Goal: Answer question/provide support: Share knowledge or assist other users

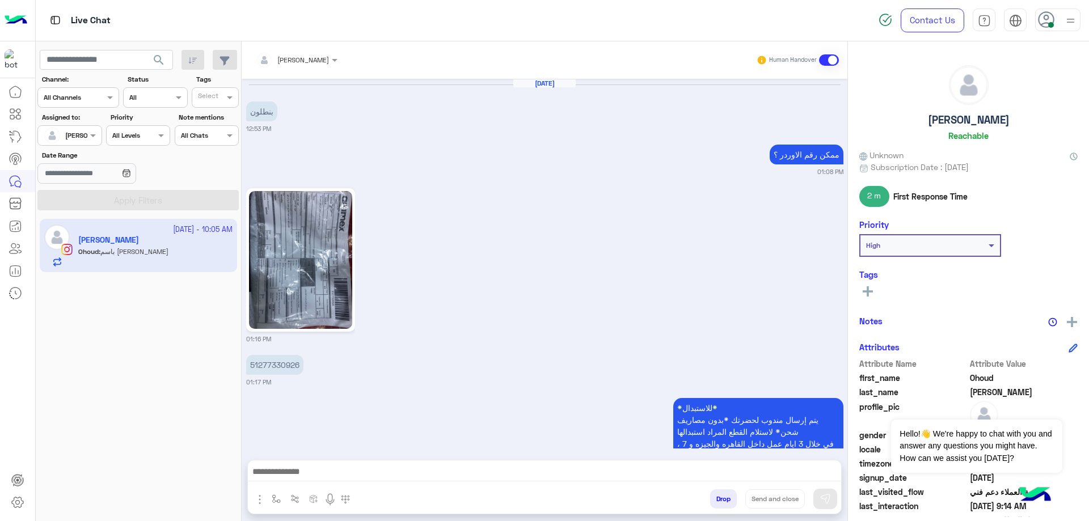
scroll to position [1253, 0]
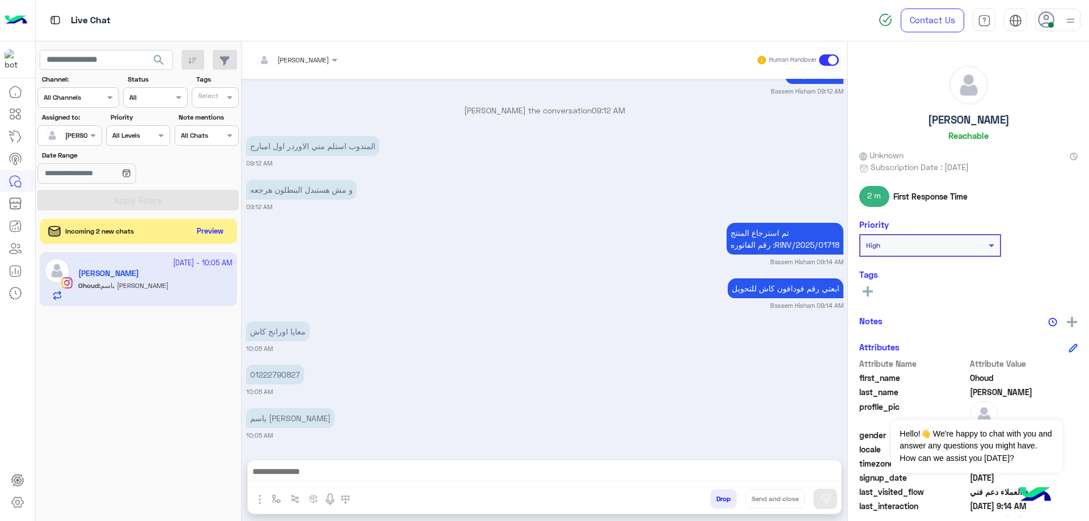
click at [211, 240] on div "Incoming 2 new chats Preview" at bounding box center [138, 231] width 197 height 25
click at [211, 233] on button "Preview" at bounding box center [210, 230] width 35 height 15
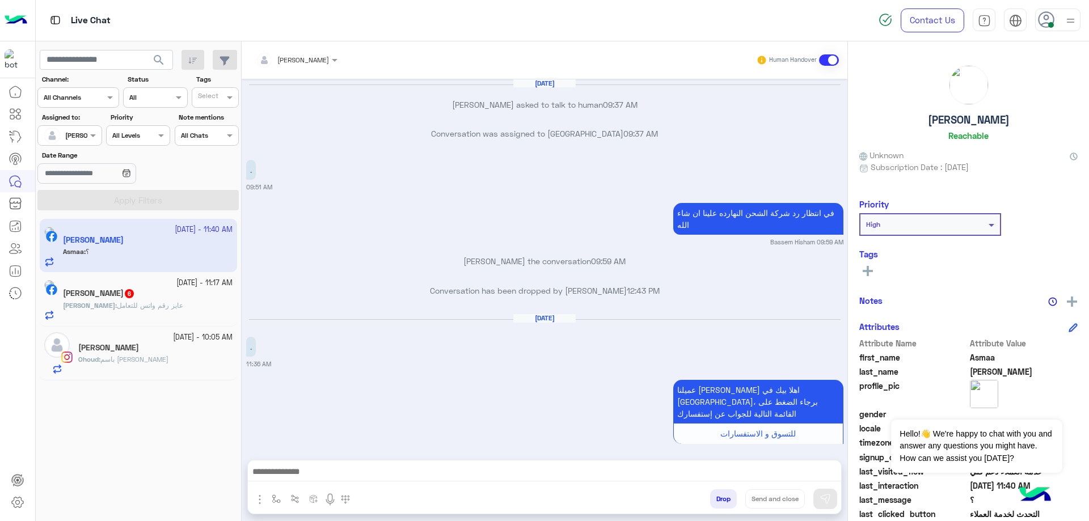
scroll to position [1003, 0]
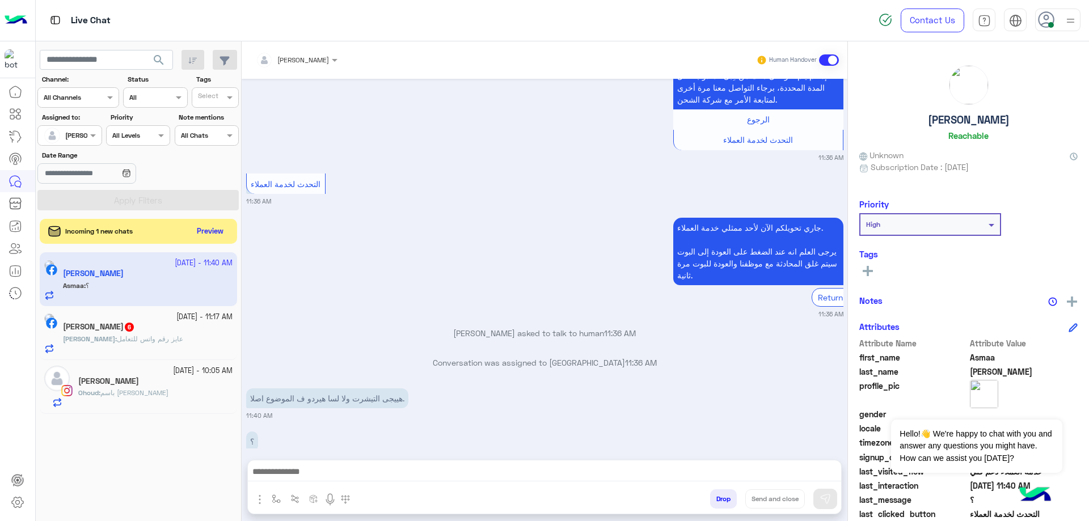
click at [730, 497] on button "Drop" at bounding box center [723, 498] width 27 height 19
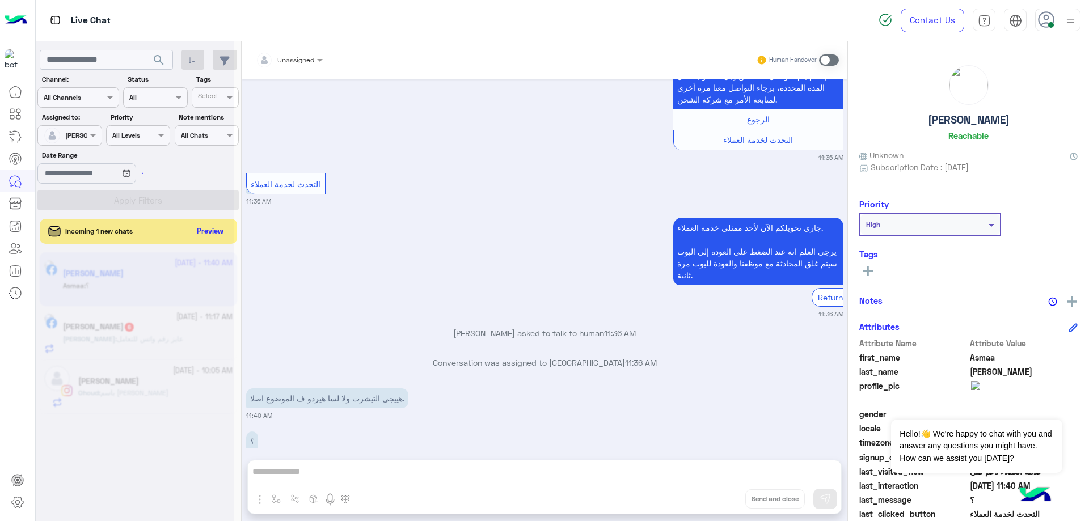
scroll to position [1032, 0]
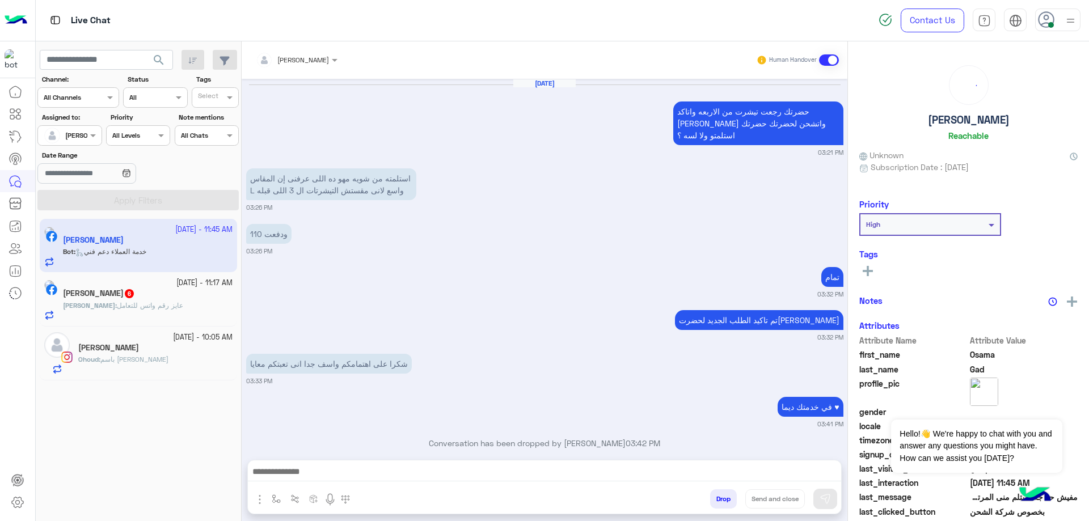
scroll to position [863, 0]
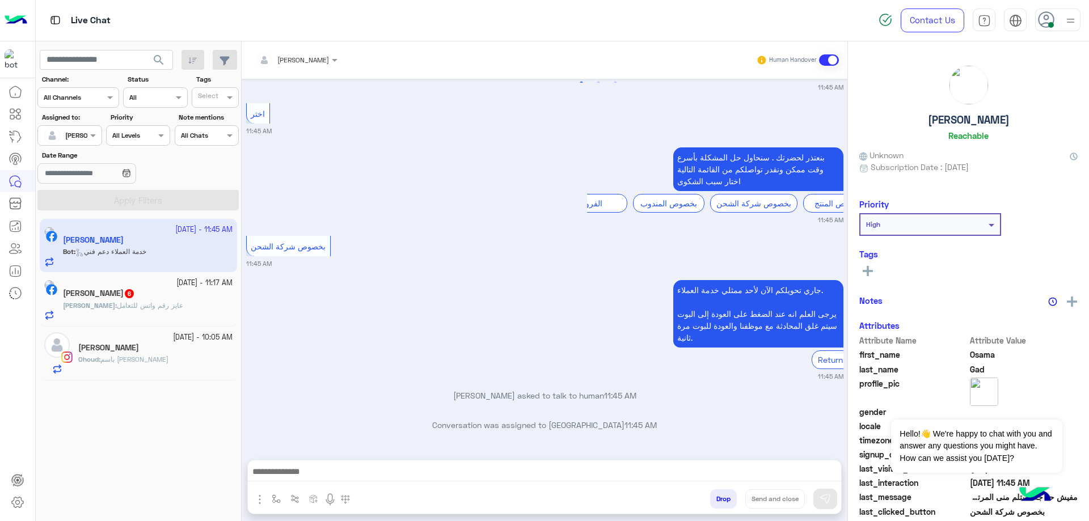
click at [196, 308] on div "[PERSON_NAME] : عايز رقم واتس للتعامل" at bounding box center [148, 311] width 170 height 20
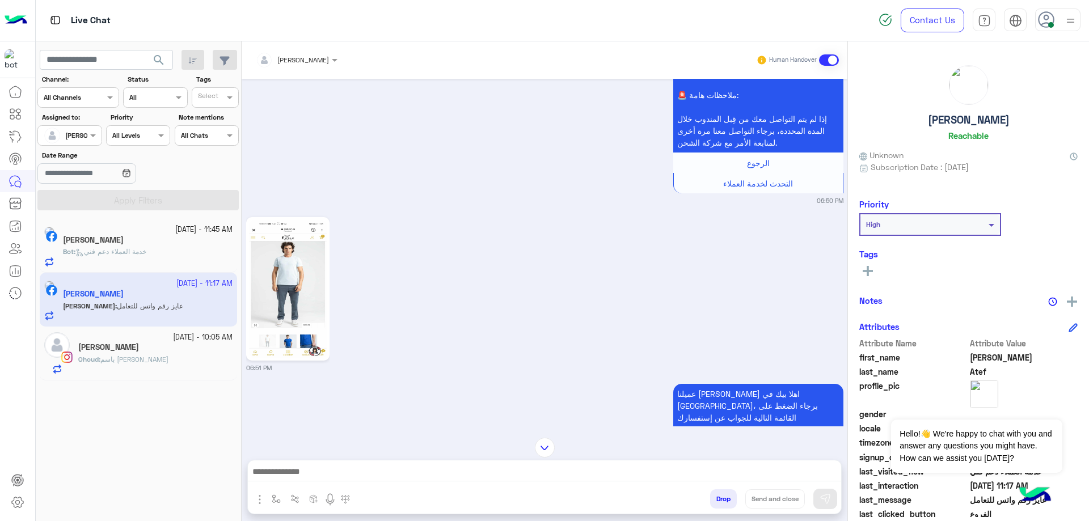
scroll to position [632, 0]
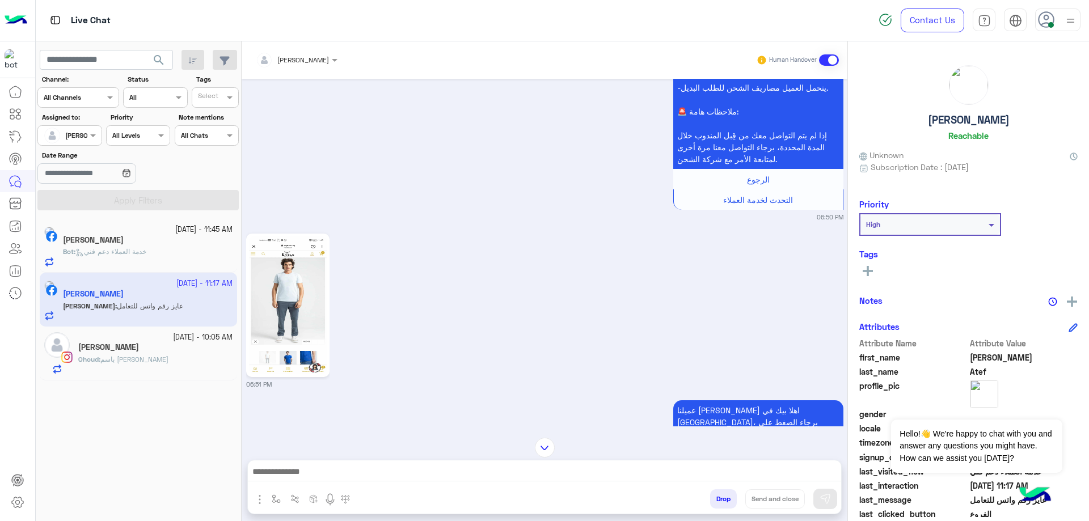
click at [350, 464] on div at bounding box center [544, 475] width 593 height 28
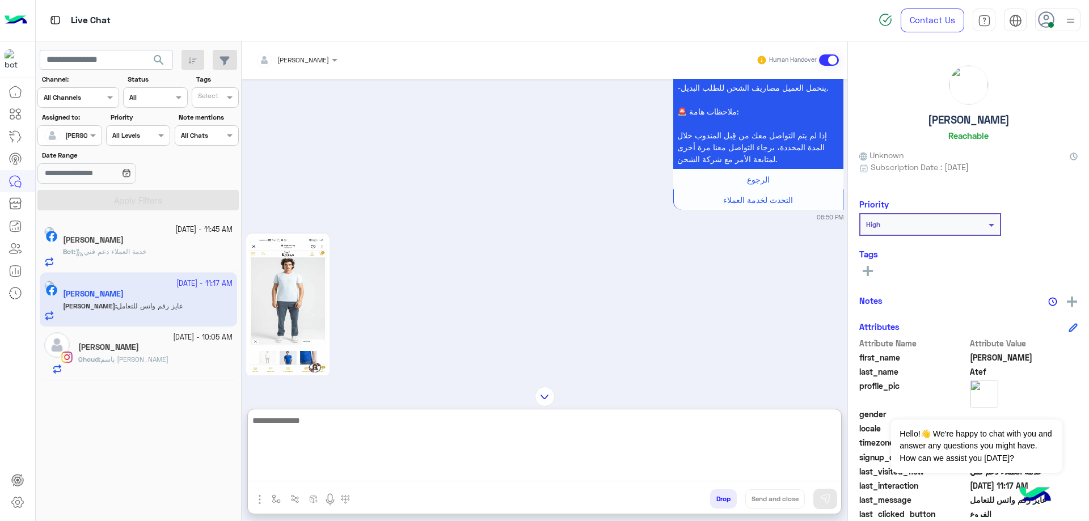
click at [350, 470] on textarea at bounding box center [544, 447] width 593 height 68
type textarea "**********"
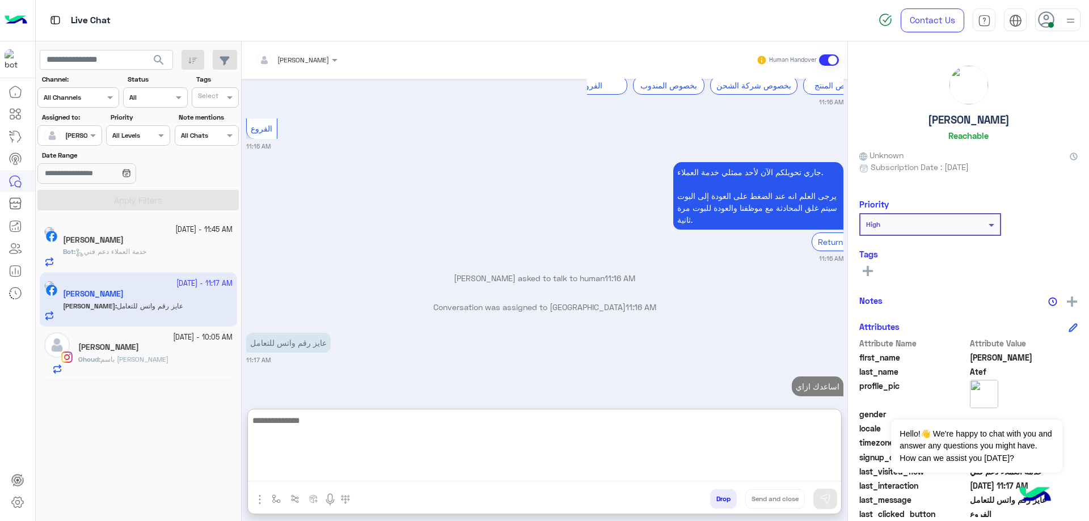
scroll to position [1323, 0]
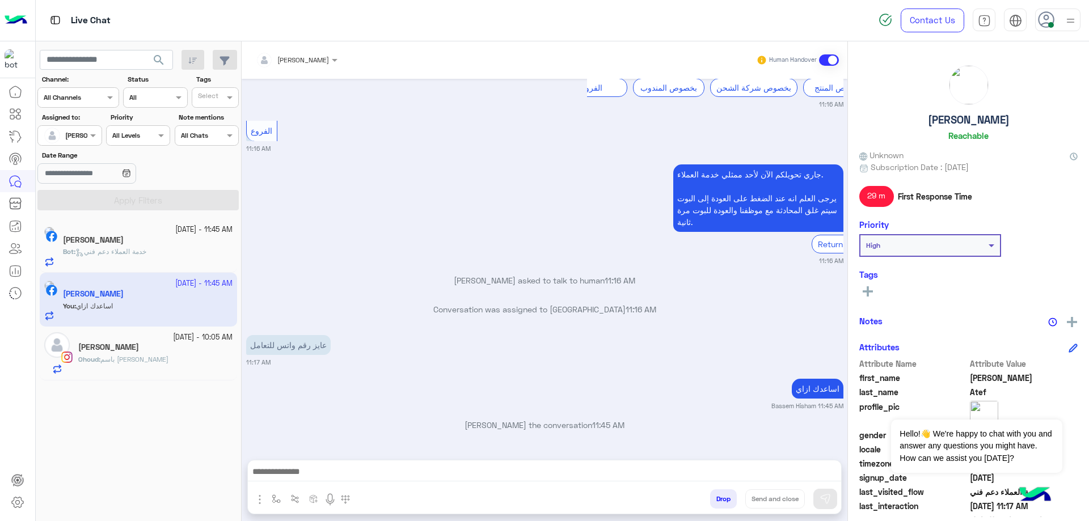
click at [177, 238] on div "Osama Gad" at bounding box center [148, 241] width 170 height 12
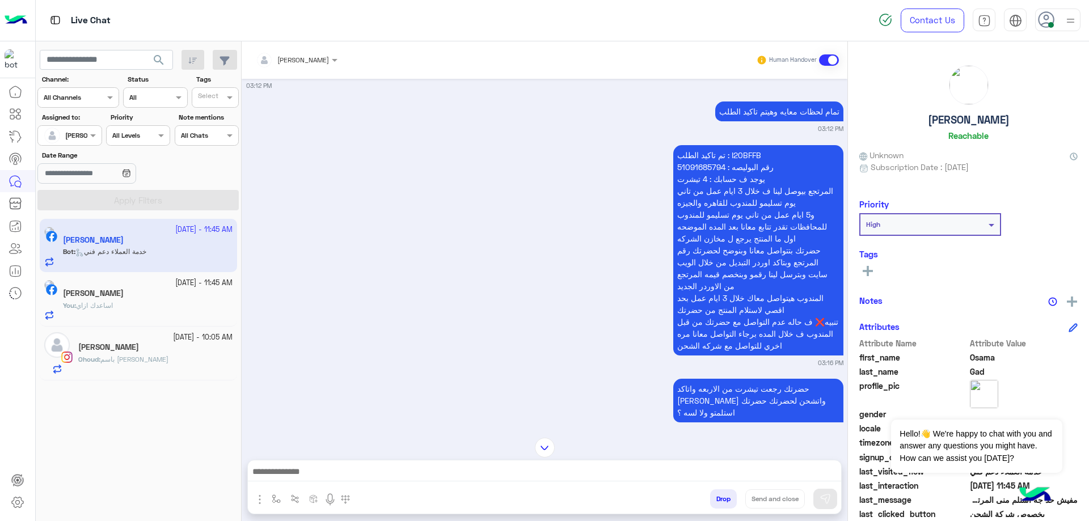
scroll to position [888, 0]
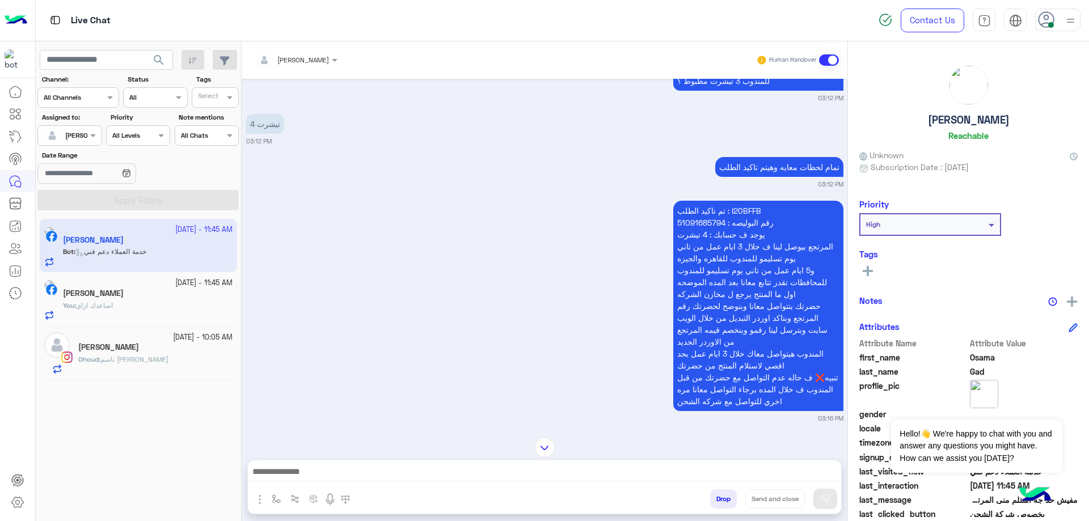
click at [737, 201] on p "تم تاكيد الطلب : I20BFFB رقم البوليصه : 51091685794 يوجد ف حسابك : 4 تيشرت المر…" at bounding box center [758, 306] width 170 height 210
copy p "I20BFFB"
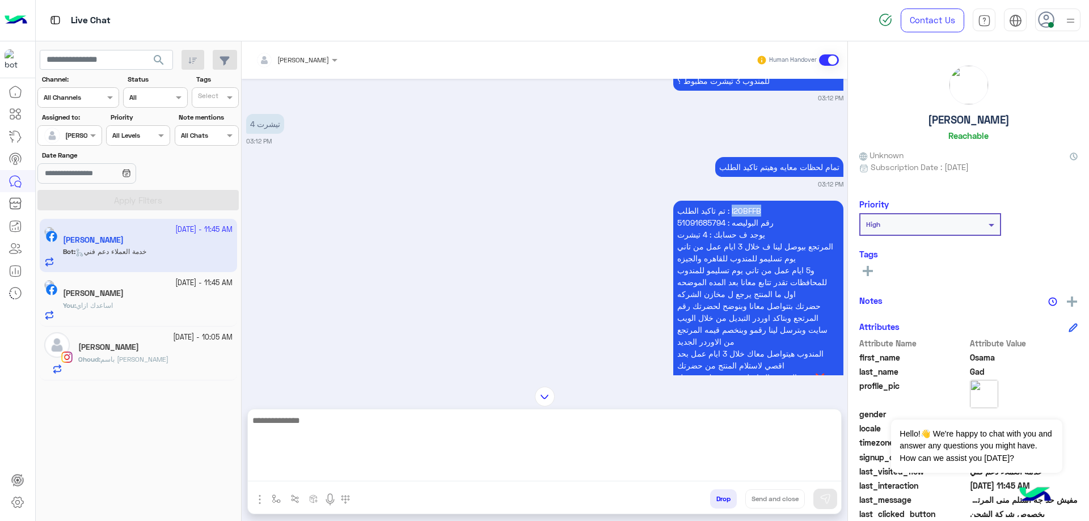
click at [329, 466] on textarea at bounding box center [544, 447] width 593 height 68
type textarea "**********"
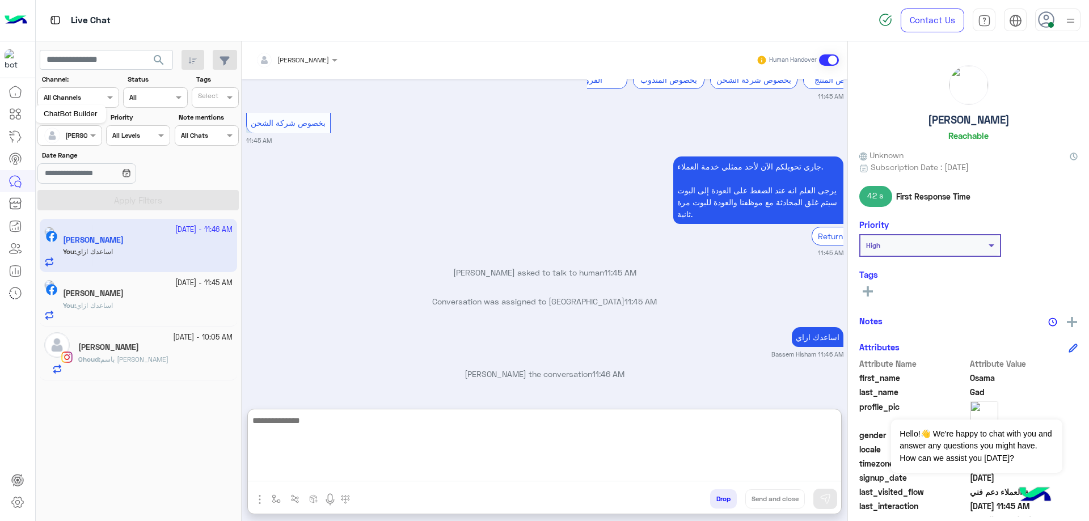
scroll to position [2184, 0]
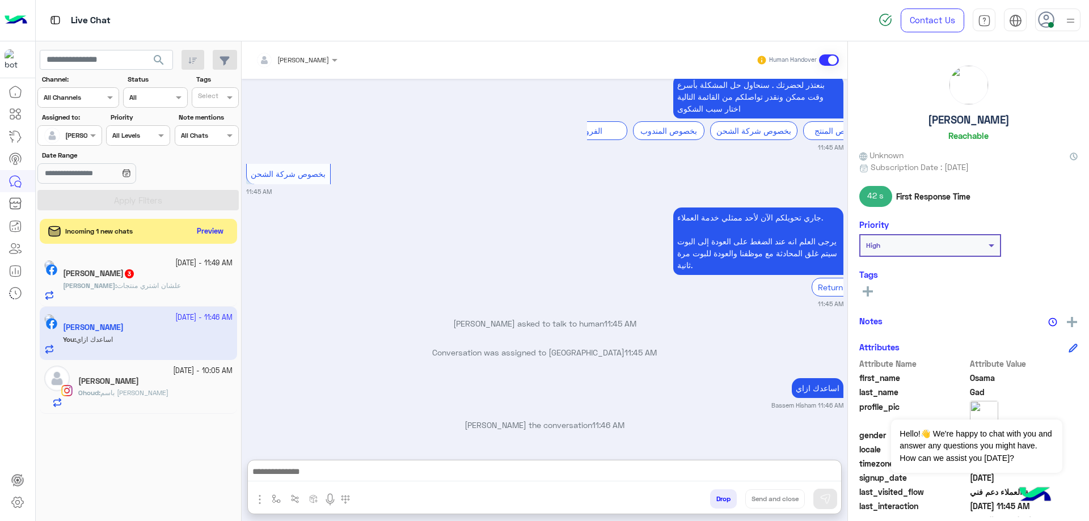
click at [150, 273] on div "Ahmed Atef 3" at bounding box center [148, 275] width 170 height 12
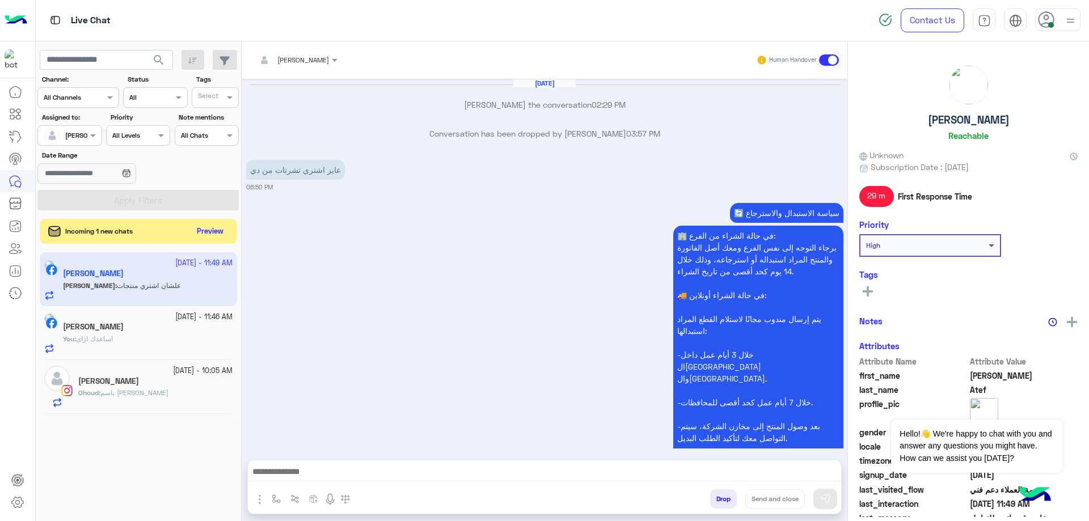
scroll to position [1140, 0]
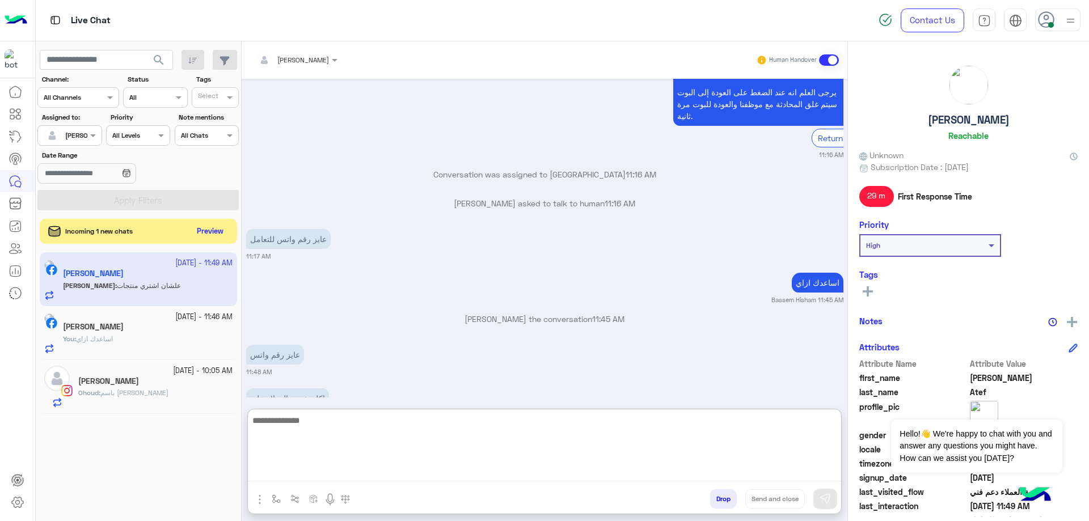
click at [377, 472] on textarea at bounding box center [544, 447] width 593 height 68
type textarea "**********"
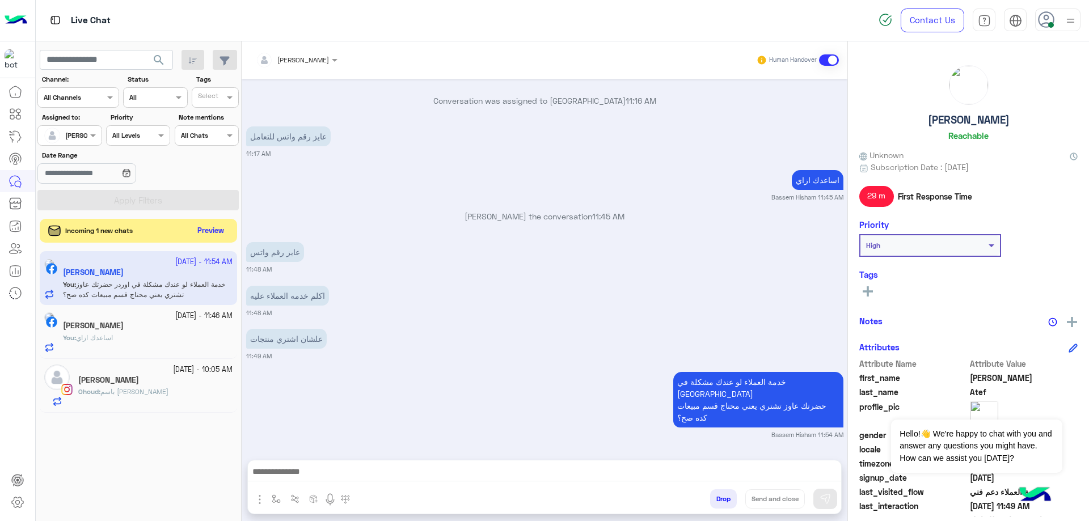
click at [218, 234] on button "Preview" at bounding box center [210, 230] width 35 height 15
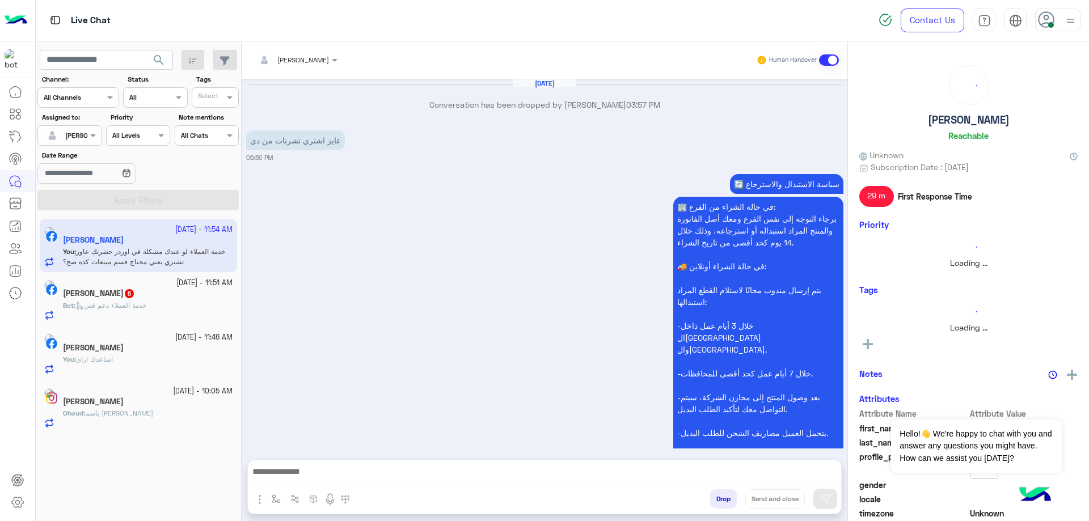
scroll to position [1178, 0]
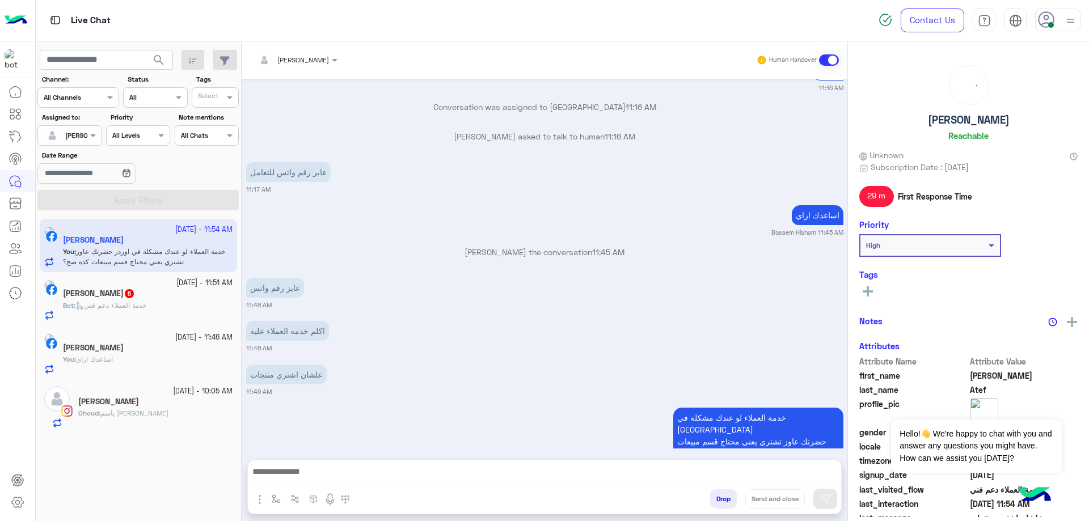
click at [191, 294] on div "Ahmed Othman 5" at bounding box center [148, 295] width 170 height 12
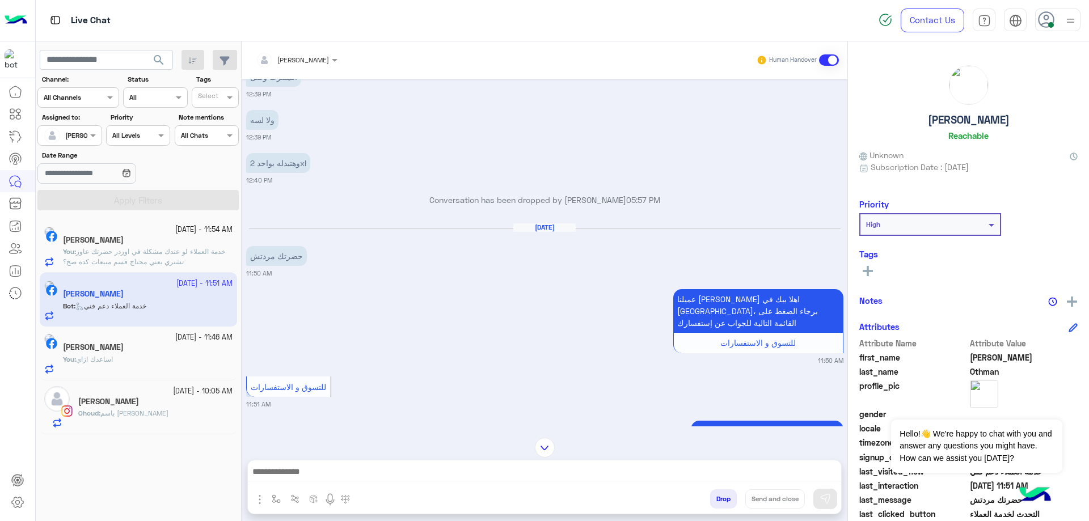
scroll to position [2180, 0]
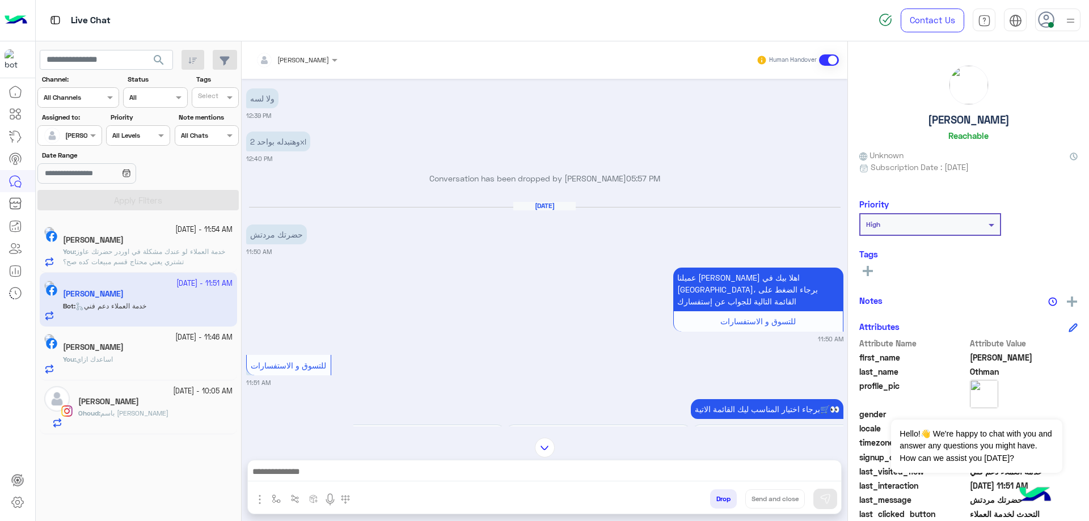
click at [159, 402] on div "Ohoud Abdelmohsen" at bounding box center [155, 403] width 154 height 12
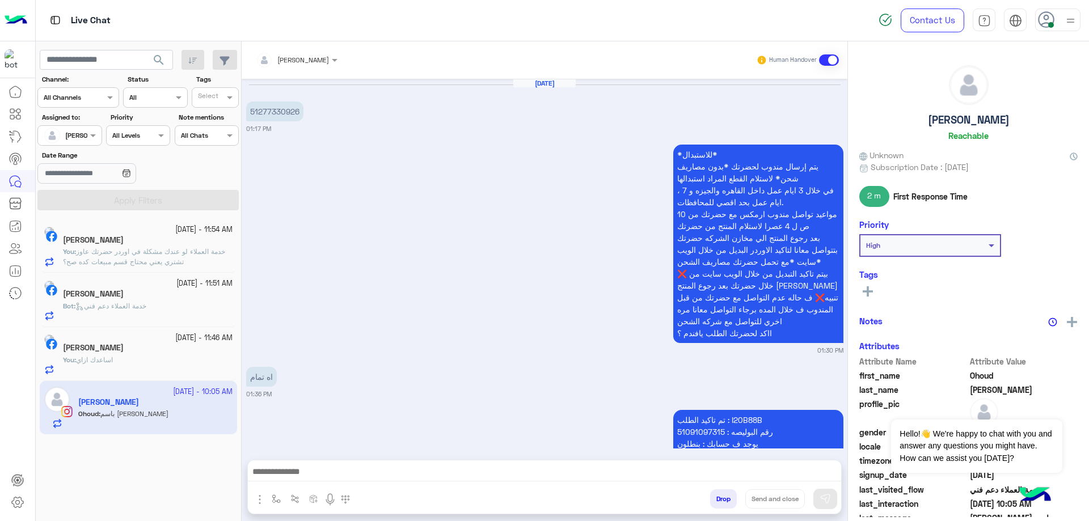
scroll to position [999, 0]
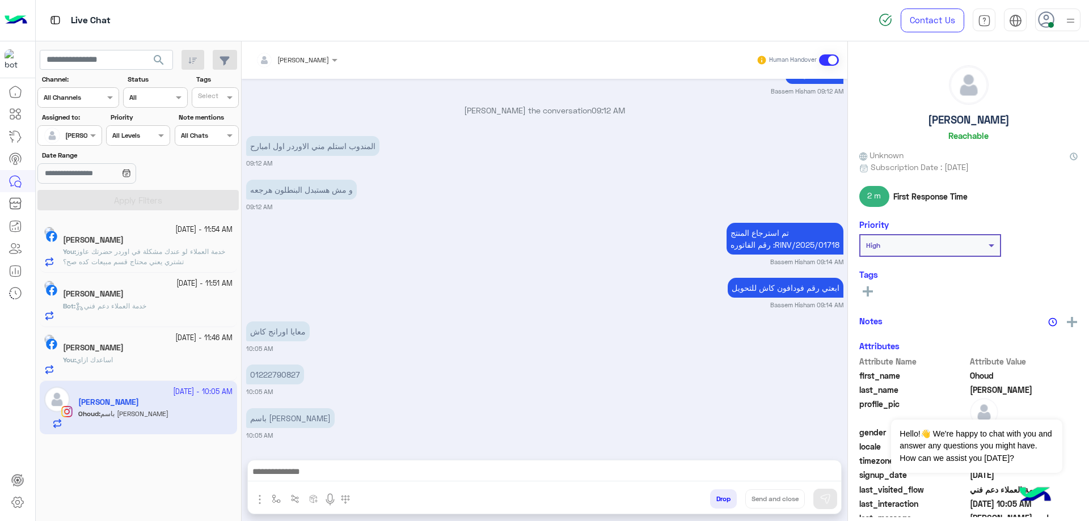
click at [168, 360] on div "You : اساعدك ازاي" at bounding box center [148, 365] width 170 height 20
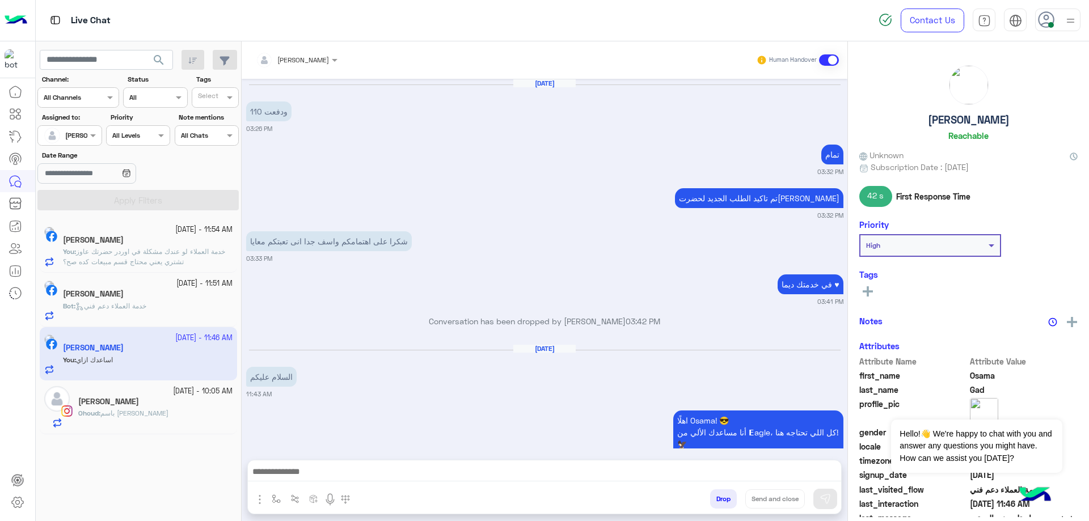
scroll to position [813, 0]
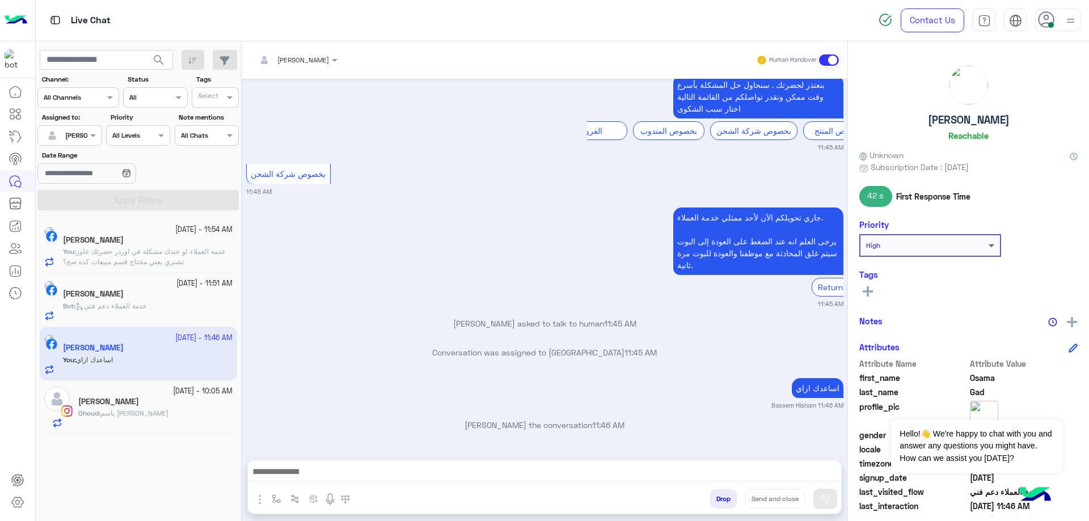
click at [727, 507] on button "Drop" at bounding box center [723, 498] width 27 height 19
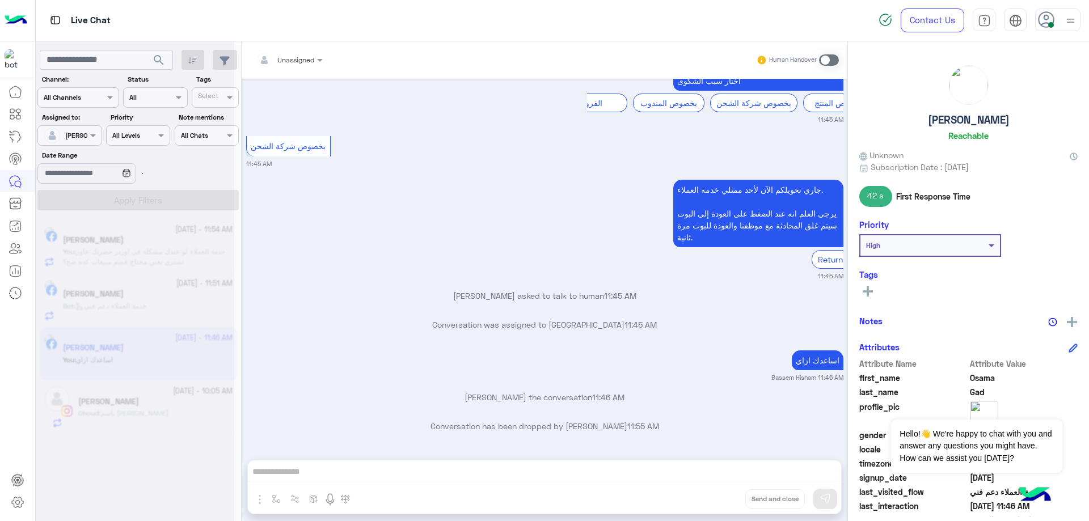
scroll to position [842, 0]
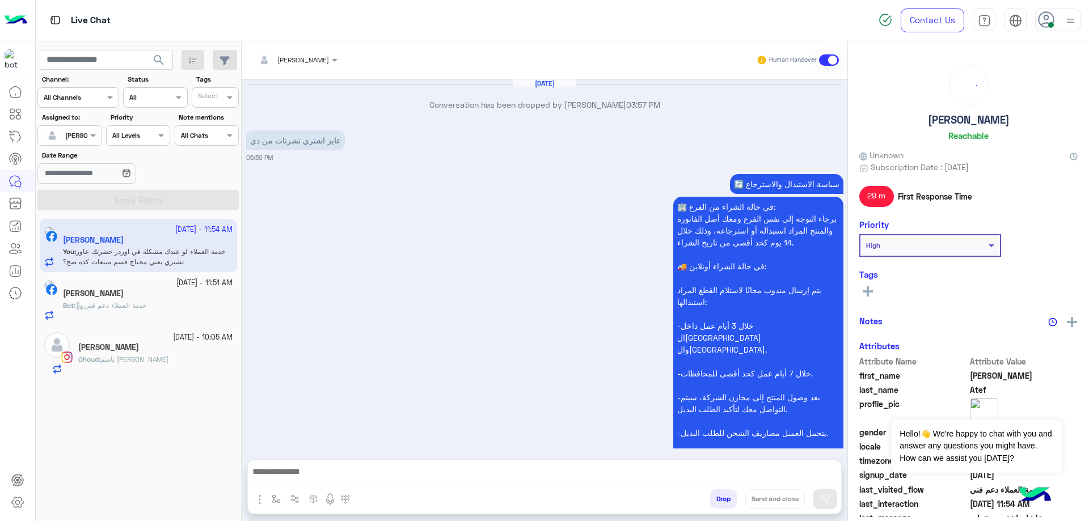
scroll to position [1178, 0]
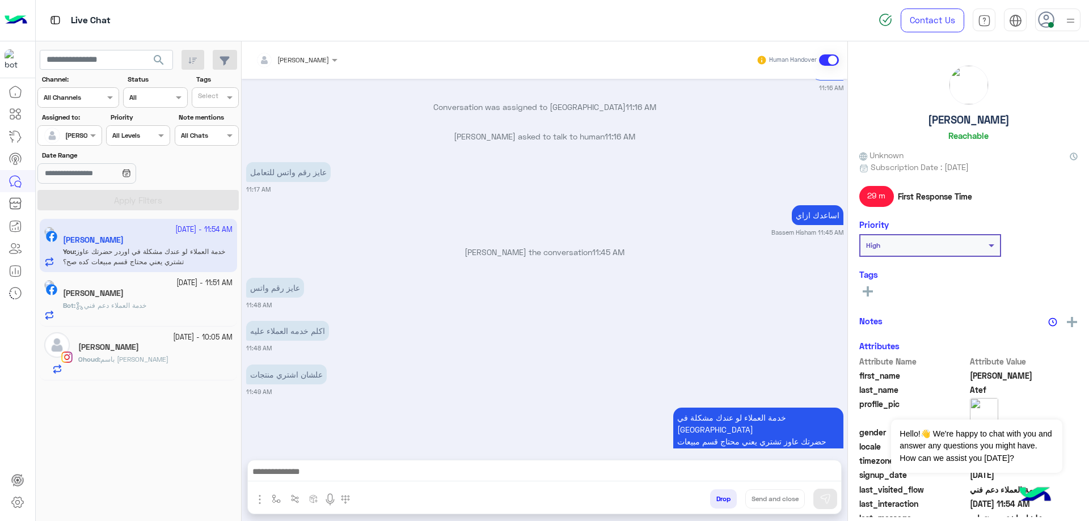
click at [200, 340] on small "23 September - 10:05 AM" at bounding box center [203, 337] width 60 height 11
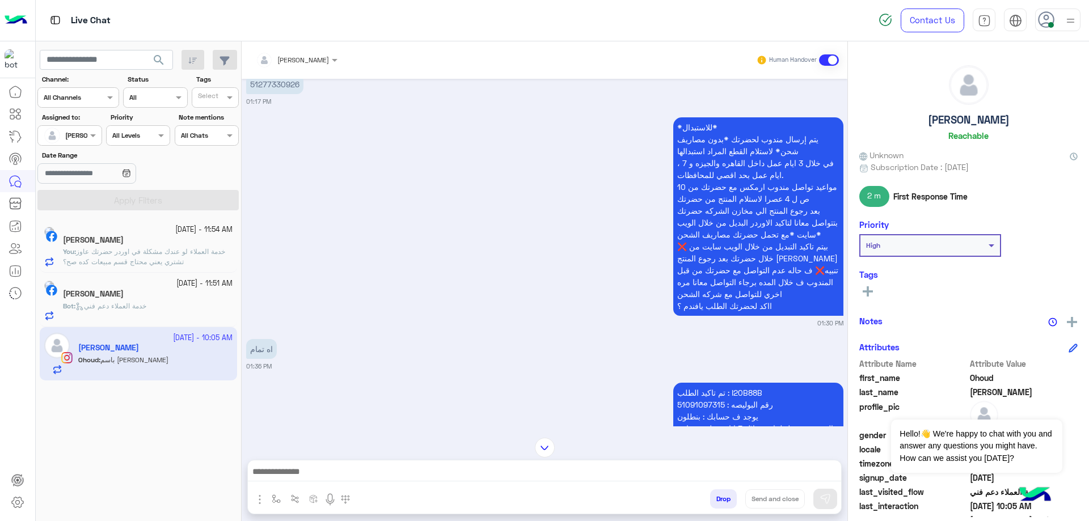
scroll to position [1435, 0]
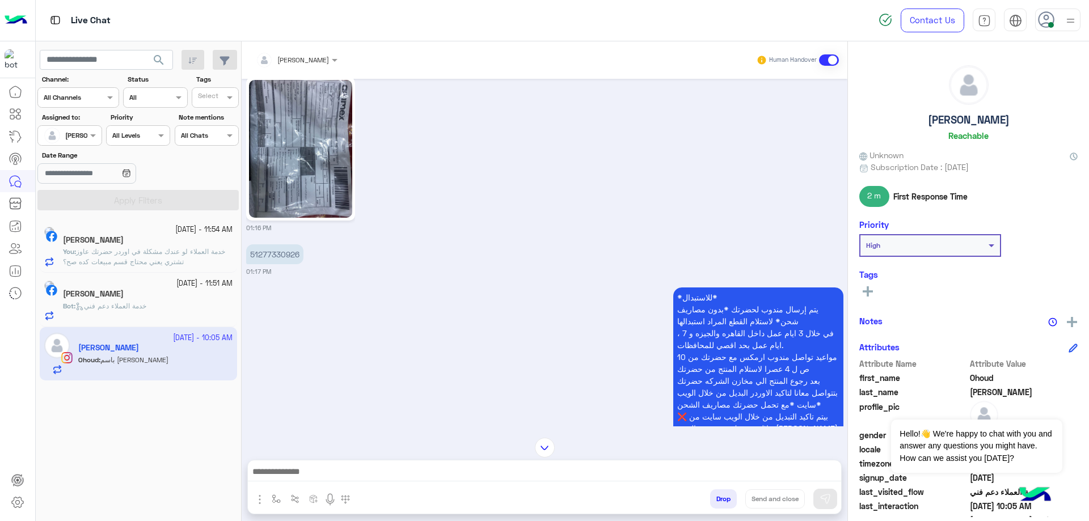
click at [275, 247] on p "51277330926" at bounding box center [274, 254] width 57 height 20
copy p "51277330926"
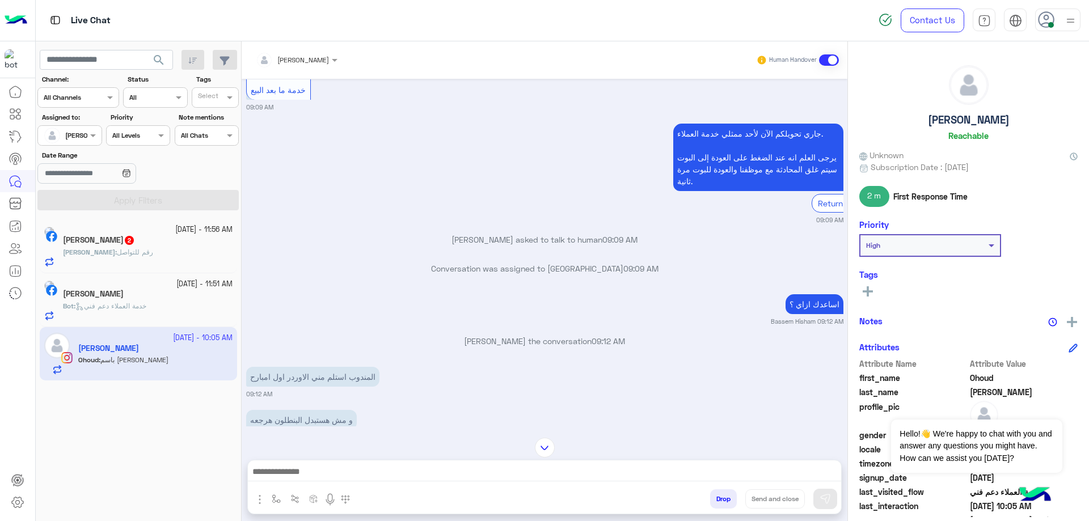
scroll to position [2574, 0]
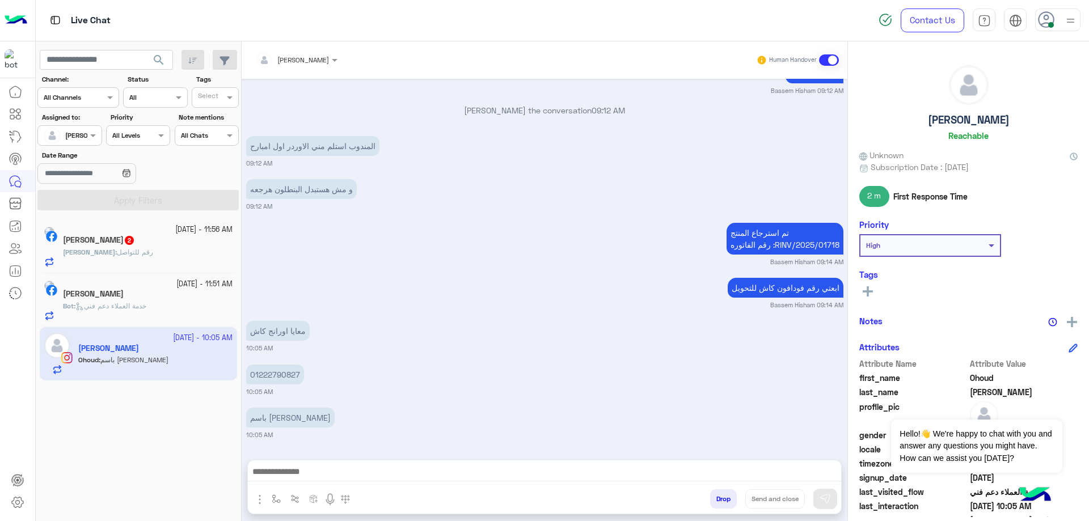
click at [267, 375] on p "01222790827" at bounding box center [275, 375] width 58 height 20
copy p "01222790827"
click at [469, 485] on div at bounding box center [544, 475] width 593 height 28
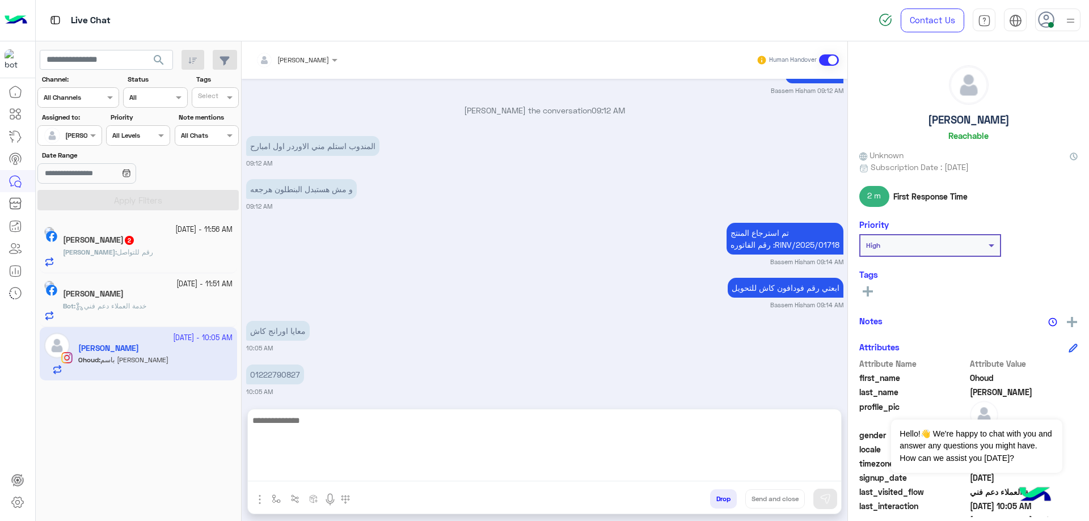
click at [487, 474] on textarea at bounding box center [544, 447] width 593 height 68
paste textarea "**********"
type textarea "**********"
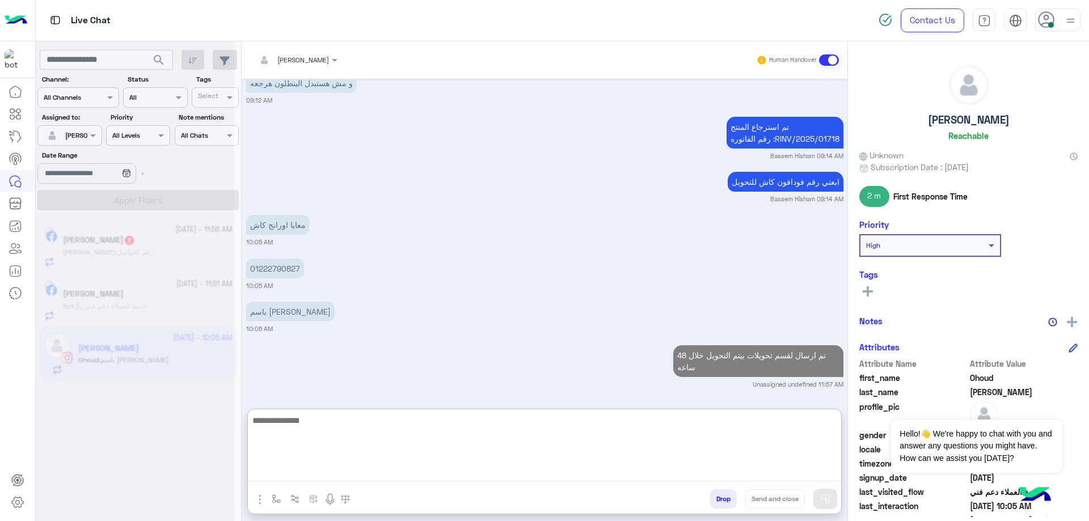
scroll to position [2680, 0]
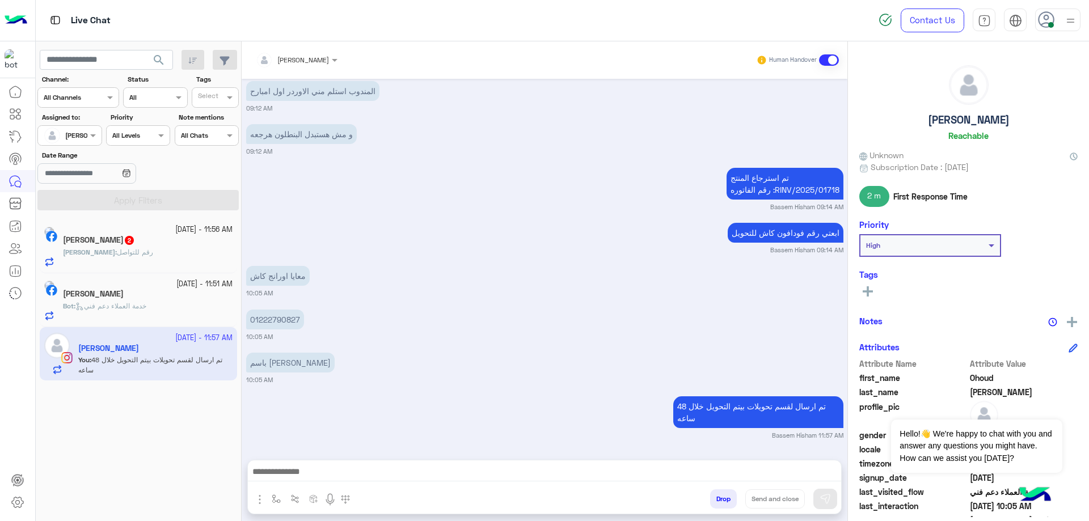
click at [159, 251] on div "Ahmed : رقم للتواصل" at bounding box center [148, 257] width 170 height 20
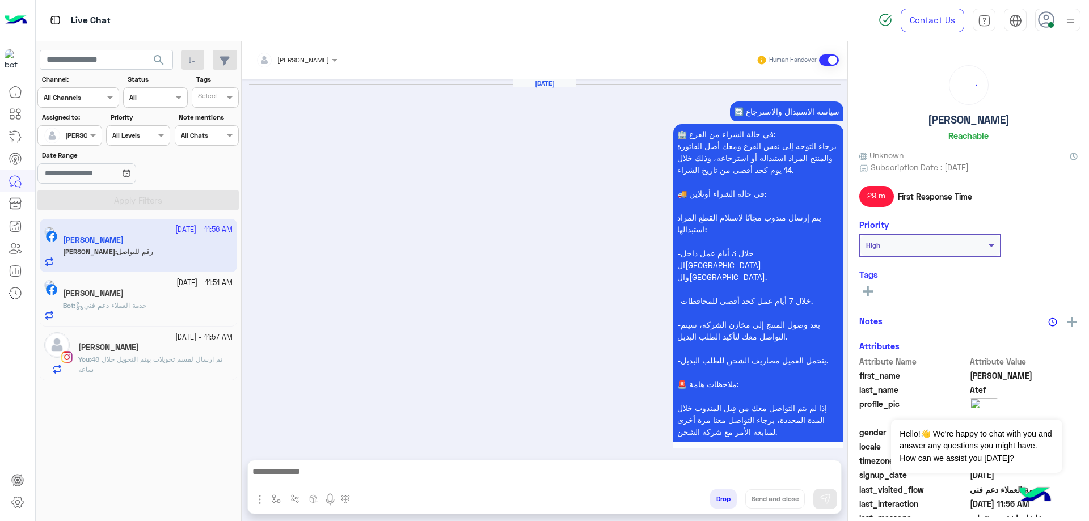
scroll to position [1192, 0]
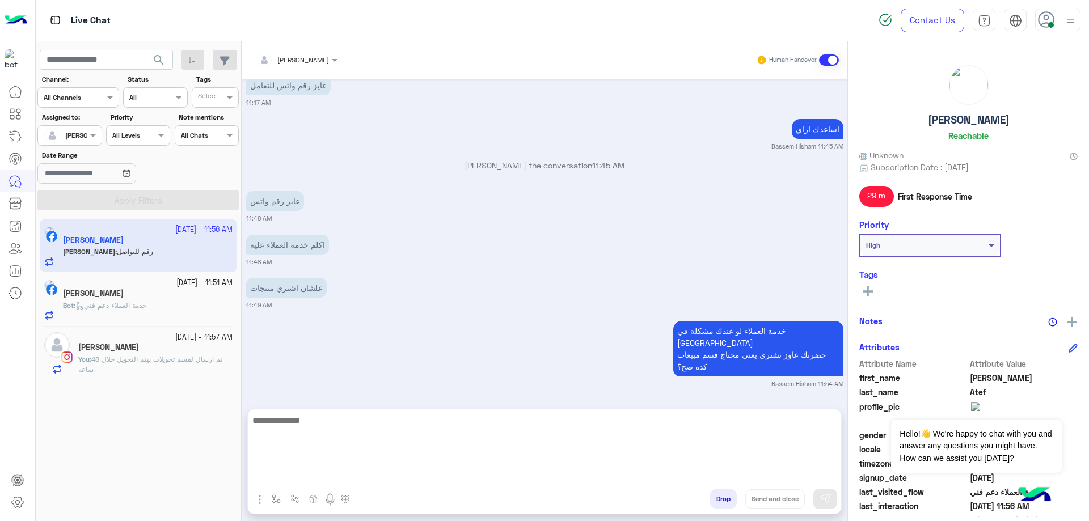
click at [388, 467] on textarea at bounding box center [544, 447] width 593 height 68
paste textarea "**********"
type textarea "**********"
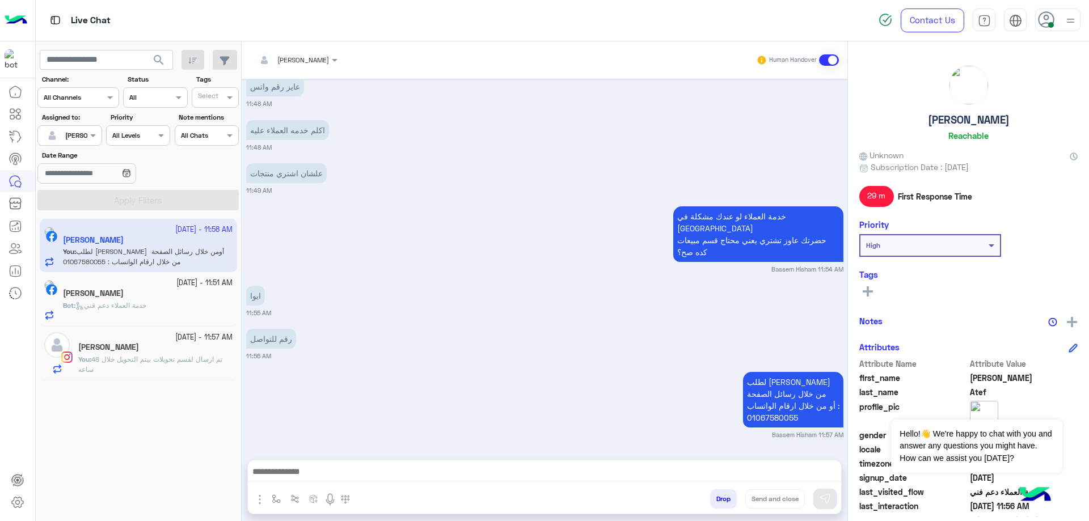
click at [953, 117] on h5 "Ahmed Atef" at bounding box center [969, 119] width 82 height 13
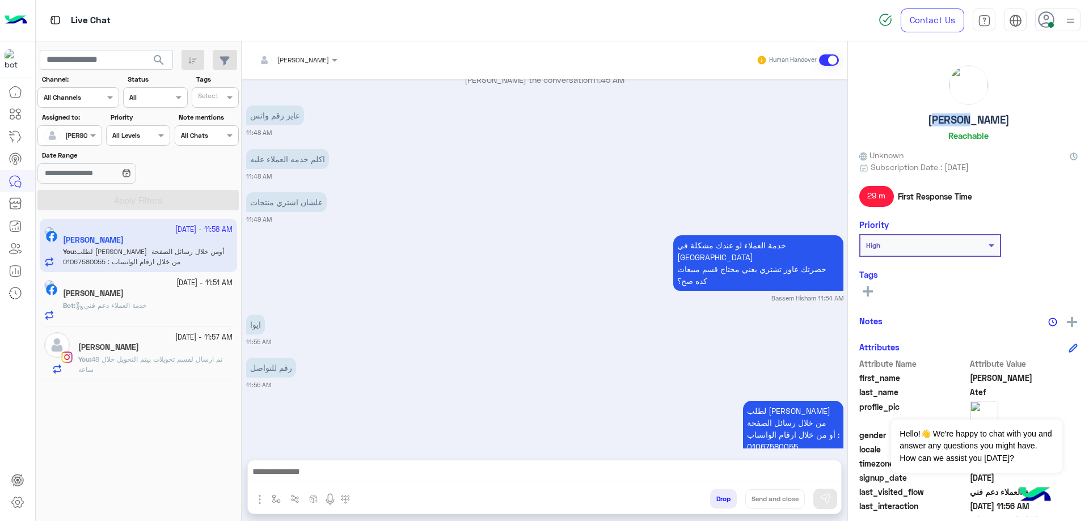
click at [953, 117] on h5 "Ahmed Atef" at bounding box center [969, 119] width 82 height 13
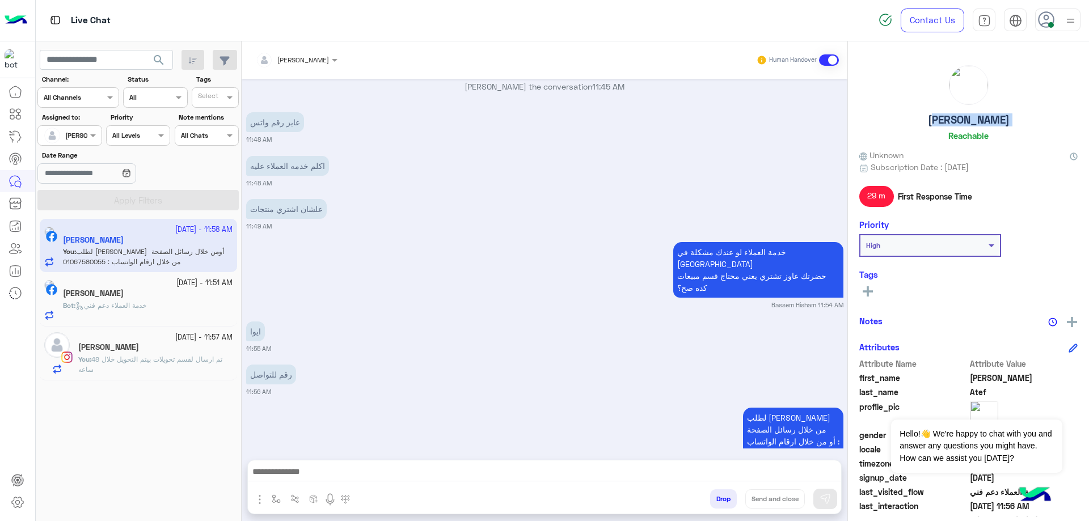
click at [953, 117] on h5 "Ahmed Atef" at bounding box center [969, 119] width 82 height 13
copy h5 "Ahmed Atef"
click at [723, 502] on button "Drop" at bounding box center [723, 498] width 27 height 19
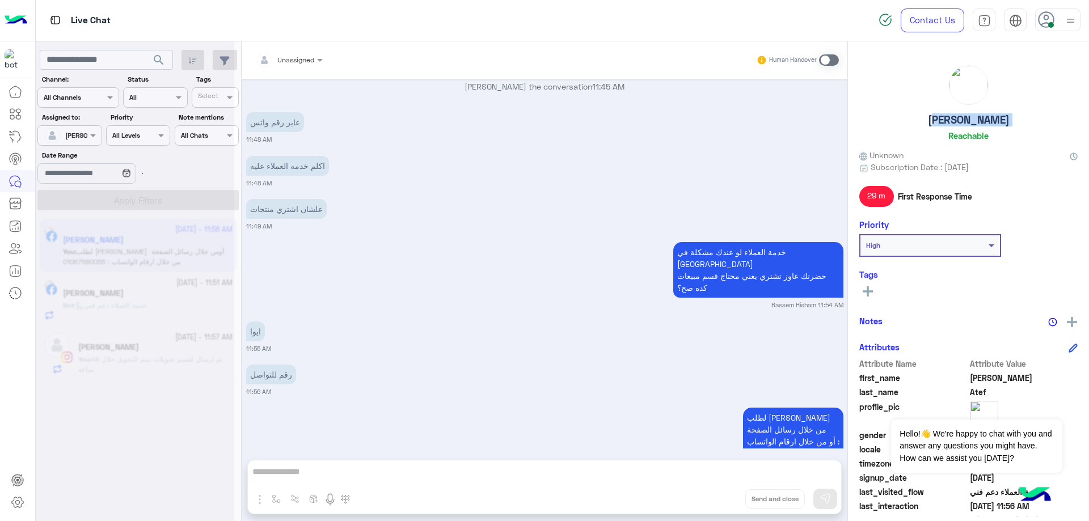
scroll to position [1300, 0]
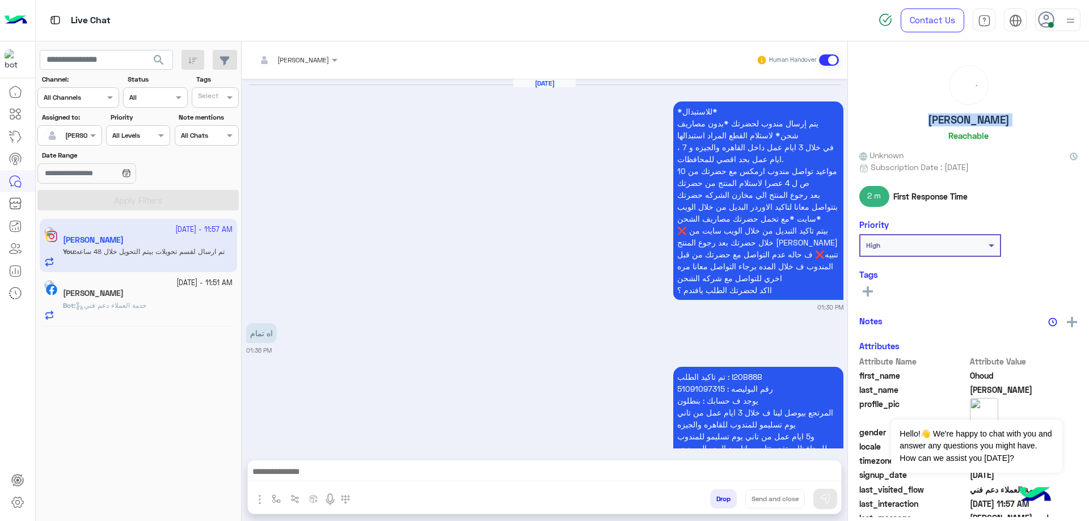
scroll to position [1011, 0]
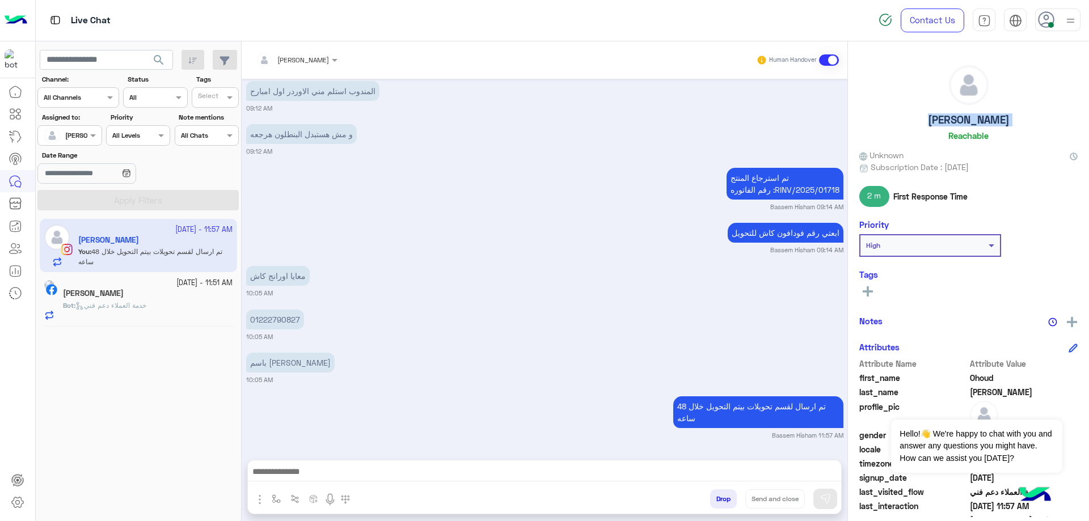
click at [724, 504] on button "Drop" at bounding box center [723, 498] width 27 height 19
drag, startPoint x: 724, startPoint y: 504, endPoint x: 572, endPoint y: 350, distance: 216.6
click at [724, 504] on button "Drop" at bounding box center [723, 498] width 27 height 19
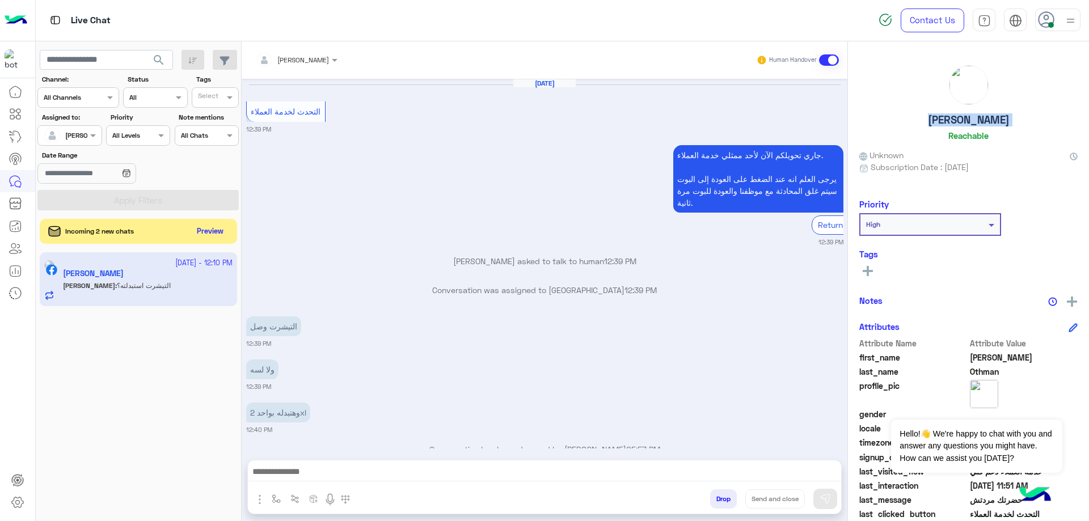
scroll to position [1122, 0]
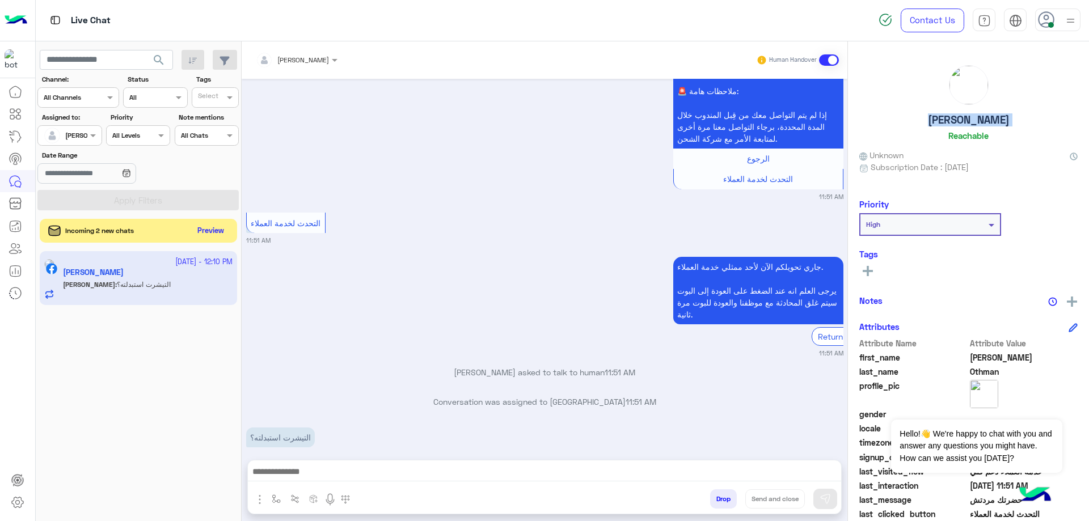
click at [203, 229] on button "Preview" at bounding box center [210, 230] width 35 height 15
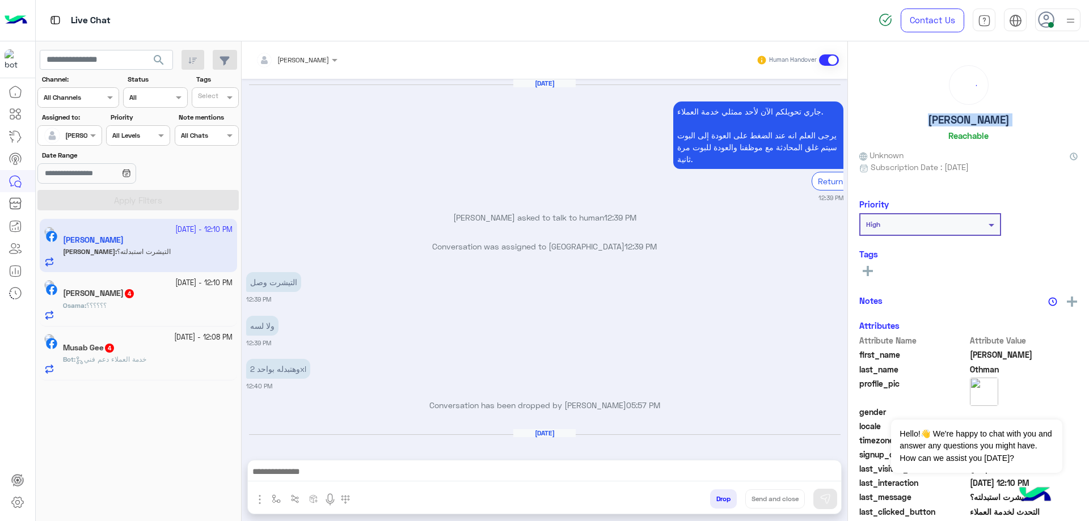
scroll to position [1079, 0]
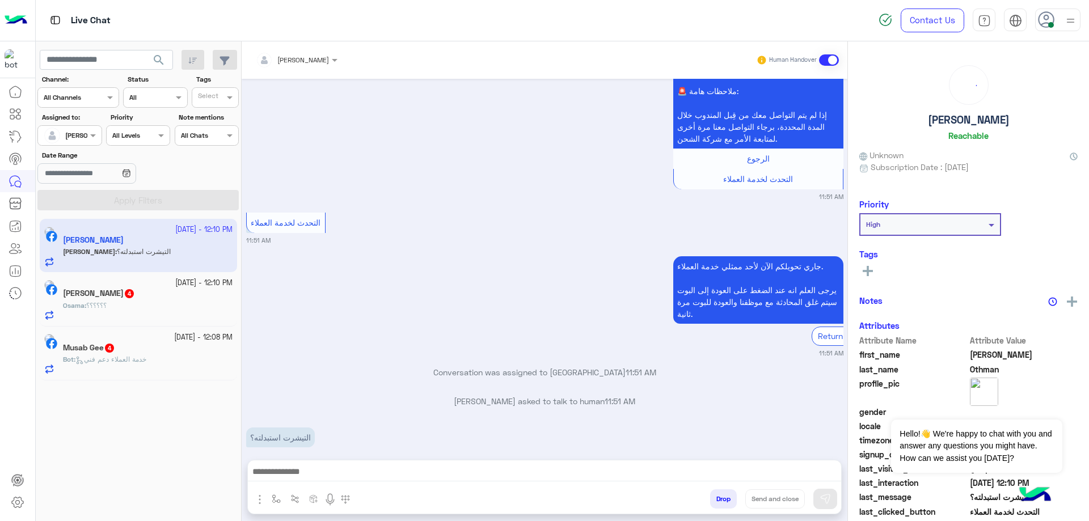
click at [174, 340] on small "23 September - 12:08 PM" at bounding box center [203, 337] width 58 height 11
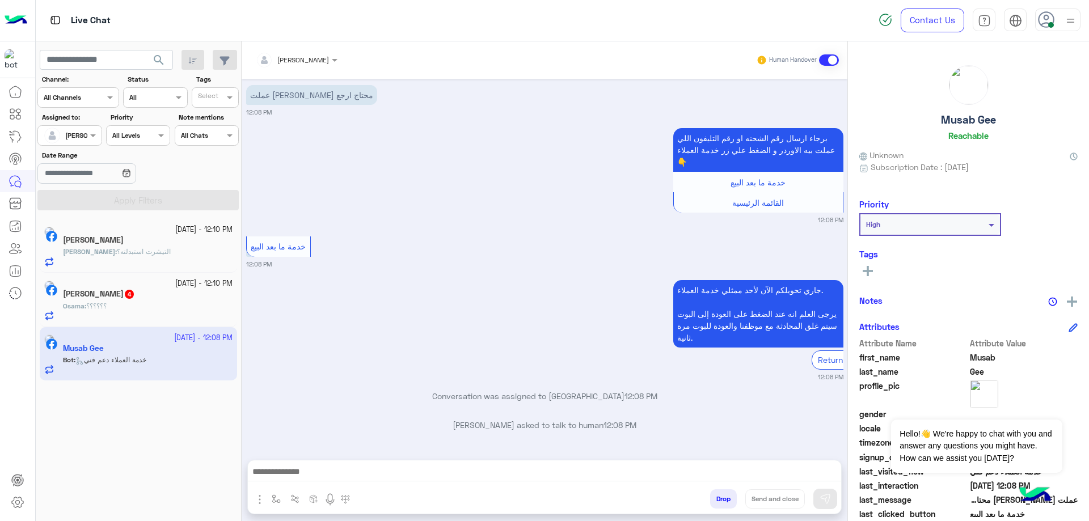
scroll to position [624, 0]
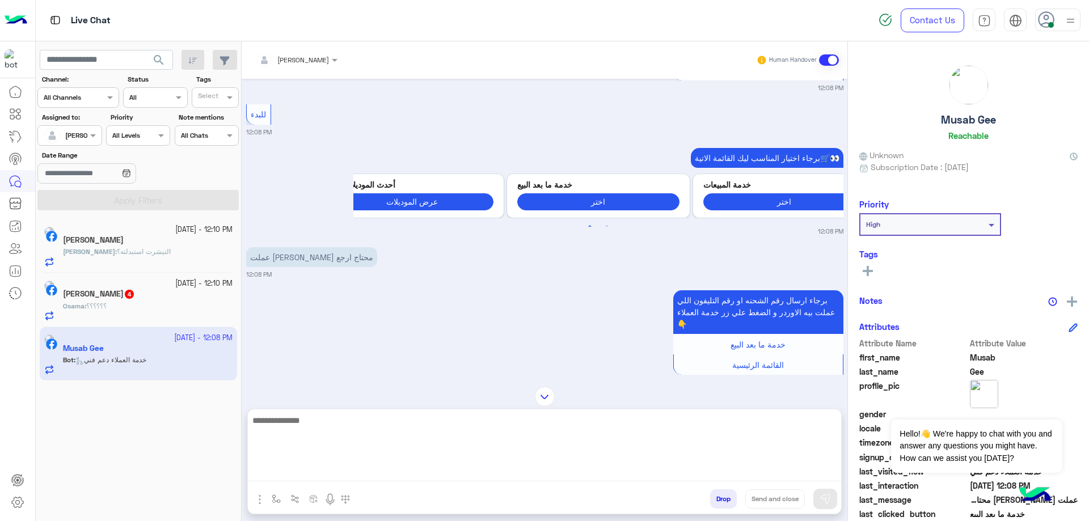
click at [346, 469] on textarea at bounding box center [544, 447] width 593 height 68
type textarea "**********"
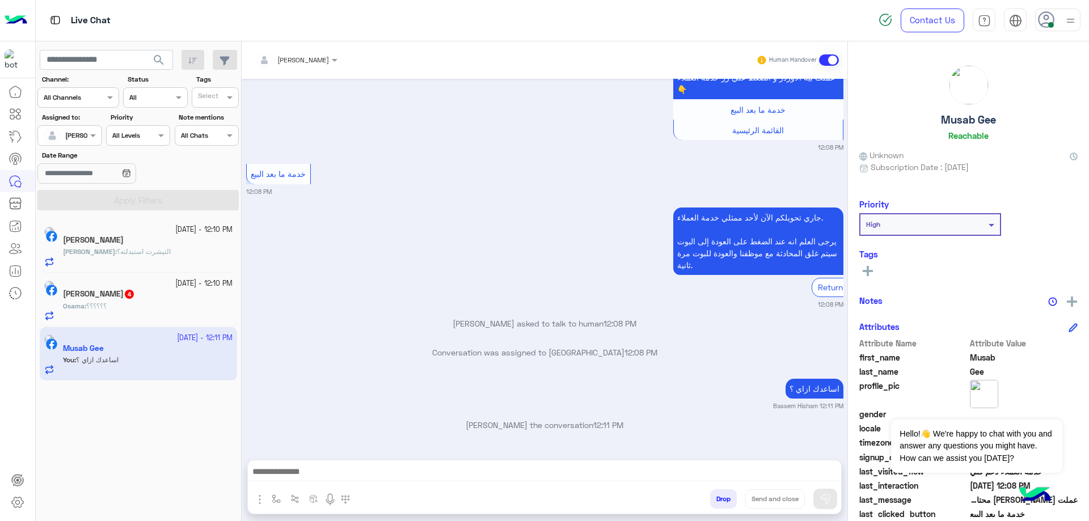
click at [793, 379] on p "اساعدك ازاي ؟" at bounding box center [815, 389] width 58 height 20
click at [793, 337] on div "Sep 19, 2025 36 04:18 PM تمام mohamed ahmed 04:19 PM تم التاكيد ب2 بنطلون 36 و2…" at bounding box center [545, 264] width 606 height 370
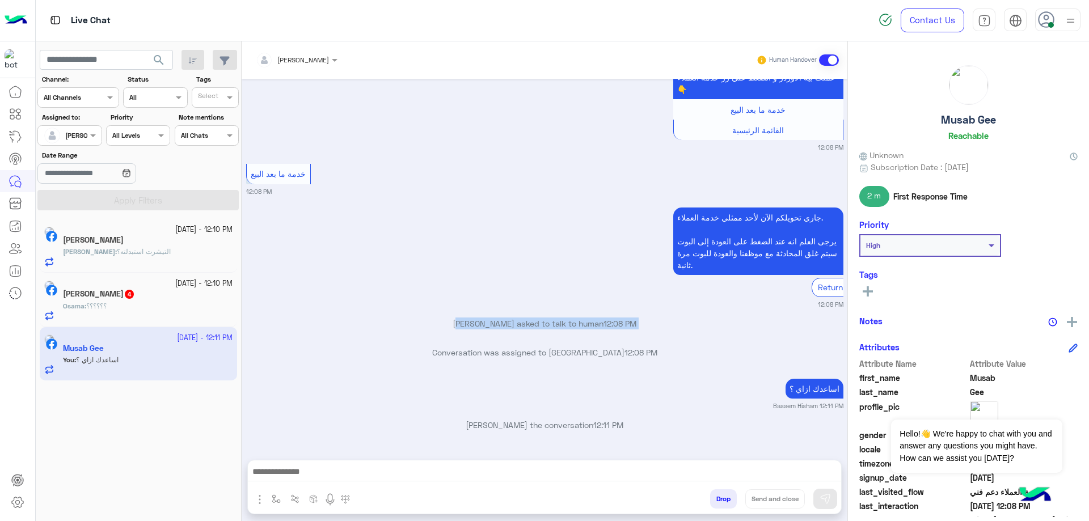
click at [793, 337] on div "Musab Gee asked to talk to human 12:08 PM" at bounding box center [544, 328] width 597 height 20
click at [799, 392] on p "اساعدك ازاي ؟" at bounding box center [815, 389] width 58 height 20
copy app-message "اساعدك ازاي ؟"
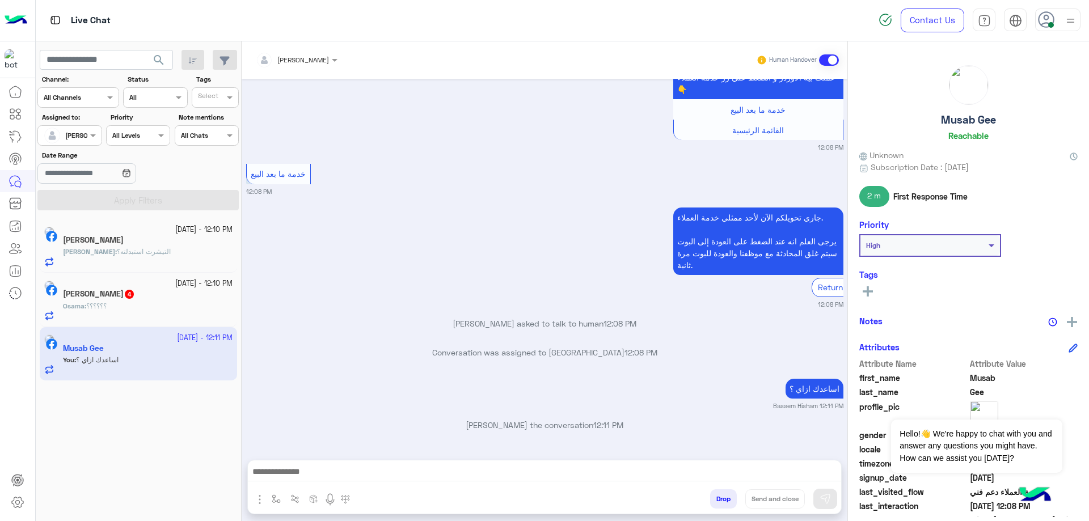
click at [151, 314] on div "Osama : ؟؟؟؟؟؟" at bounding box center [148, 311] width 170 height 20
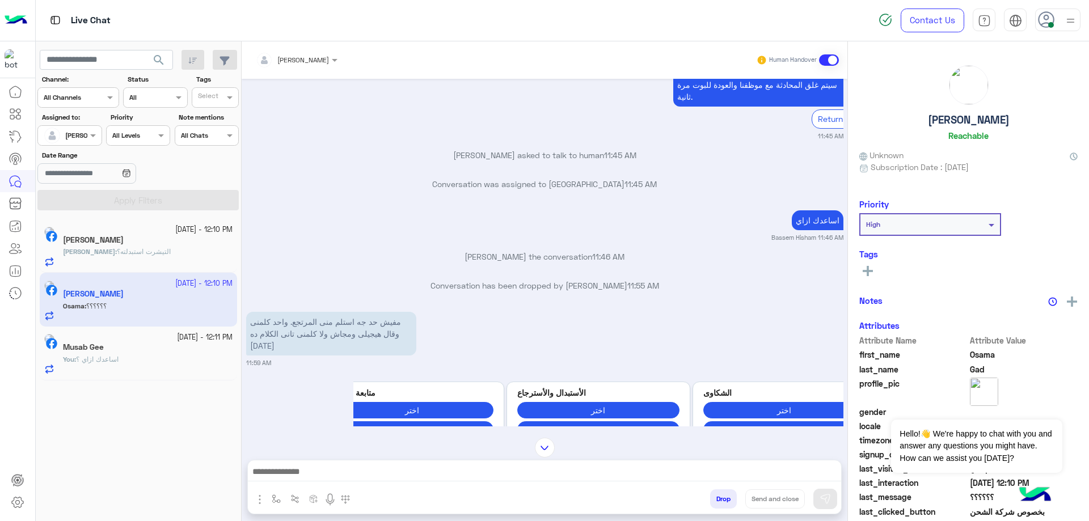
scroll to position [444, 0]
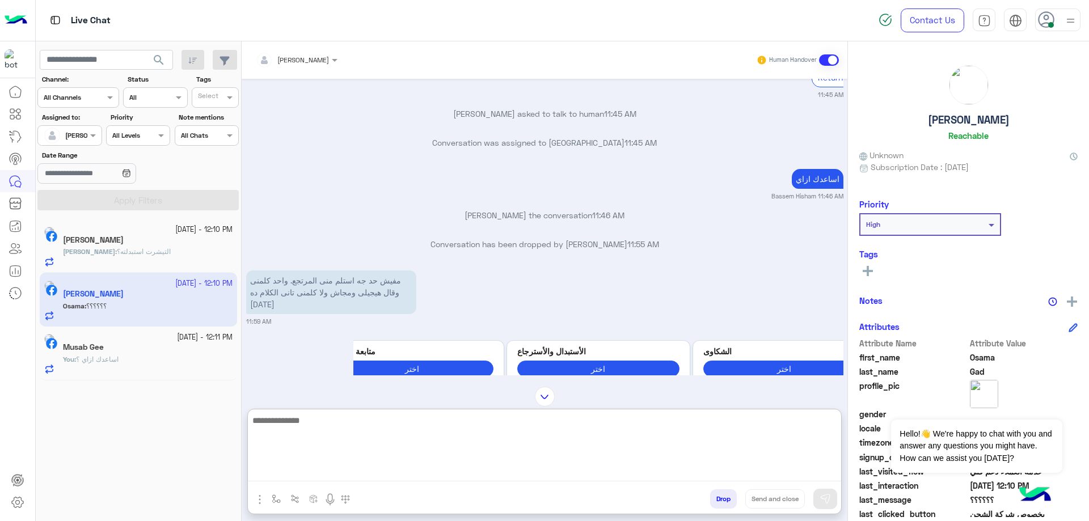
click at [388, 474] on textarea at bounding box center [544, 447] width 593 height 68
paste textarea "**********"
type textarea "**********"
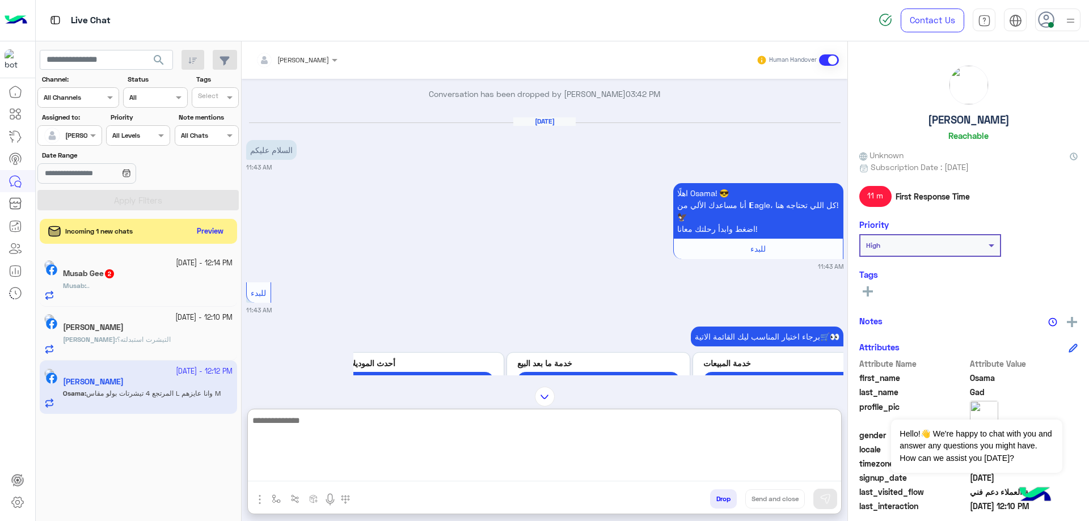
scroll to position [631, 0]
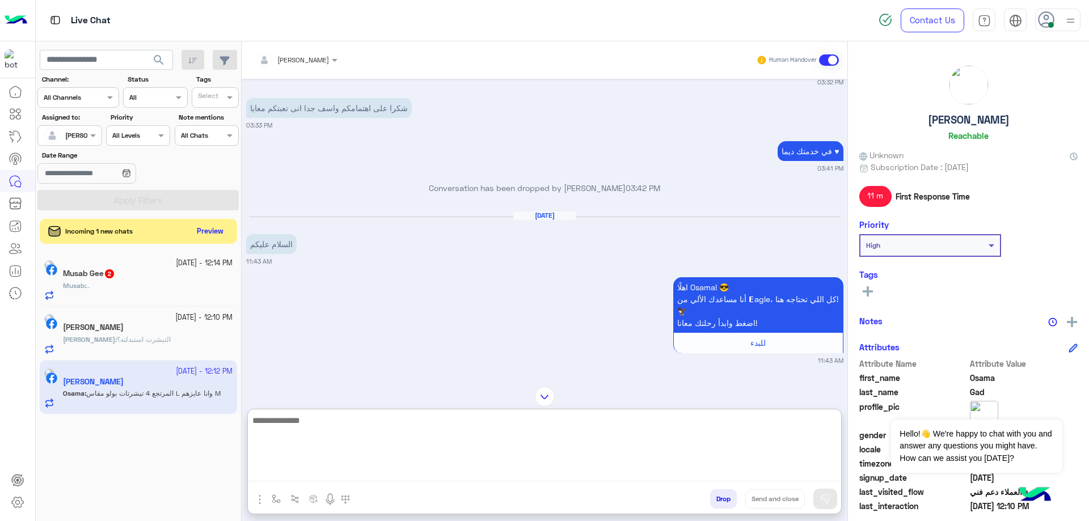
click at [341, 430] on textarea at bounding box center [544, 447] width 593 height 68
type textarea "**********"
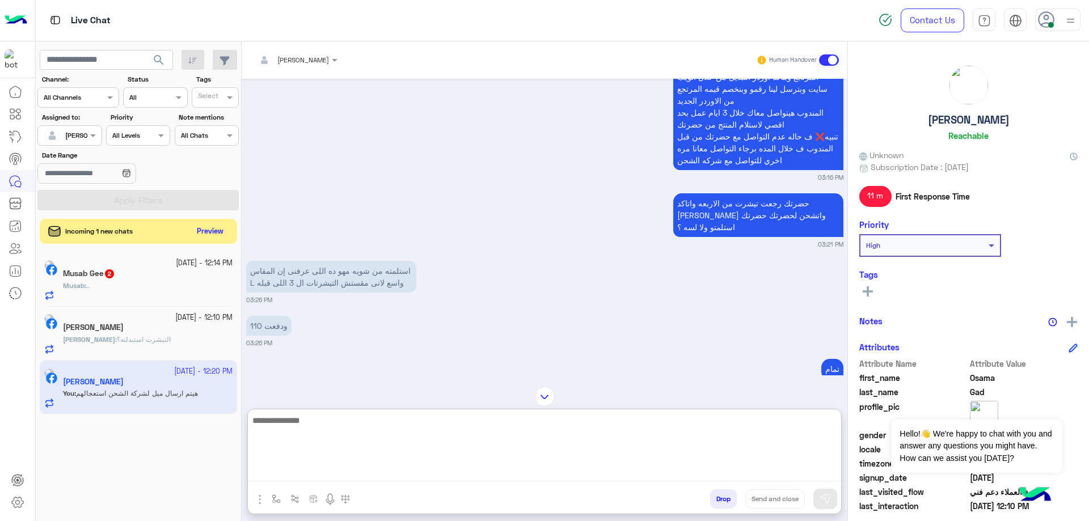
scroll to position [57, 0]
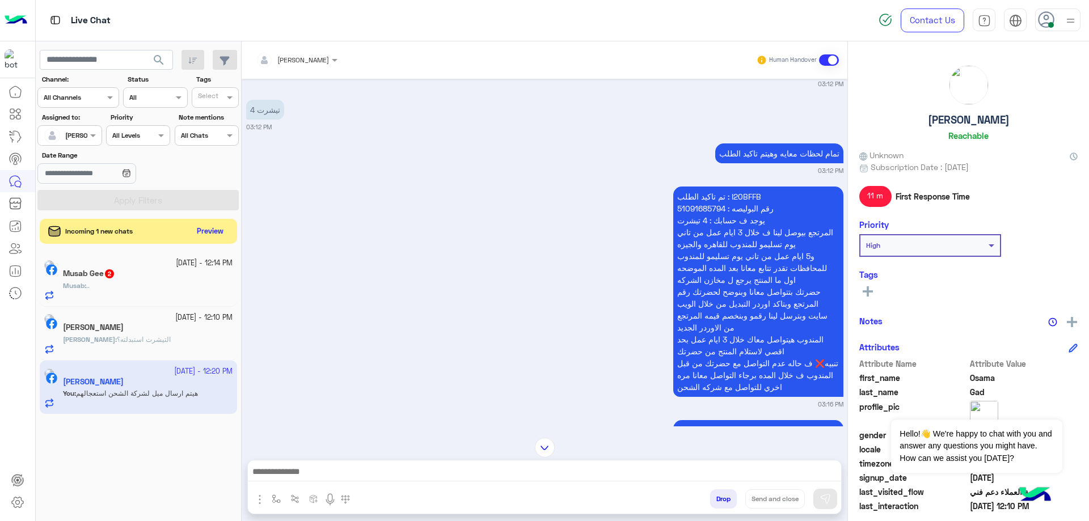
click at [732, 187] on p "تم تاكيد الطلب : I20BFFB رقم البوليصه : 51091685794 يوجد ف حسابك : 4 تيشرت المر…" at bounding box center [758, 292] width 170 height 210
copy p "I20BFFB"
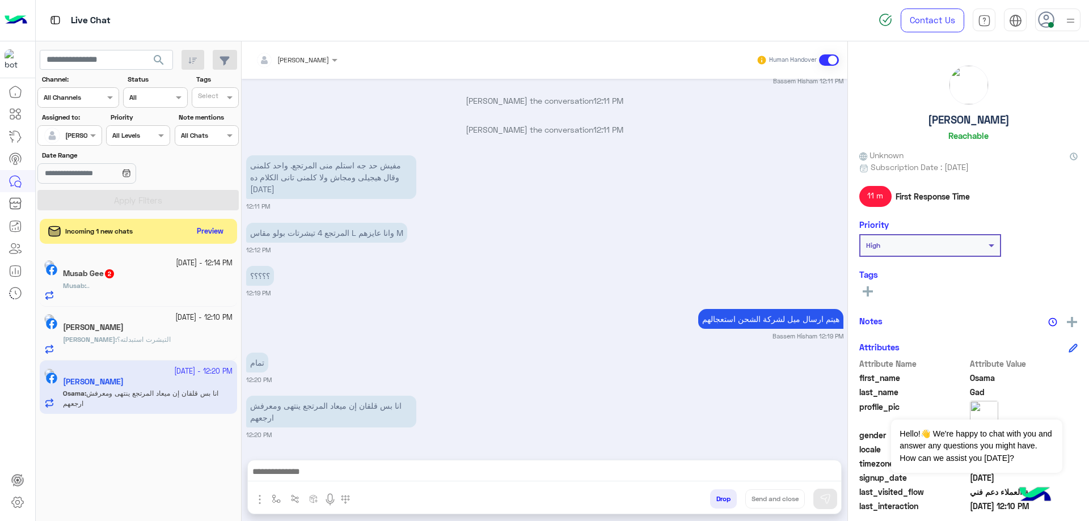
scroll to position [2334, 0]
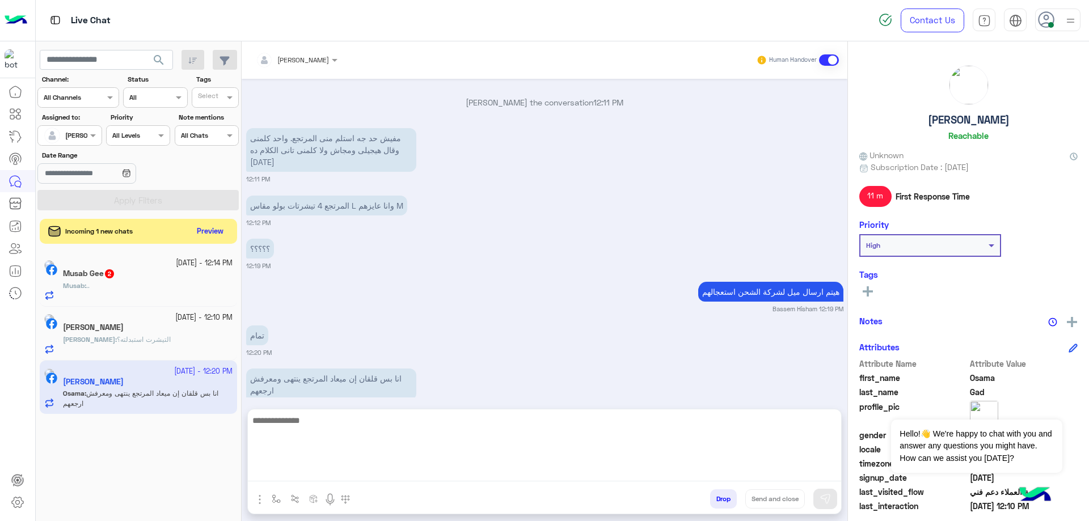
click at [336, 474] on textarea at bounding box center [544, 447] width 593 height 68
type textarea "******"
type textarea "**********"
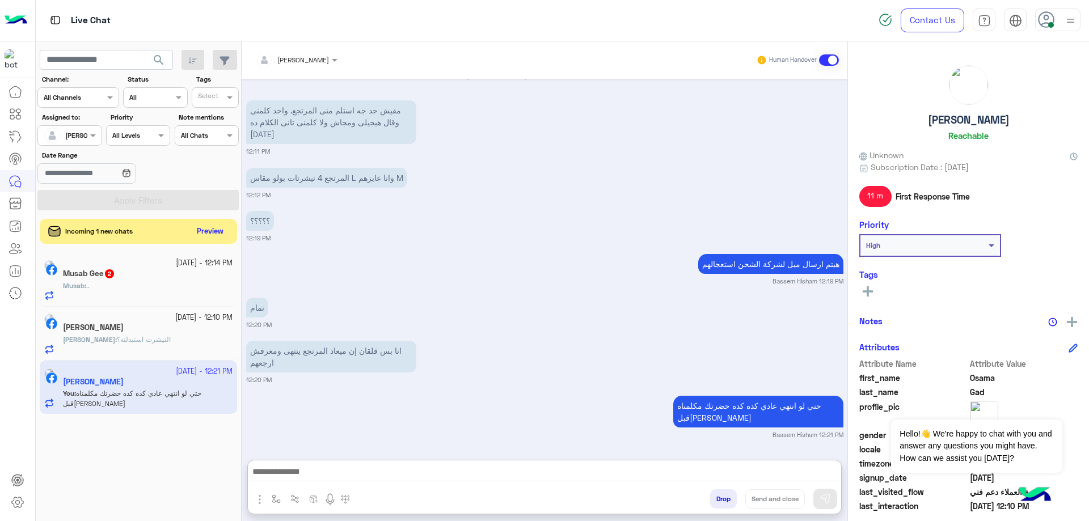
click at [945, 127] on div "Osama Gad Reachable" at bounding box center [968, 105] width 218 height 80
click at [947, 125] on h5 "Osama Gad" at bounding box center [969, 119] width 82 height 13
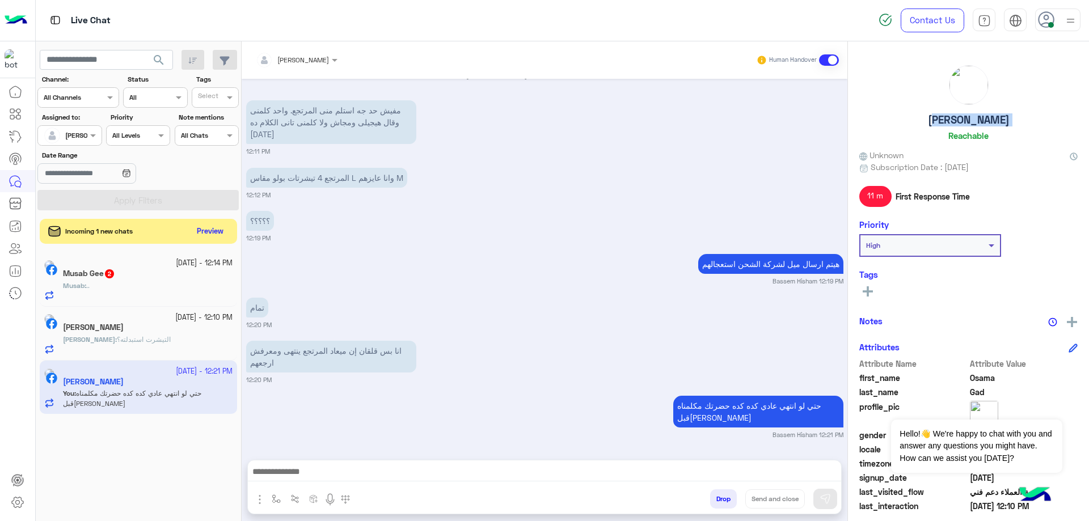
click at [947, 125] on h5 "Osama Gad" at bounding box center [969, 119] width 82 height 13
copy h5 "Osama Gad"
click at [170, 275] on div "Musab Gee 2" at bounding box center [148, 275] width 170 height 12
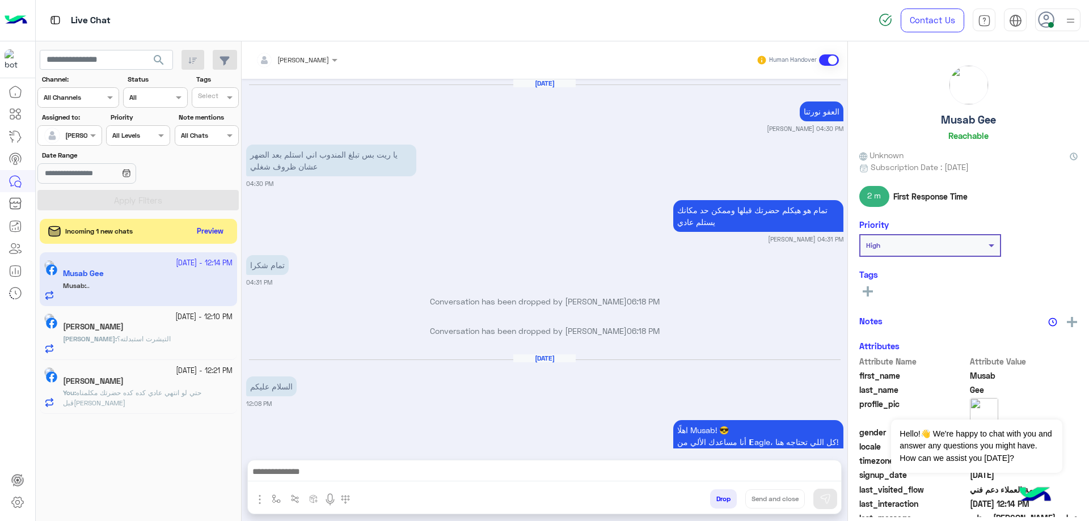
scroll to position [757, 0]
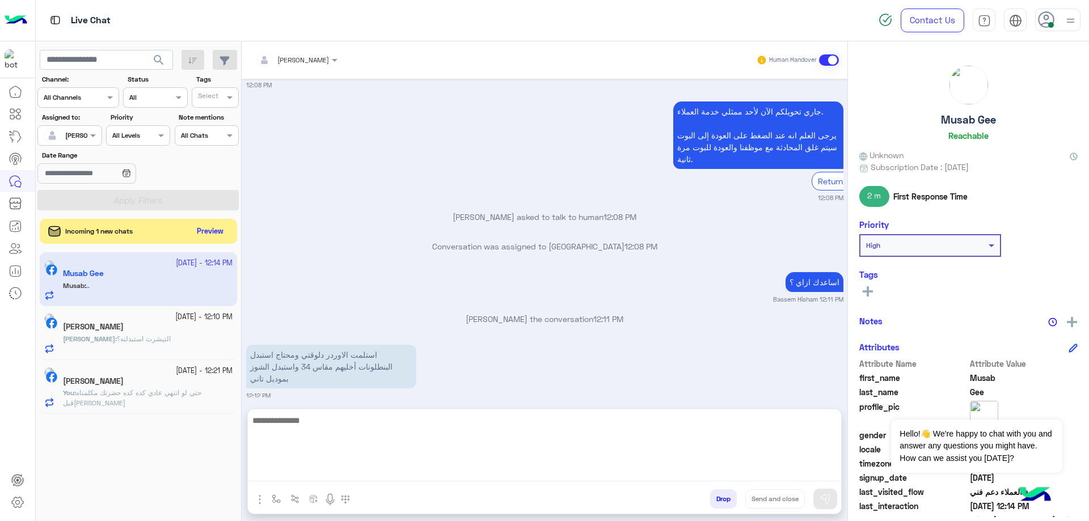
click at [376, 468] on textarea at bounding box center [544, 447] width 593 height 68
type textarea "**********"
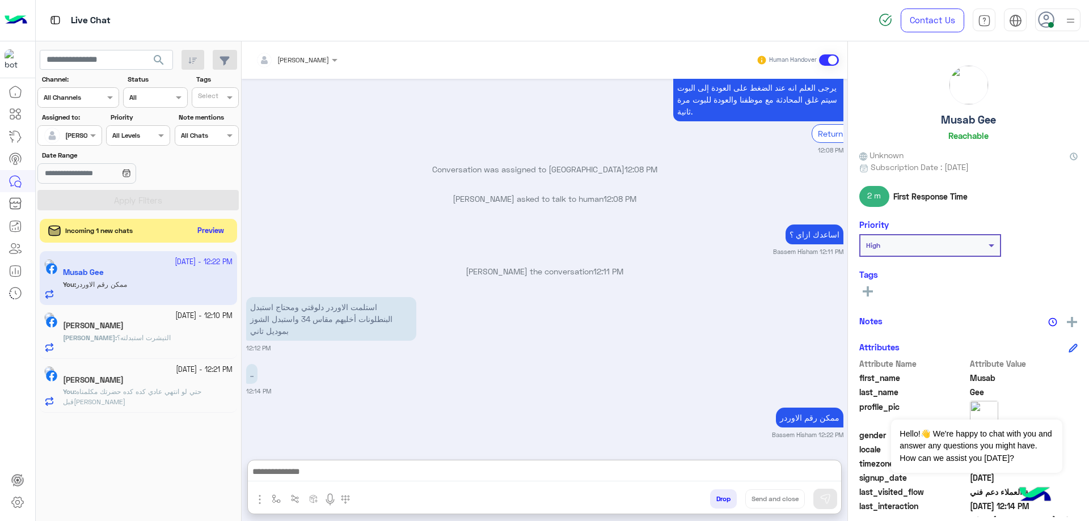
click at [196, 228] on button "Preview" at bounding box center [210, 230] width 35 height 15
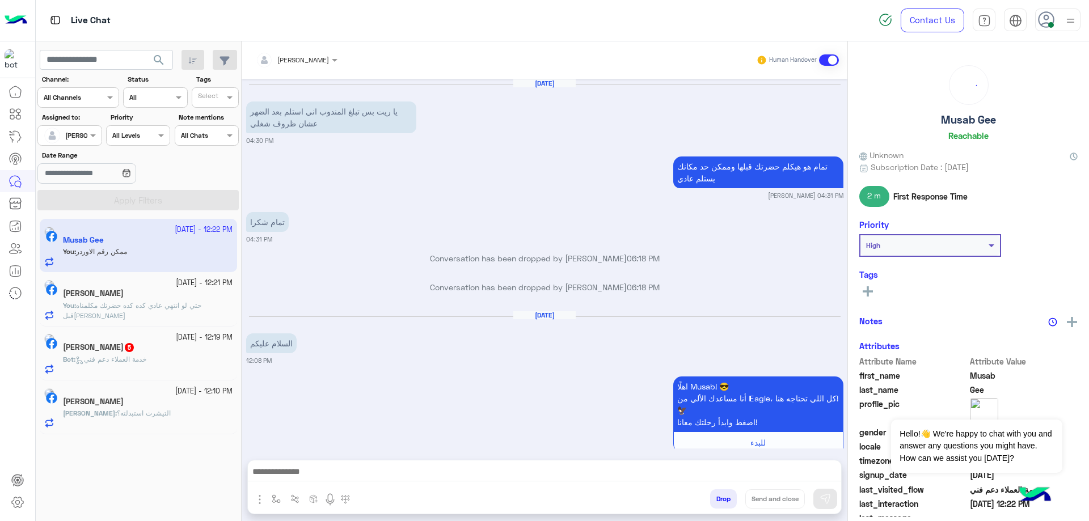
scroll to position [757, 0]
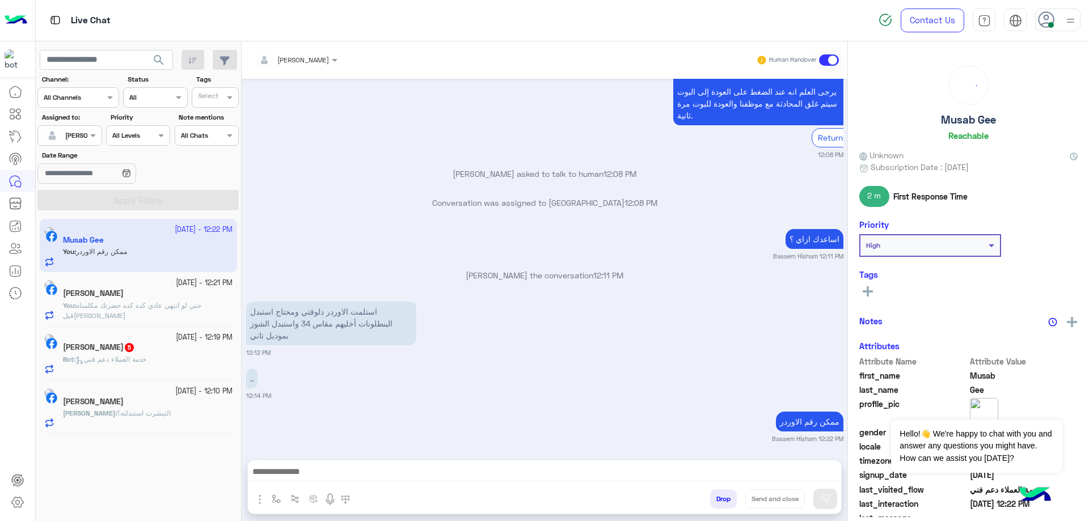
click at [167, 368] on div "Bot : خدمة العملاء دعم فني" at bounding box center [148, 364] width 170 height 20
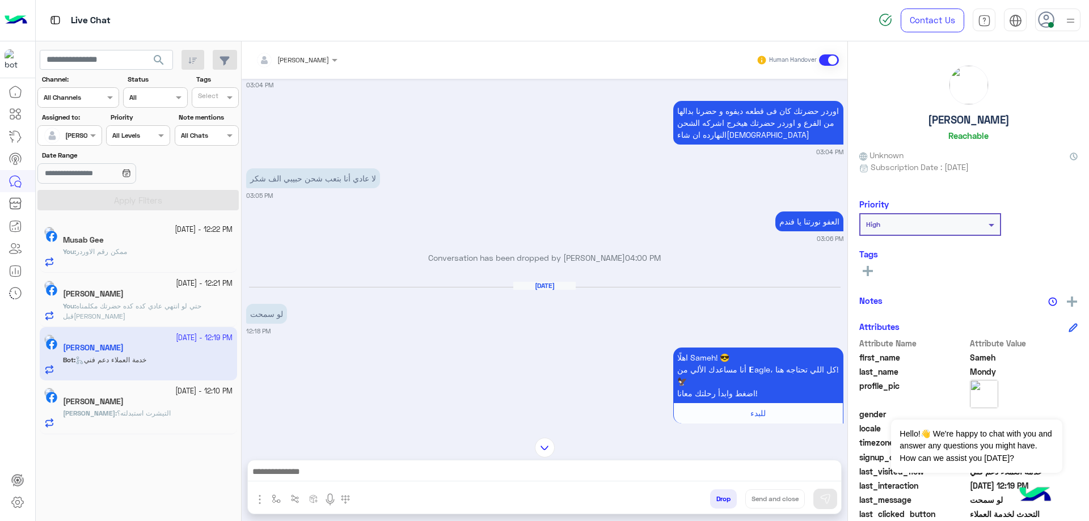
scroll to position [3, 0]
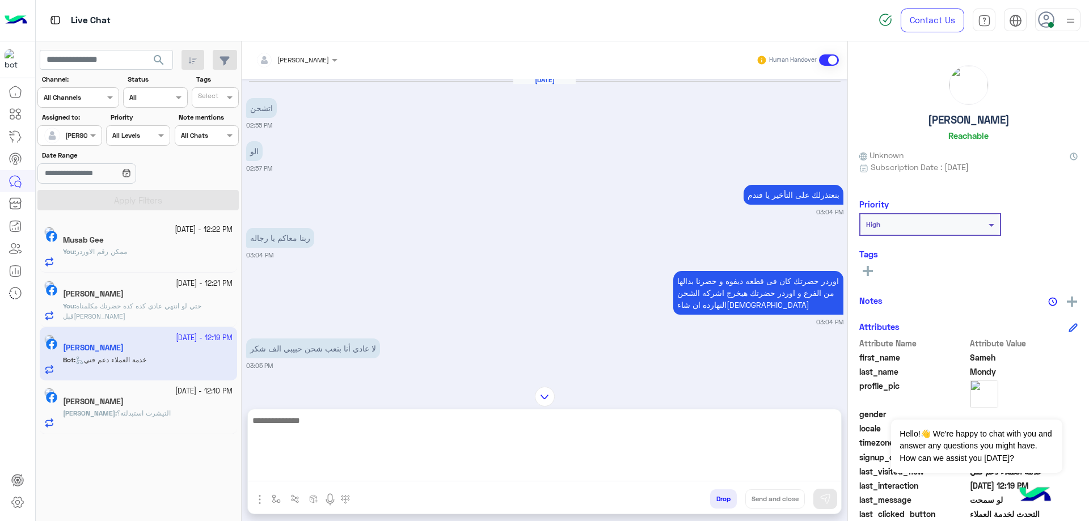
click at [344, 470] on textarea at bounding box center [544, 447] width 593 height 68
type textarea "**********"
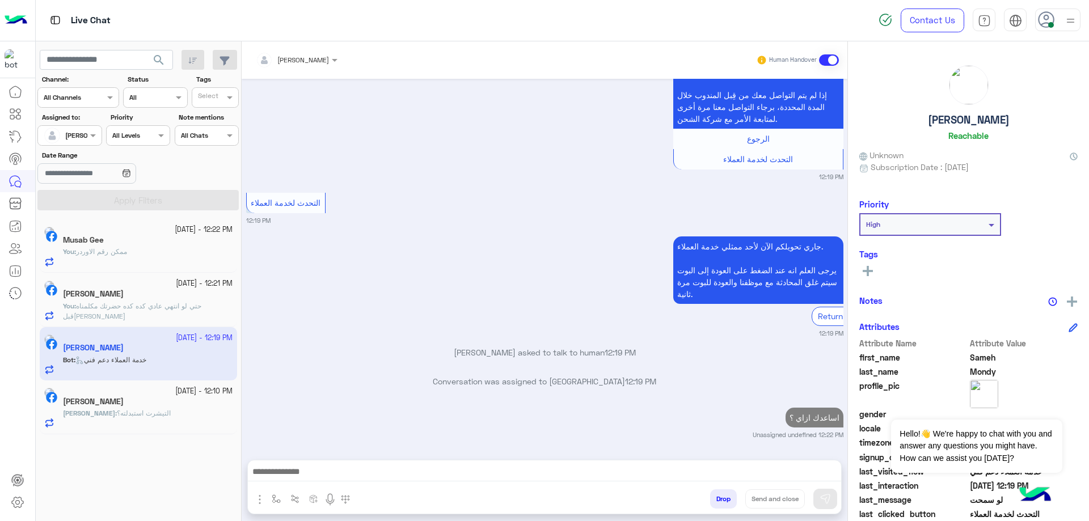
click at [140, 220] on div "23 September - 12:22 PM Musab Gee You : ممكن رقم الاوردر" at bounding box center [138, 246] width 197 height 54
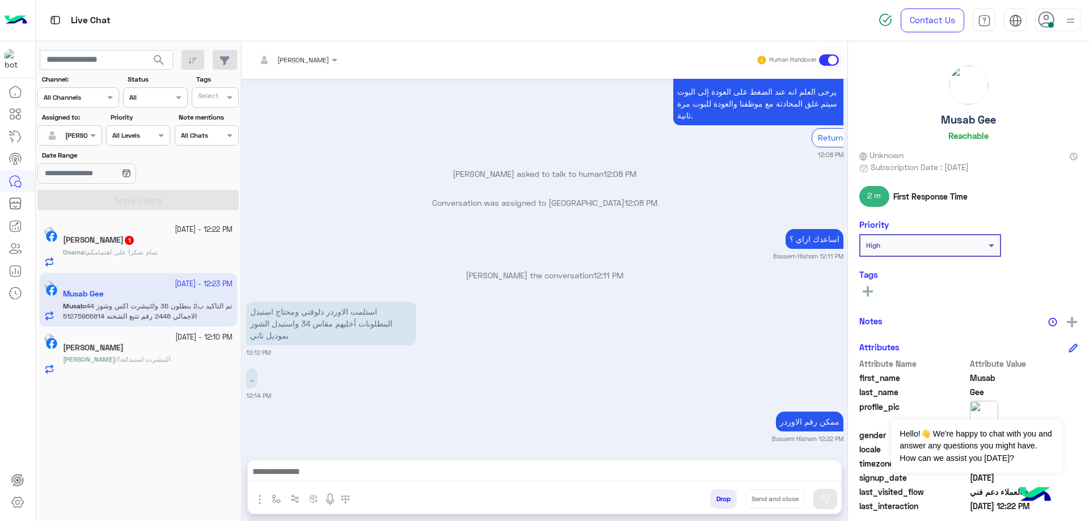
scroll to position [836, 0]
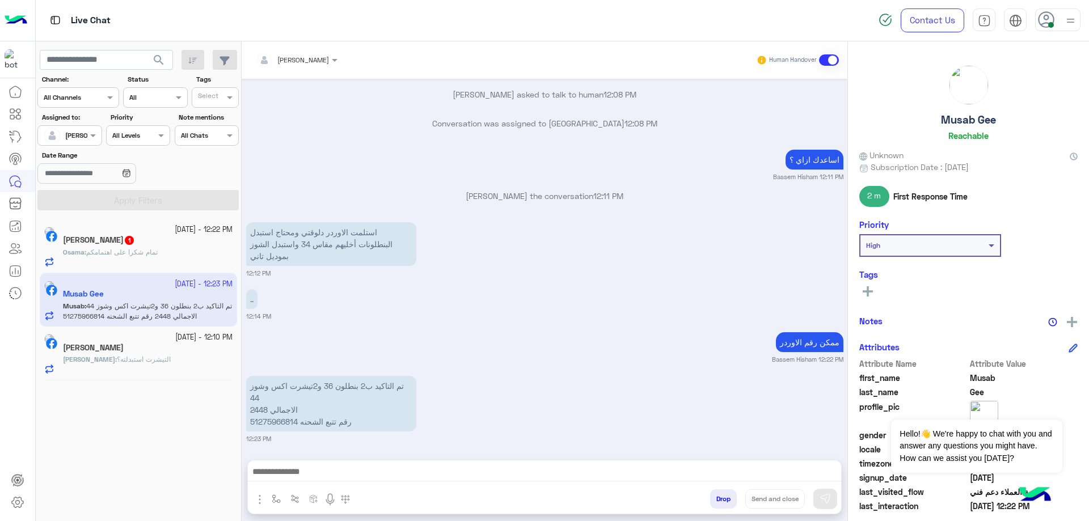
click at [141, 241] on div "Osama Gad 1" at bounding box center [148, 241] width 170 height 12
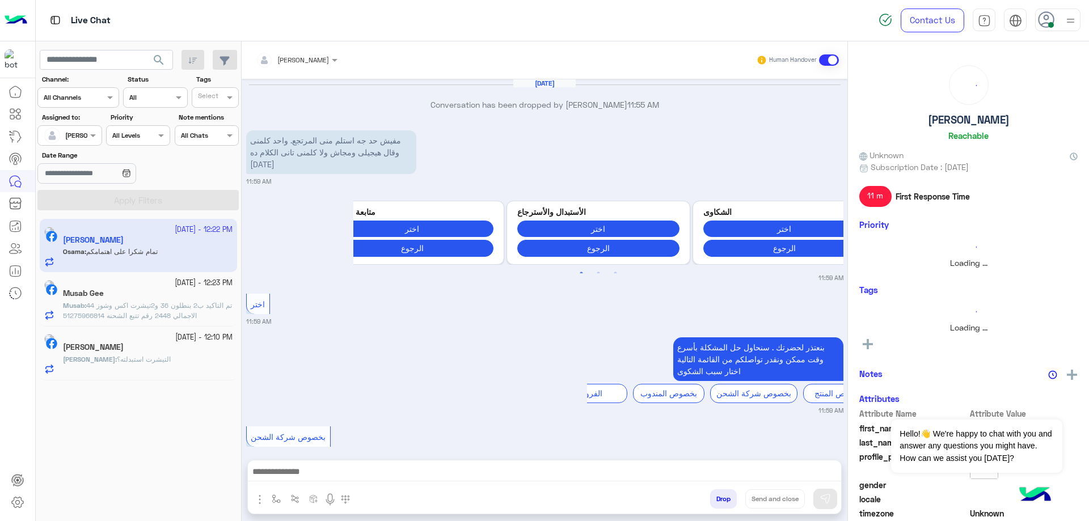
scroll to position [712, 0]
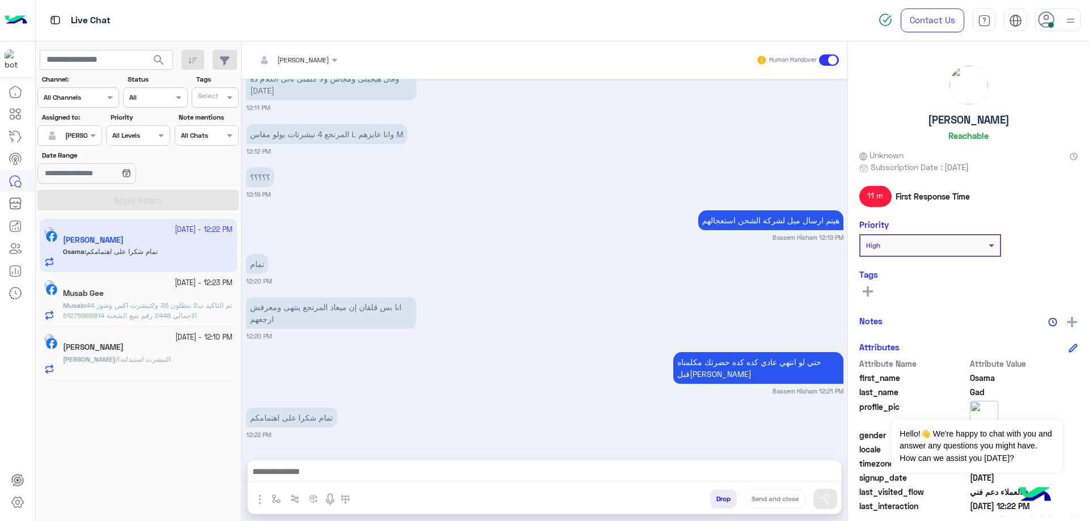
click at [568, 483] on div at bounding box center [544, 475] width 593 height 28
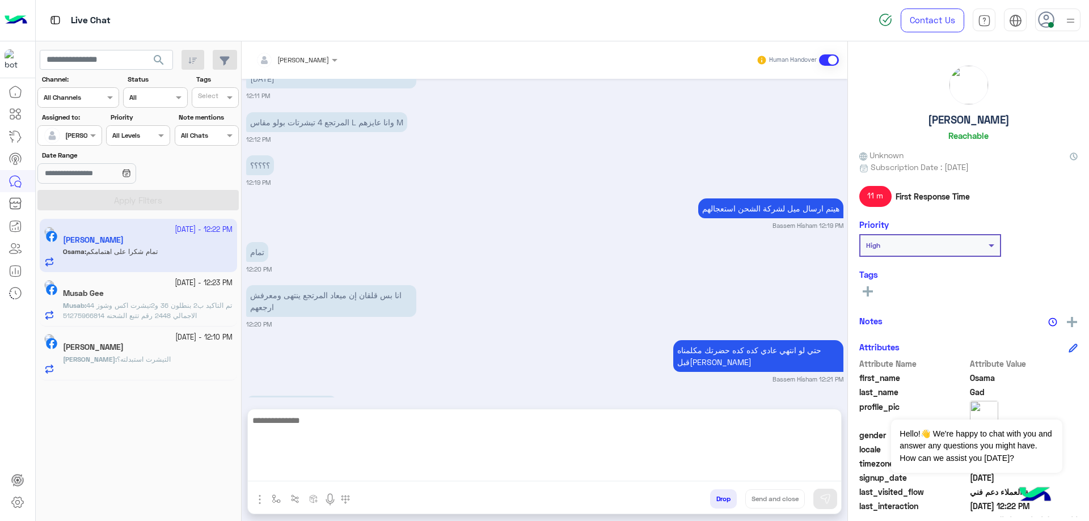
click at [709, 465] on textarea at bounding box center [544, 447] width 593 height 68
click at [706, 467] on textarea at bounding box center [544, 447] width 593 height 68
paste textarea "**********"
type textarea "**********"
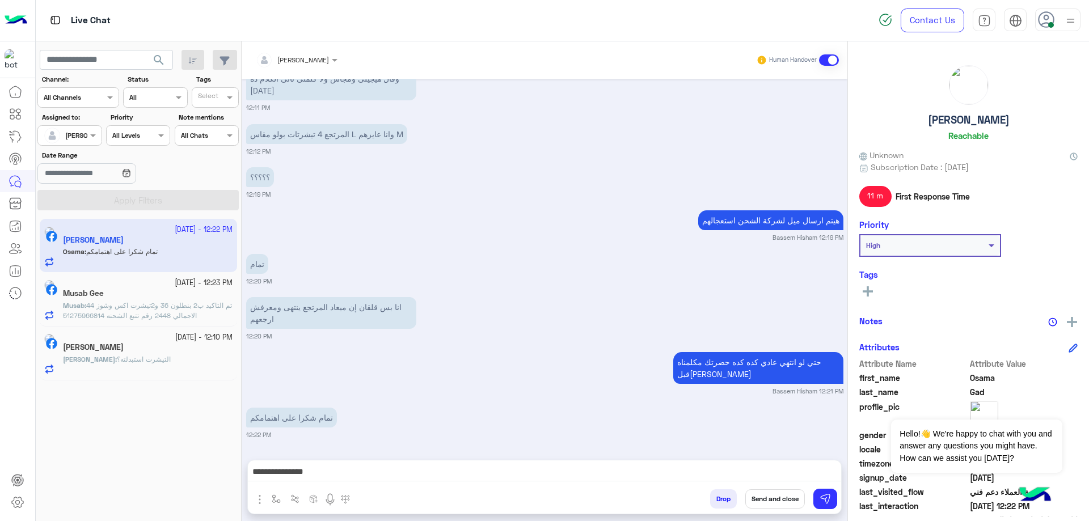
click at [773, 493] on button "Send and close" at bounding box center [775, 498] width 60 height 19
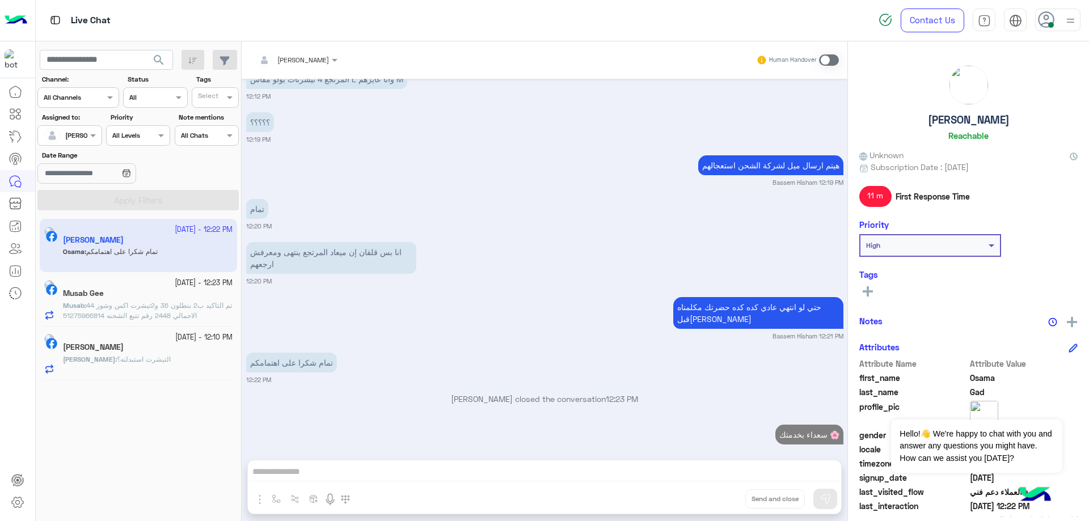
scroll to position [784, 0]
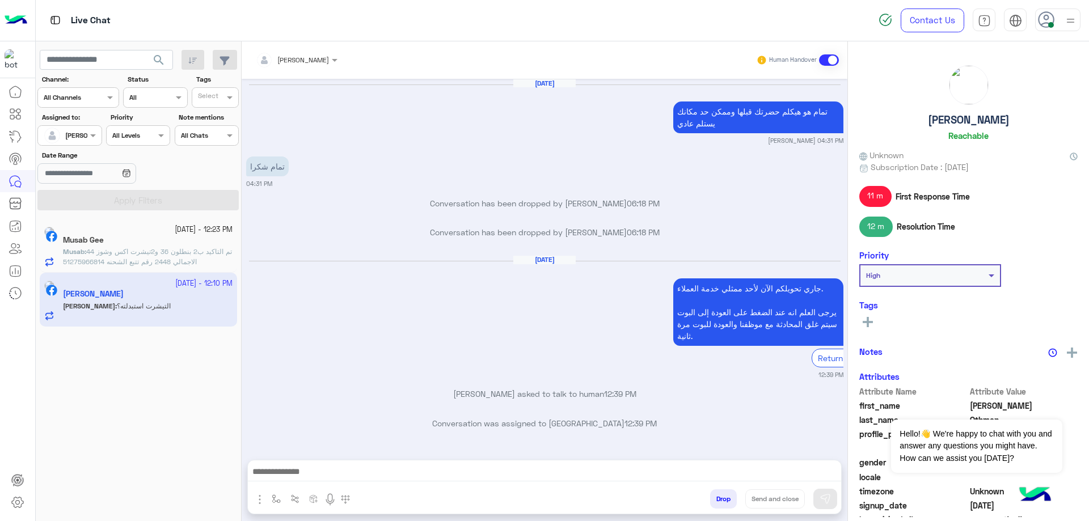
scroll to position [2208, 0]
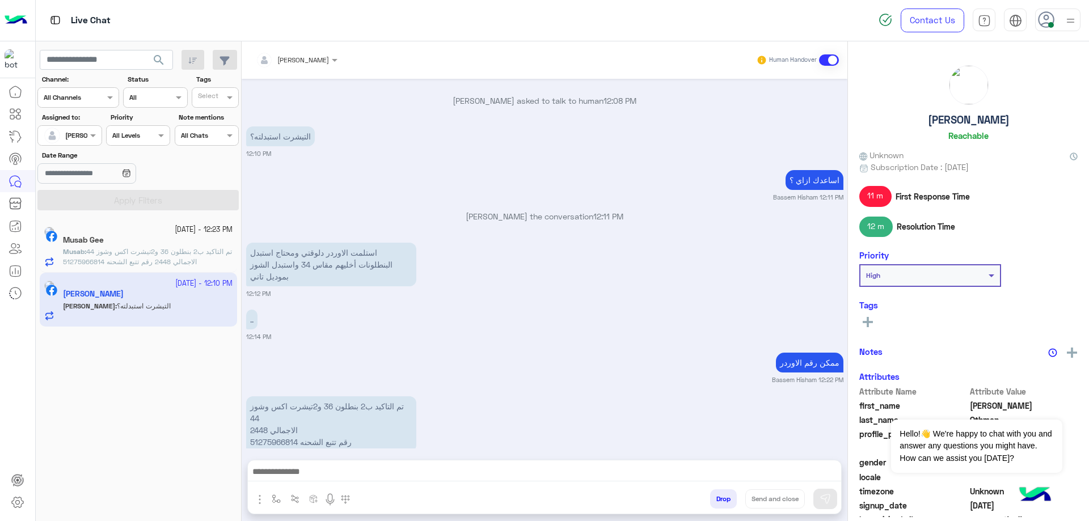
click at [147, 244] on div "Musab Gee" at bounding box center [148, 241] width 170 height 12
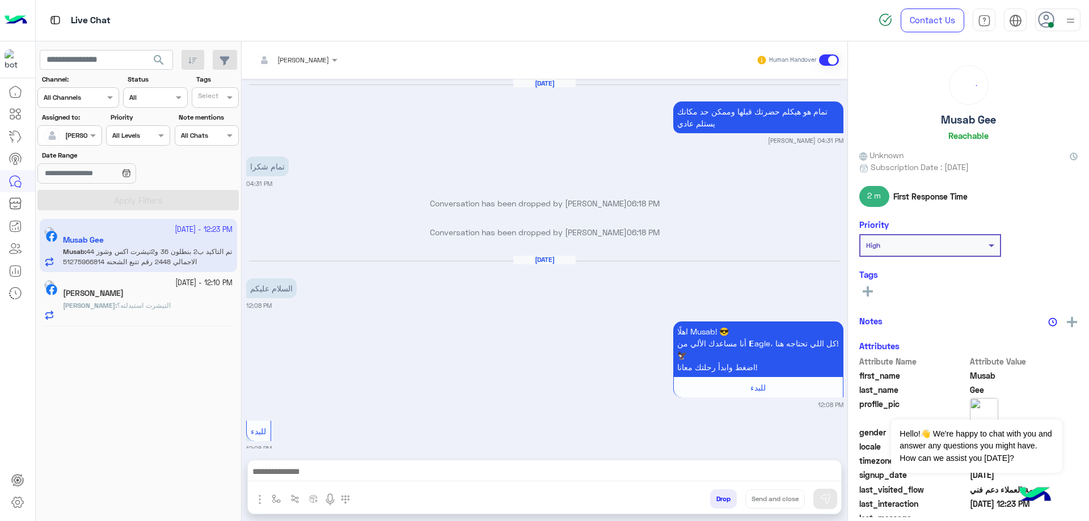
scroll to position [780, 0]
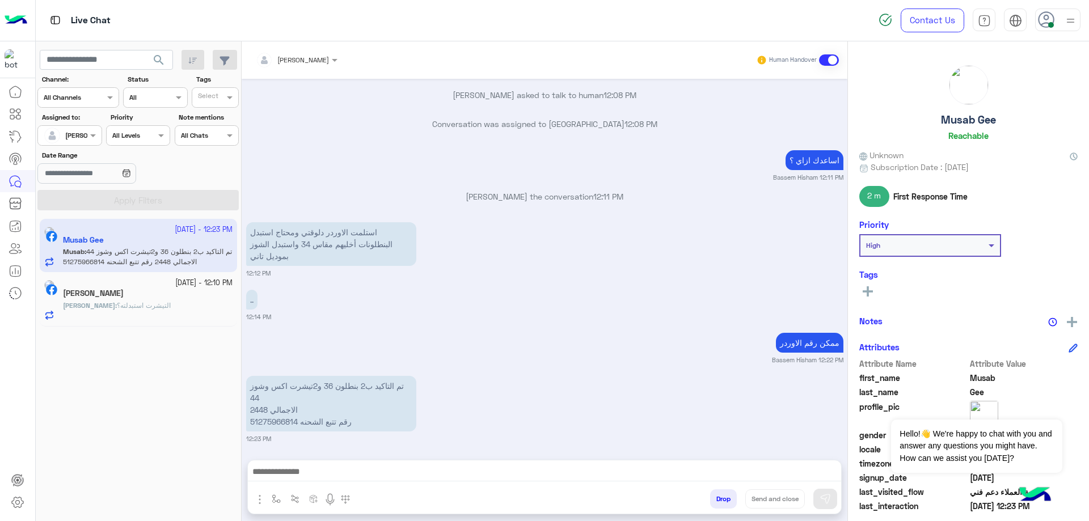
click at [271, 419] on p "تم التاكيد ب2 بنطلون 36 و2تيشرت اكس وشوز 44 الاجمالي 2448 رقم تتبع الشحنه 51275…" at bounding box center [331, 404] width 170 height 56
copy p "51275966814"
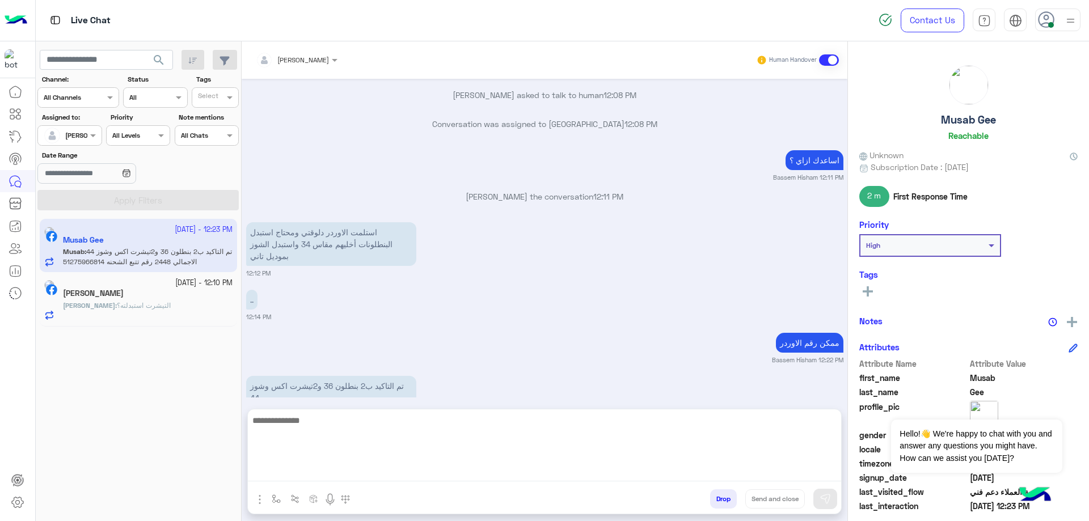
click at [357, 479] on textarea at bounding box center [544, 447] width 593 height 68
type textarea "*"
paste textarea "**********"
type textarea "**********"
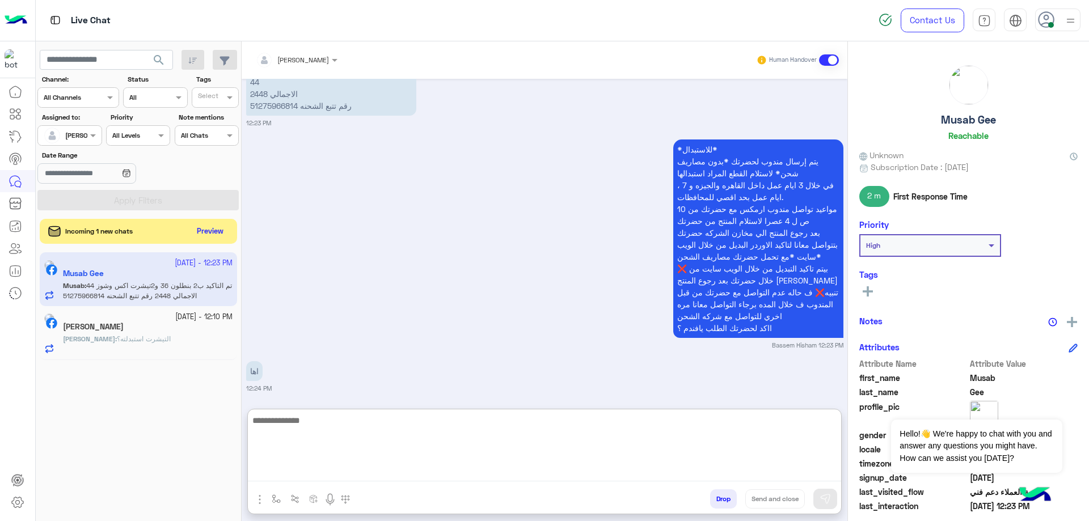
scroll to position [983, 0]
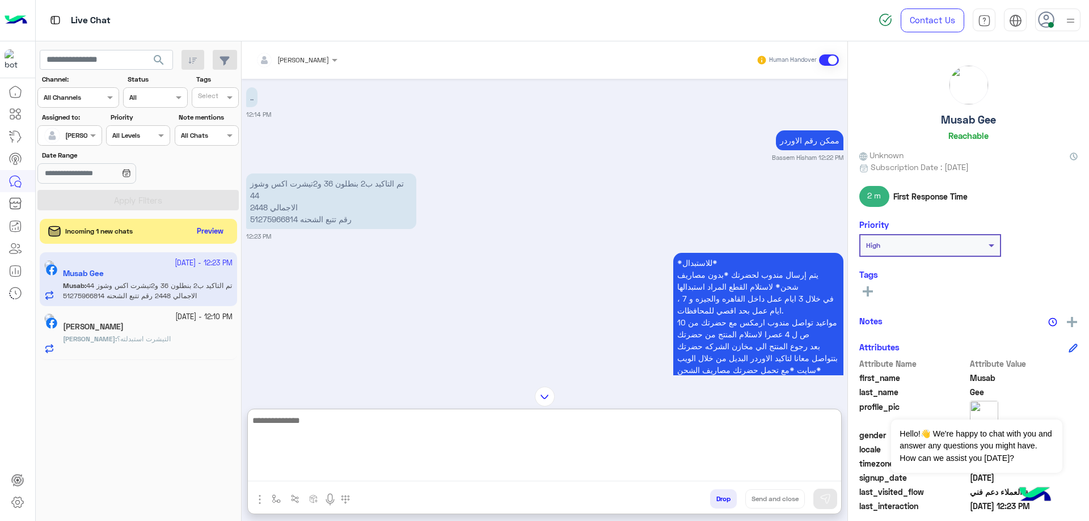
click at [278, 212] on p "تم التاكيد ب2 بنطلون 36 و2تيشرت اكس وشوز 44 الاجمالي 2448 رقم تتبع الشحنه 51275…" at bounding box center [331, 202] width 170 height 56
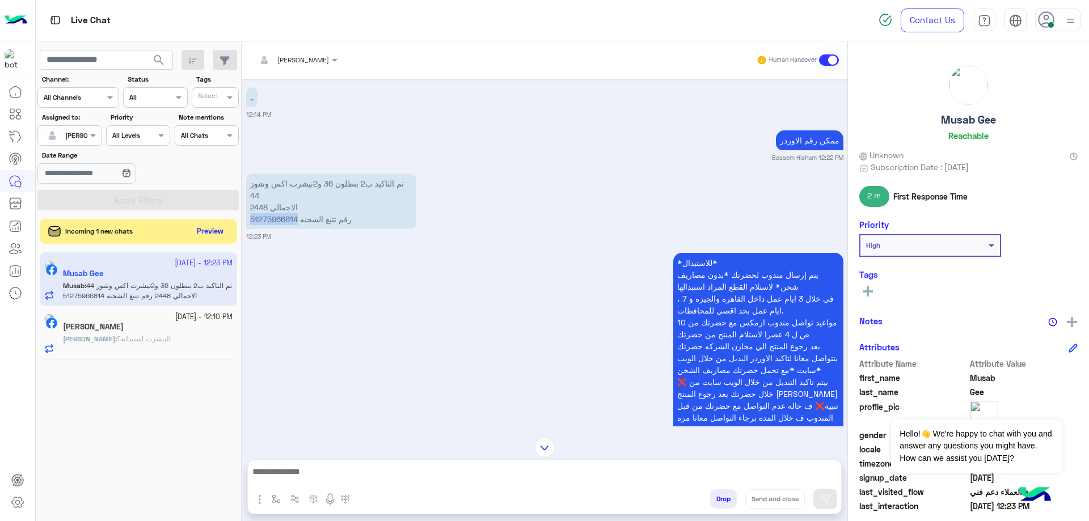
copy p "51275966814"
click at [338, 479] on textarea at bounding box center [544, 472] width 593 height 17
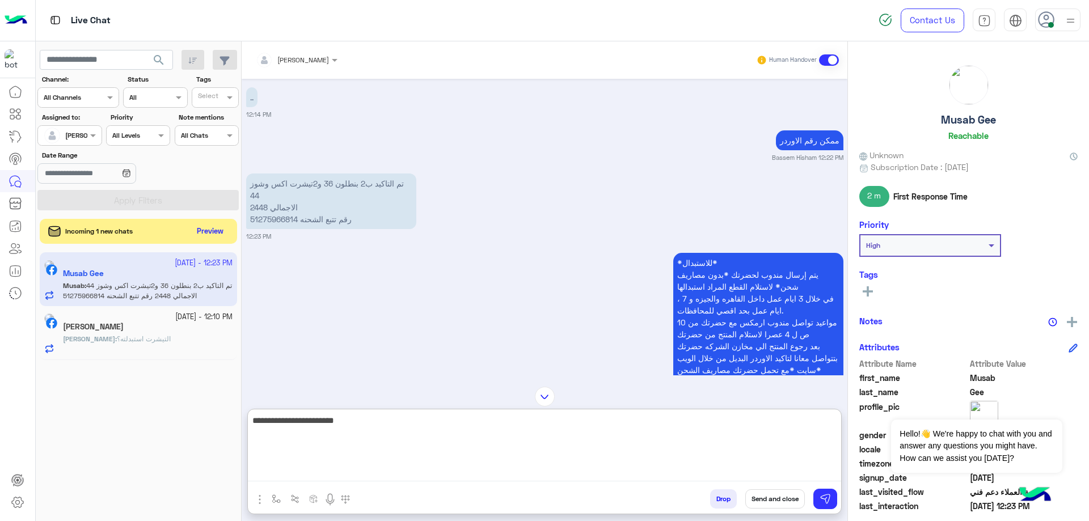
type textarea "**********"
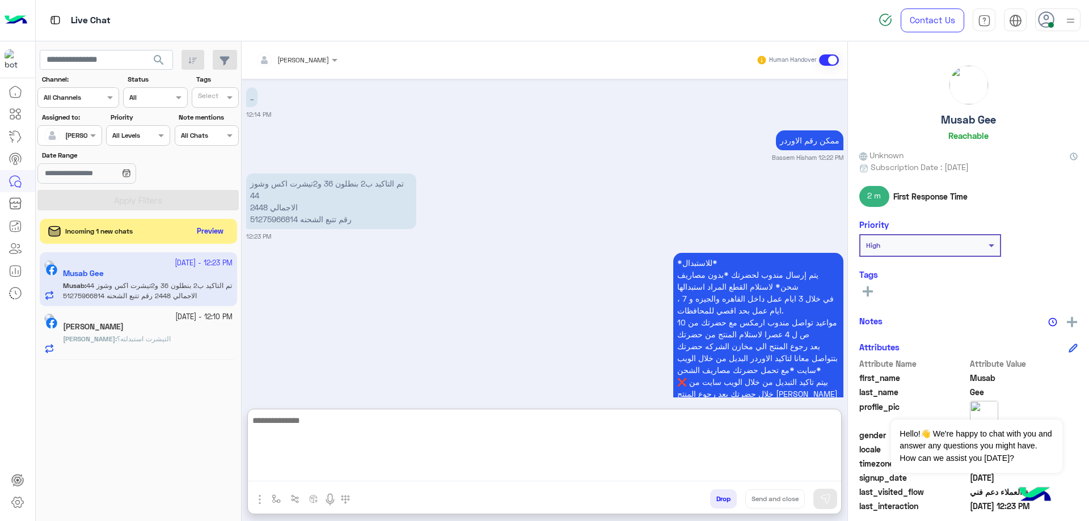
scroll to position [1140, 0]
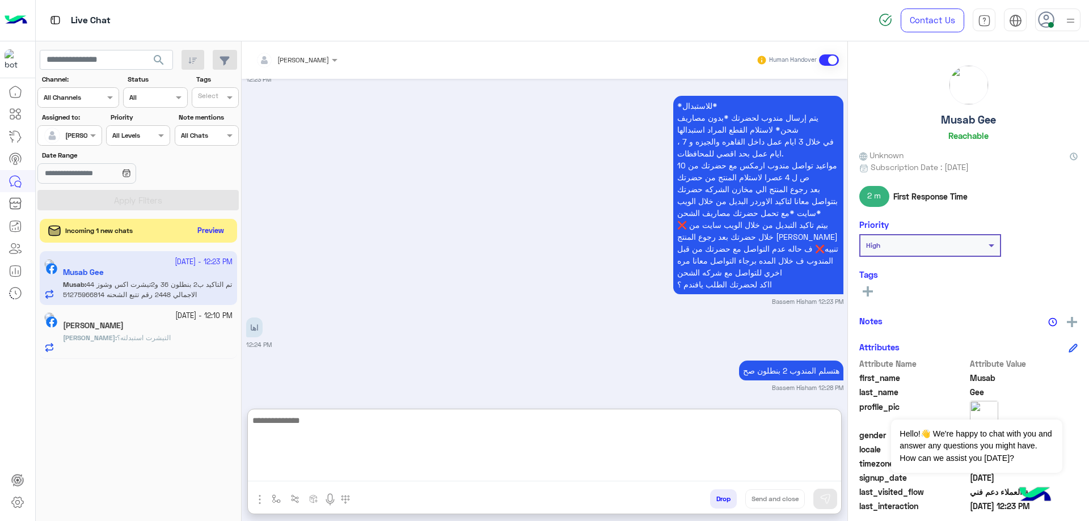
click at [213, 232] on button "Preview" at bounding box center [210, 230] width 35 height 15
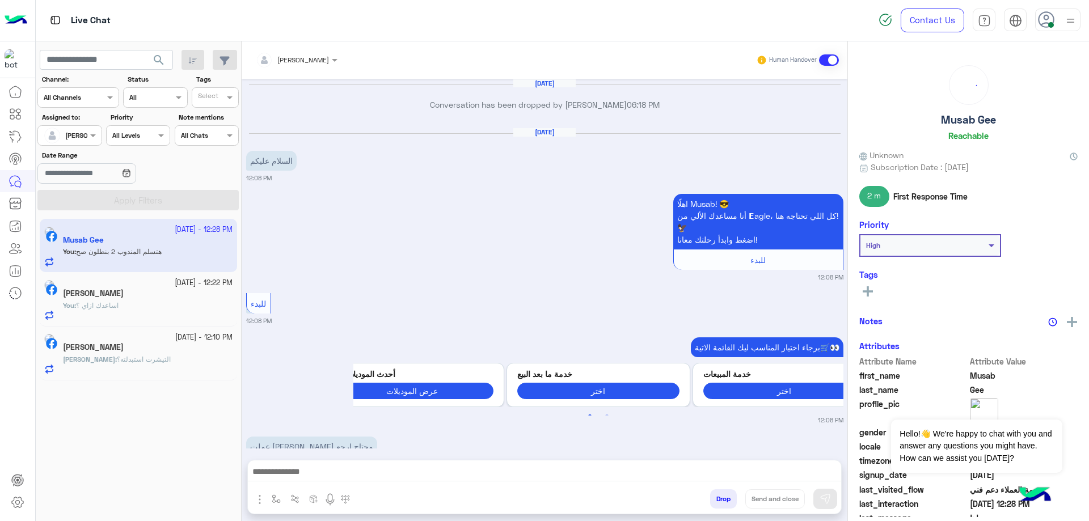
scroll to position [961, 0]
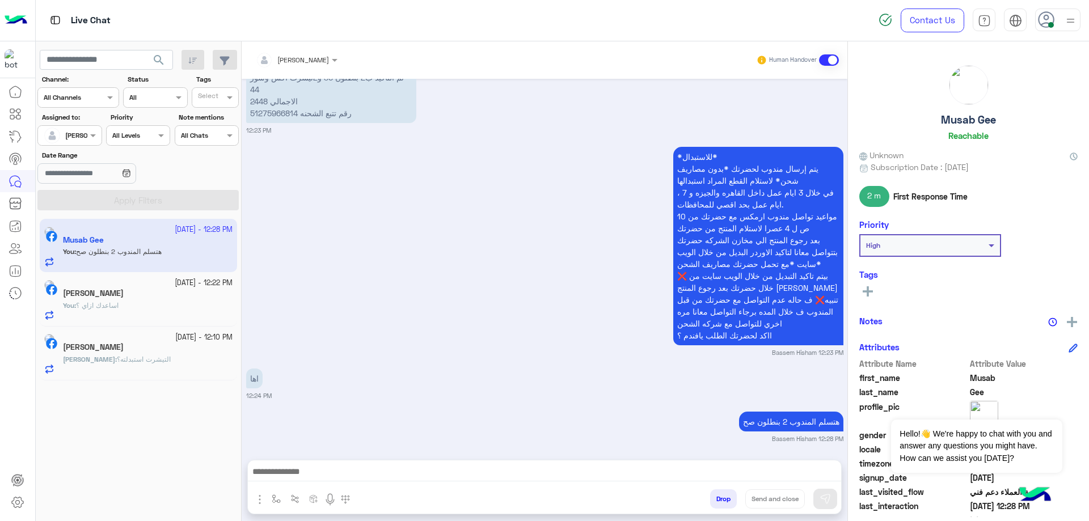
click at [167, 303] on div "You : اساعدك ازاي ؟" at bounding box center [148, 311] width 170 height 20
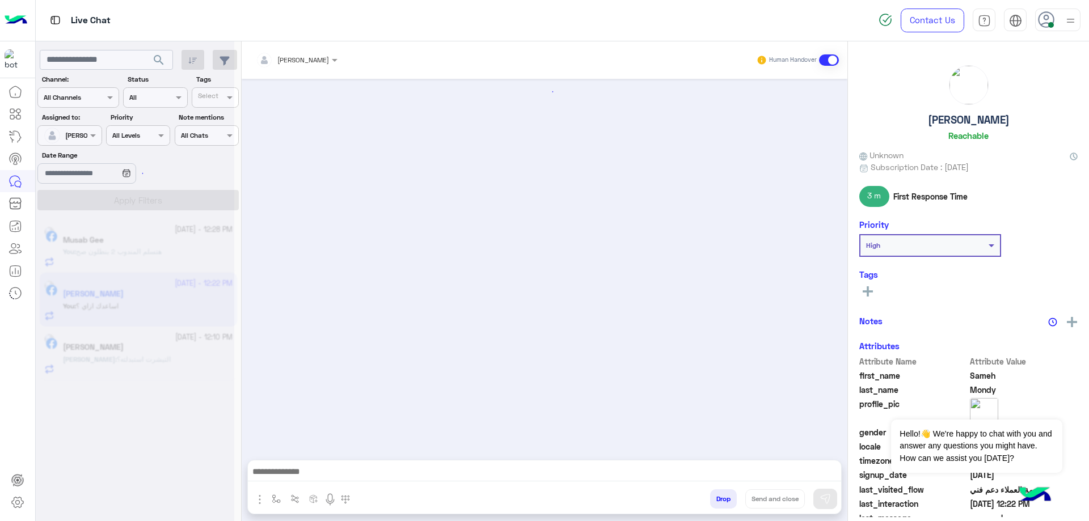
scroll to position [1067, 0]
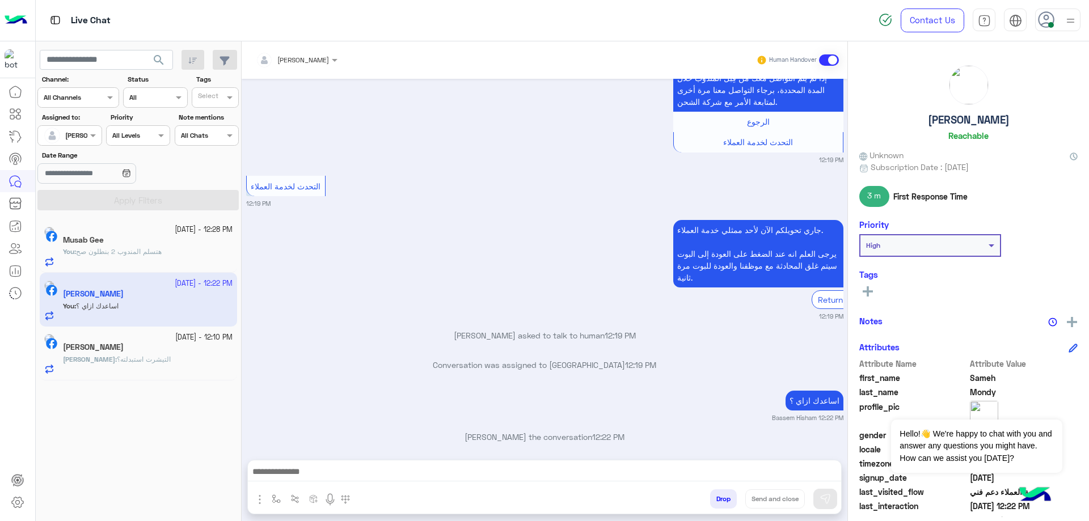
click at [162, 257] on p "You : هتسلم المندوب 2 بنطلون صح" at bounding box center [112, 252] width 99 height 10
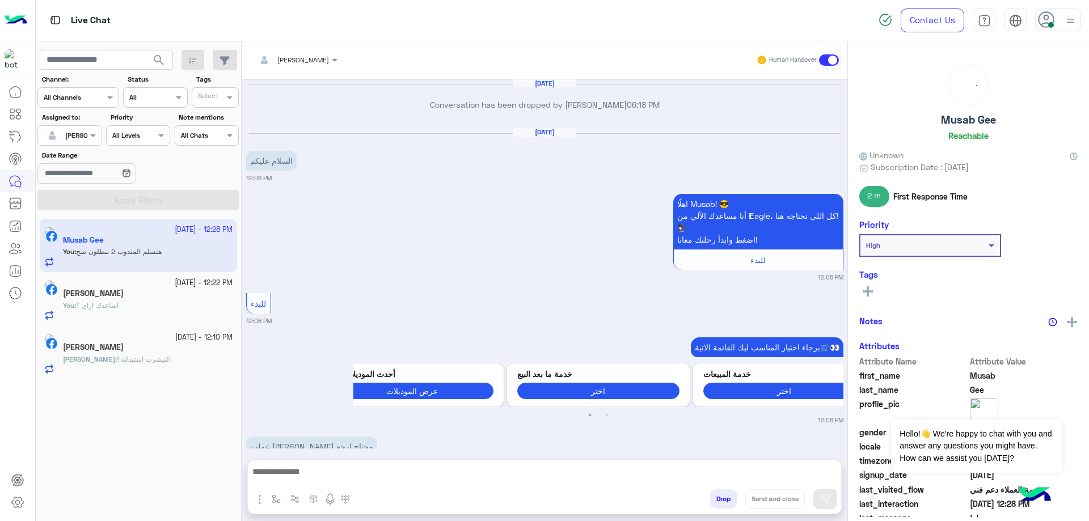
scroll to position [961, 0]
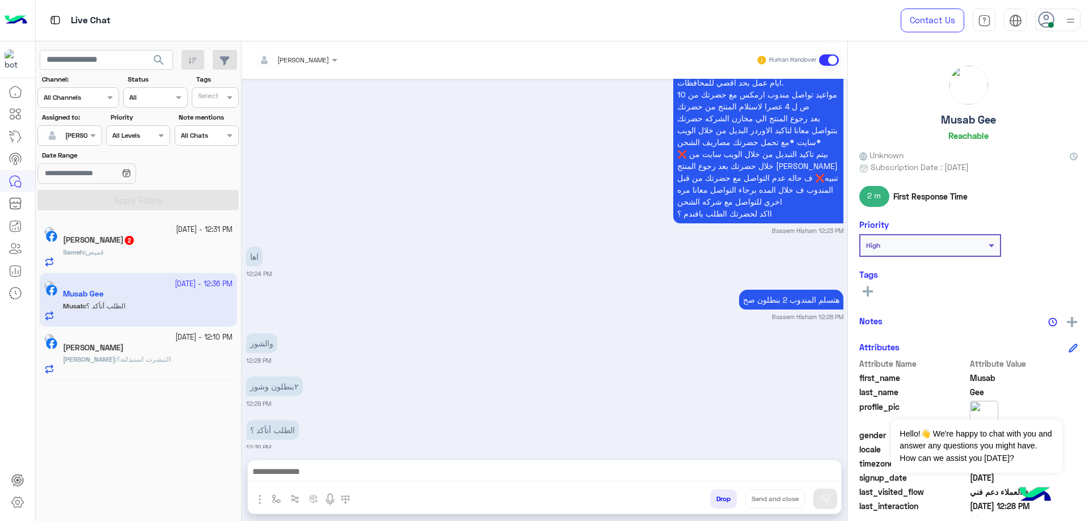
scroll to position [1605, 0]
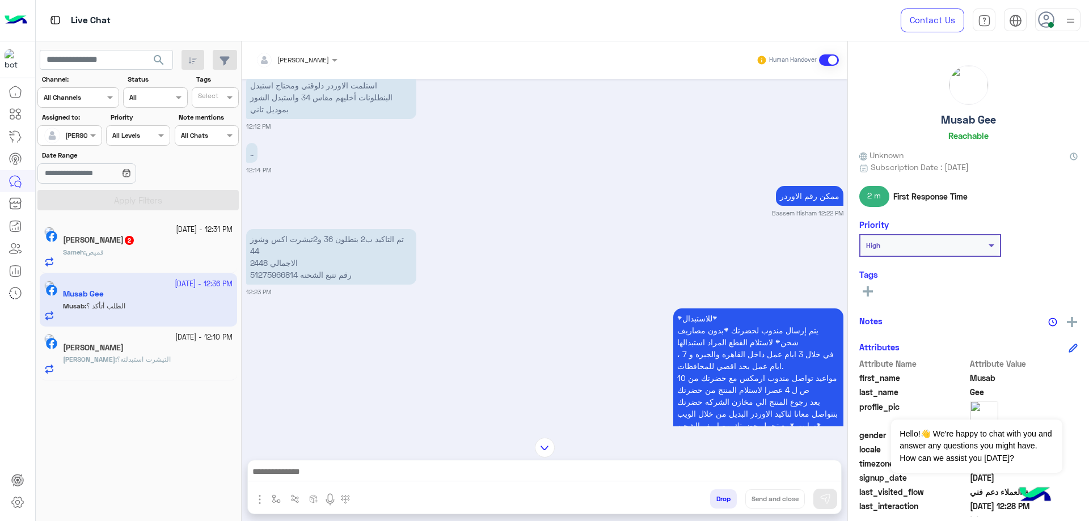
click at [284, 262] on p "تم التاكيد ب2 بنطلون 36 و2تيشرت اكس وشوز 44 الاجمالي 2448 رقم تتبع الشحنه 51275…" at bounding box center [331, 257] width 170 height 56
copy p "51275966814"
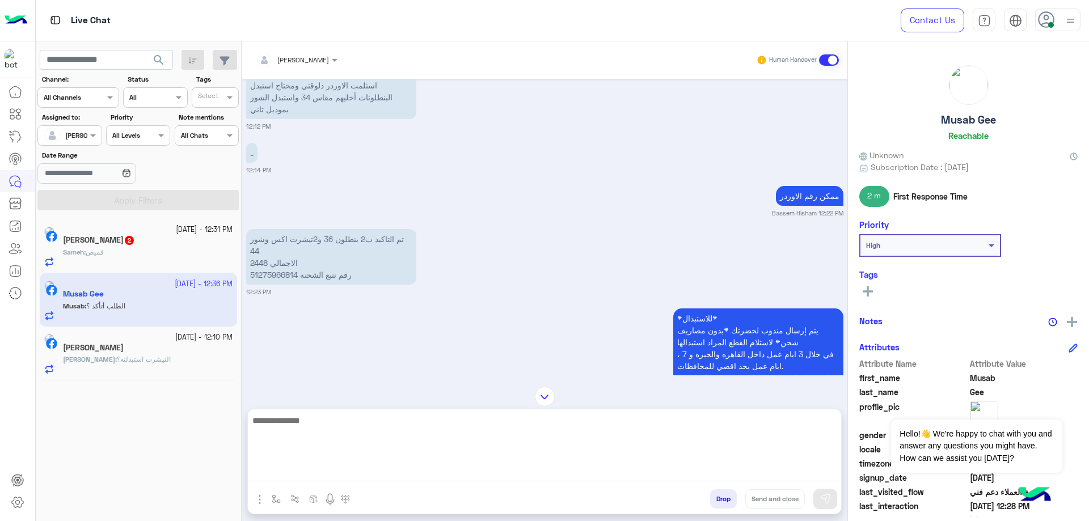
click at [330, 472] on textarea at bounding box center [544, 447] width 593 height 68
paste textarea "**********"
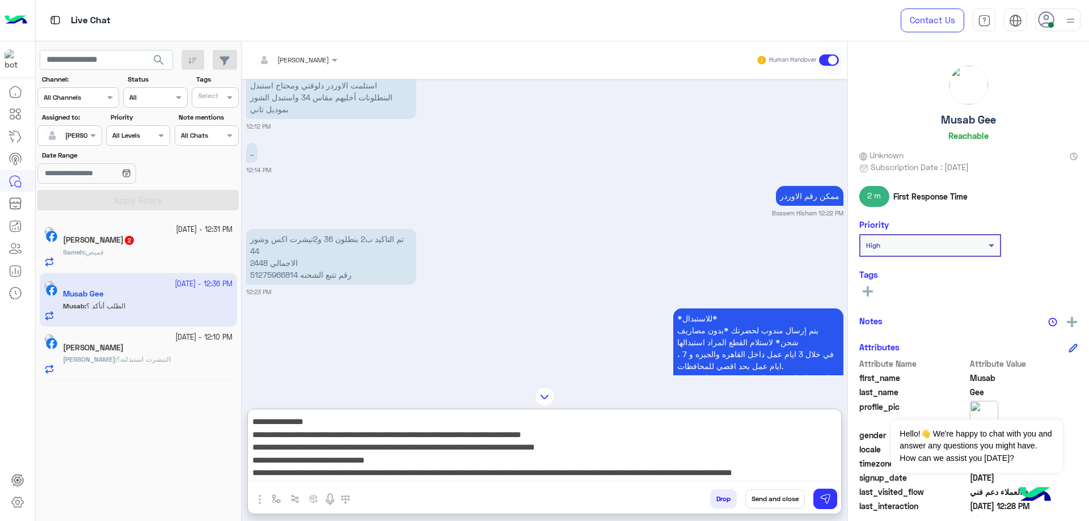
scroll to position [0, 0]
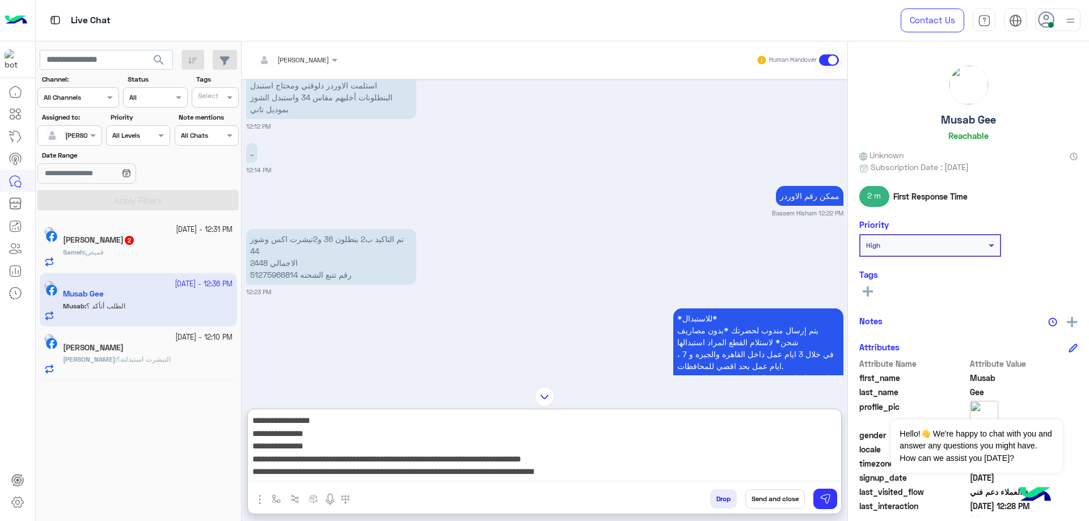
click at [766, 423] on textarea "**********" at bounding box center [544, 447] width 593 height 68
paste textarea "*******"
click at [764, 436] on textarea "**********" at bounding box center [544, 447] width 593 height 68
paste textarea "**********"
click at [765, 449] on textarea "**********" at bounding box center [544, 447] width 593 height 68
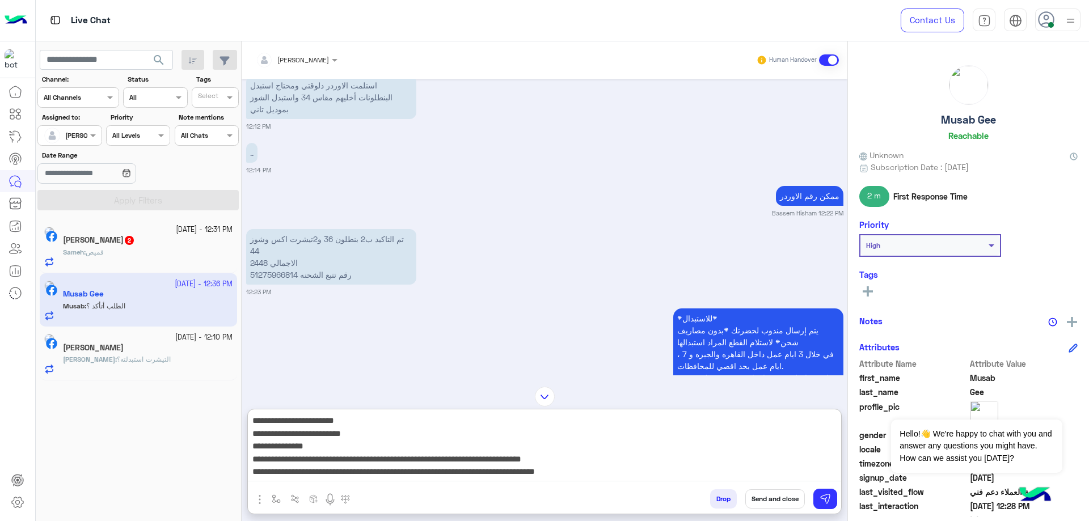
paste textarea "**********"
type textarea "**********"
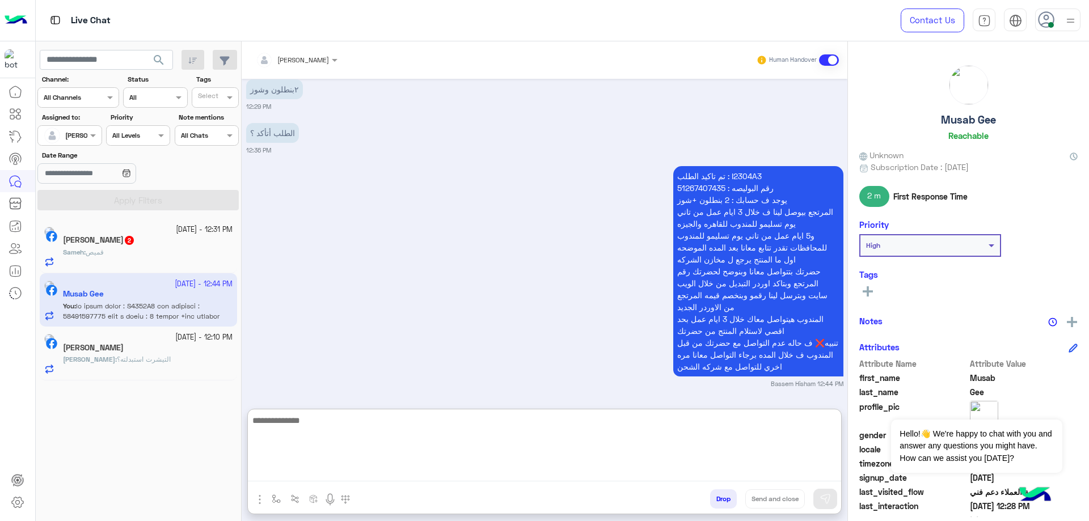
scroll to position [2174, 0]
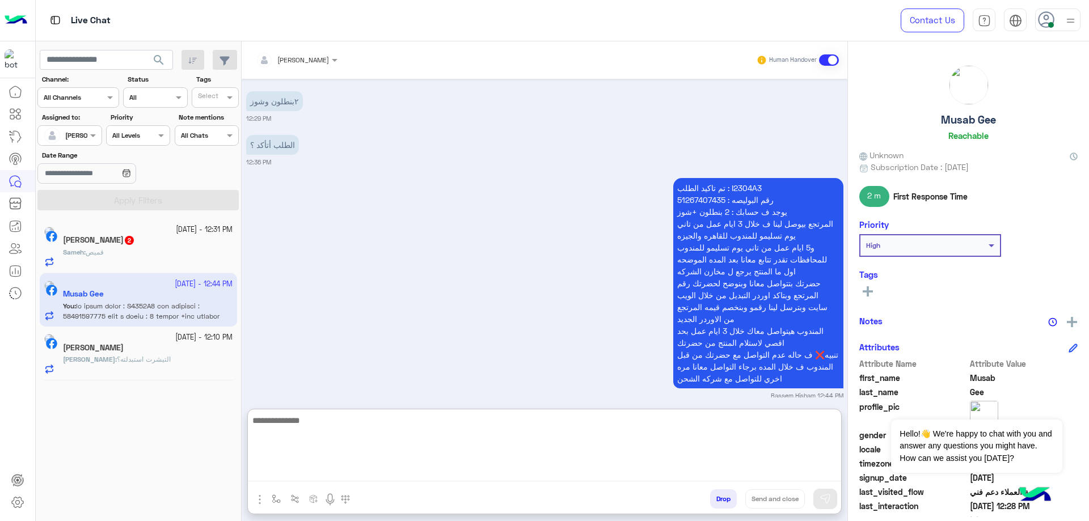
click at [149, 250] on div "Sameh : قميص" at bounding box center [148, 257] width 170 height 20
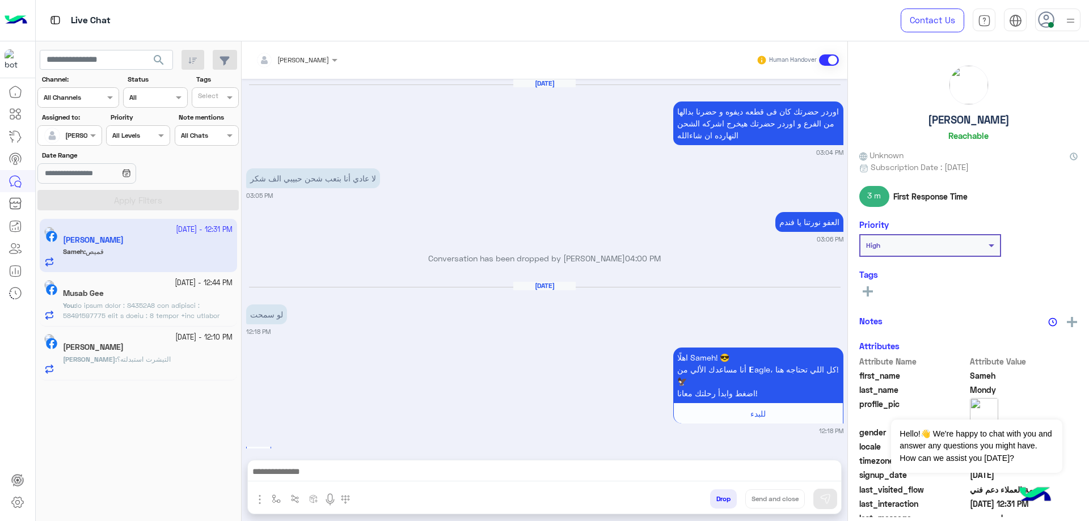
scroll to position [1055, 0]
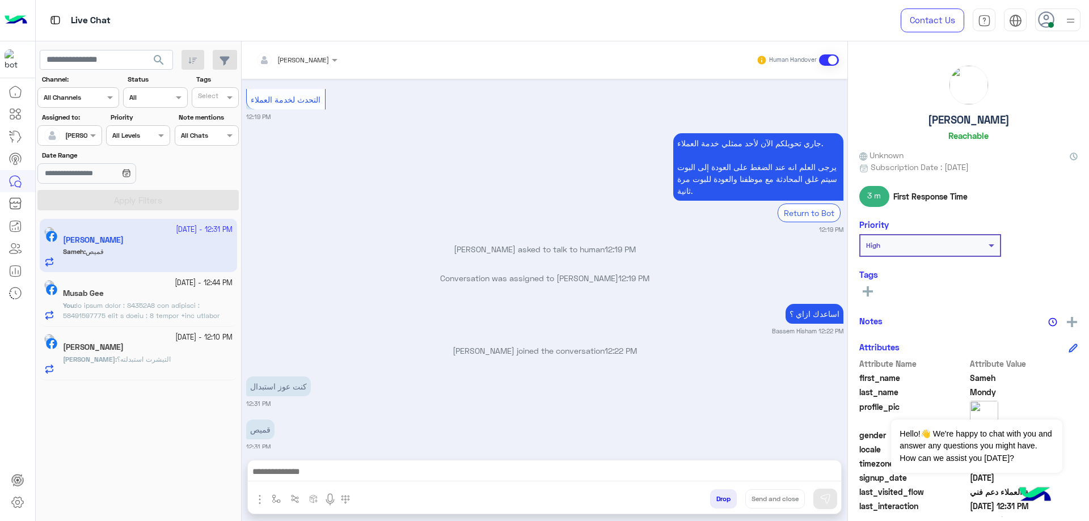
click at [306, 466] on textarea at bounding box center [544, 472] width 593 height 17
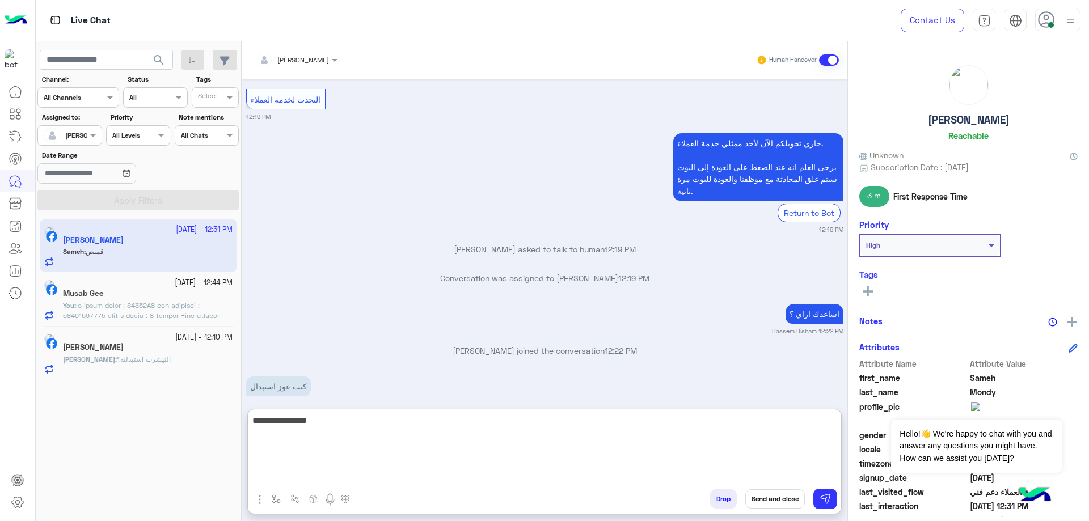
type textarea "**********"
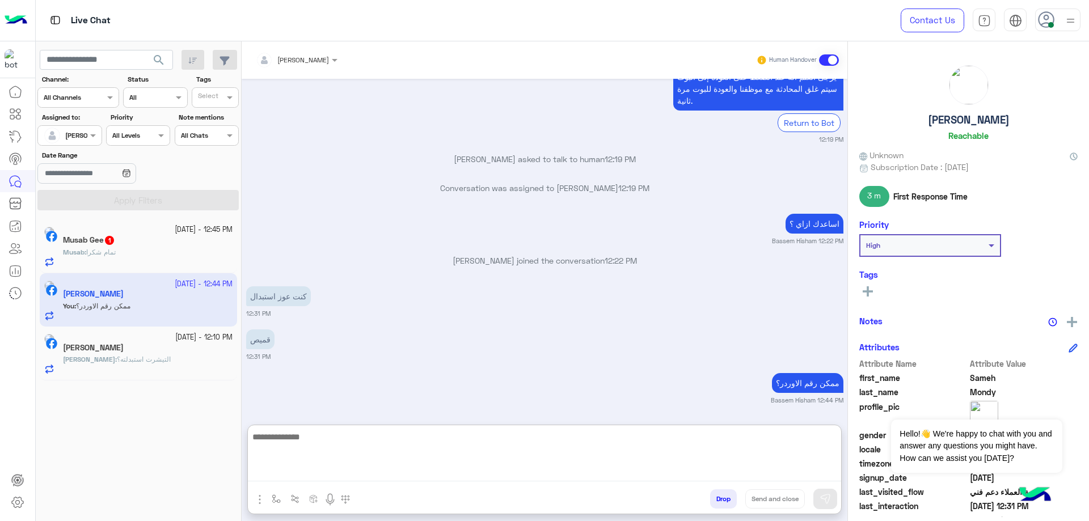
scroll to position [1150, 0]
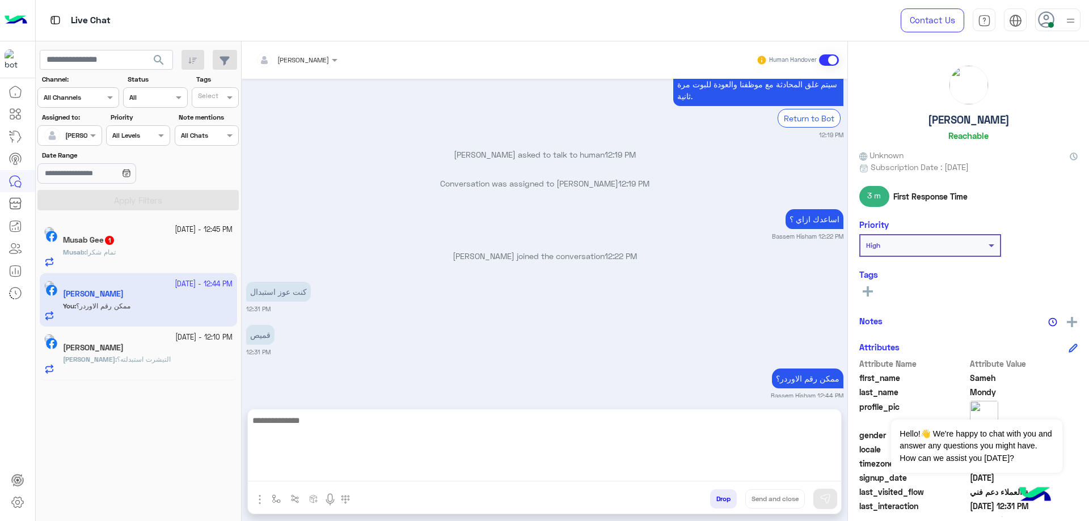
click at [168, 256] on div "Musab : تمام شكرا" at bounding box center [148, 257] width 170 height 20
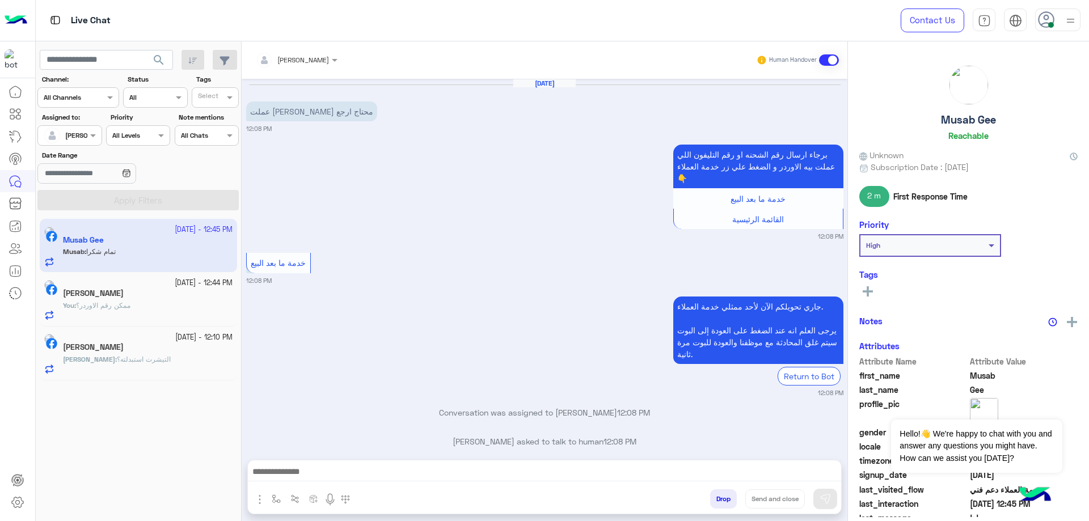
scroll to position [1025, 0]
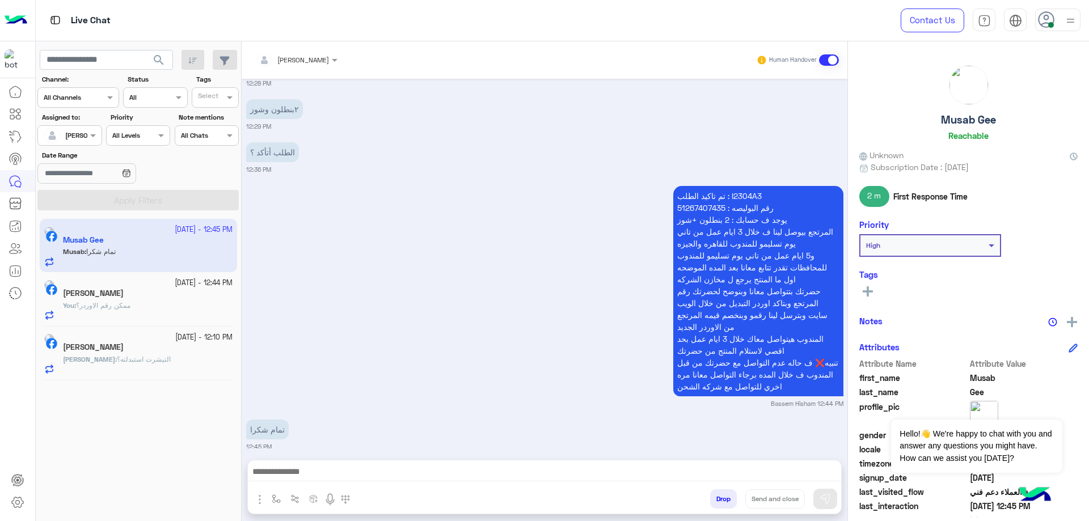
click at [545, 462] on div at bounding box center [544, 475] width 593 height 28
click at [543, 471] on textarea at bounding box center [544, 472] width 593 height 17
paste textarea "**********"
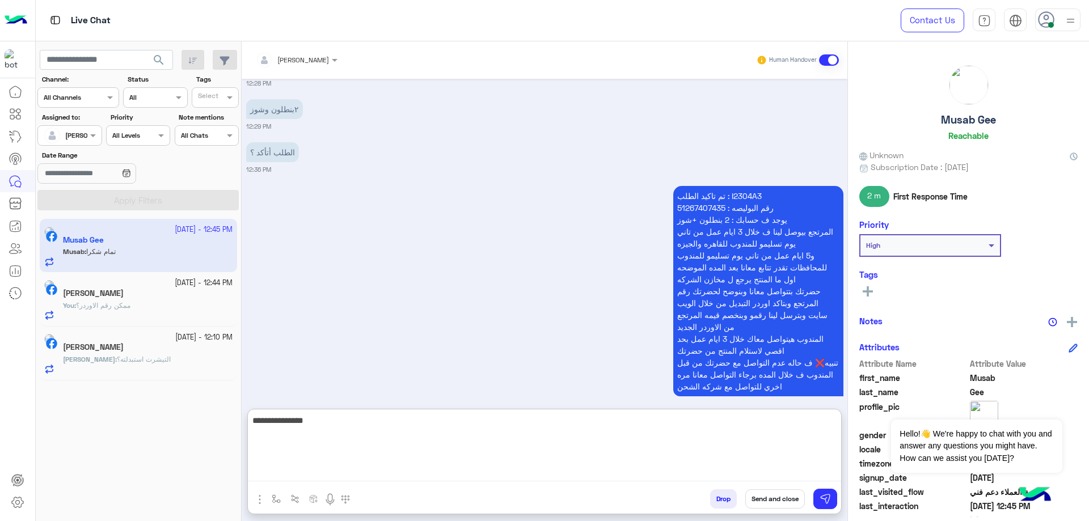
type textarea "**********"
click at [762, 499] on button "Send and close" at bounding box center [775, 498] width 60 height 19
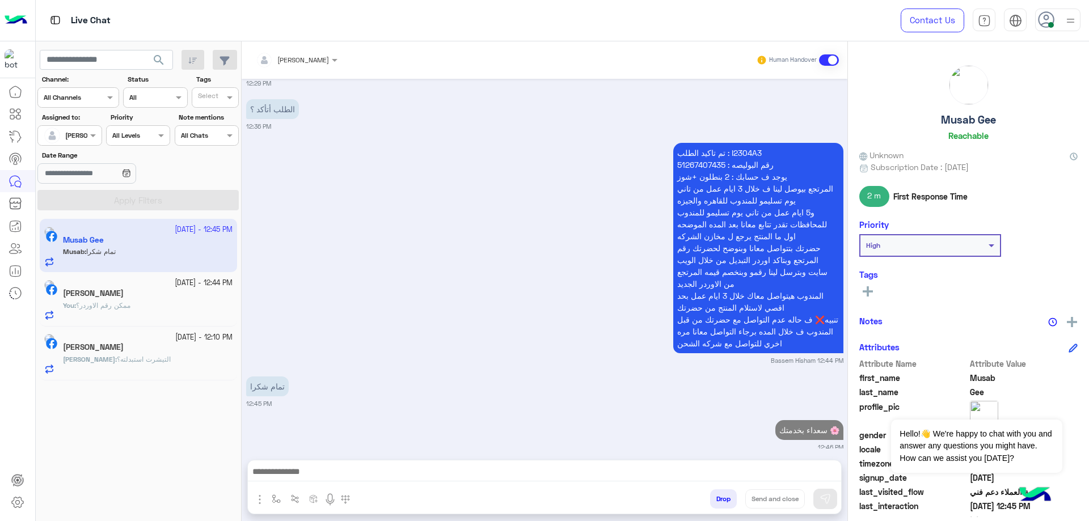
scroll to position [1098, 0]
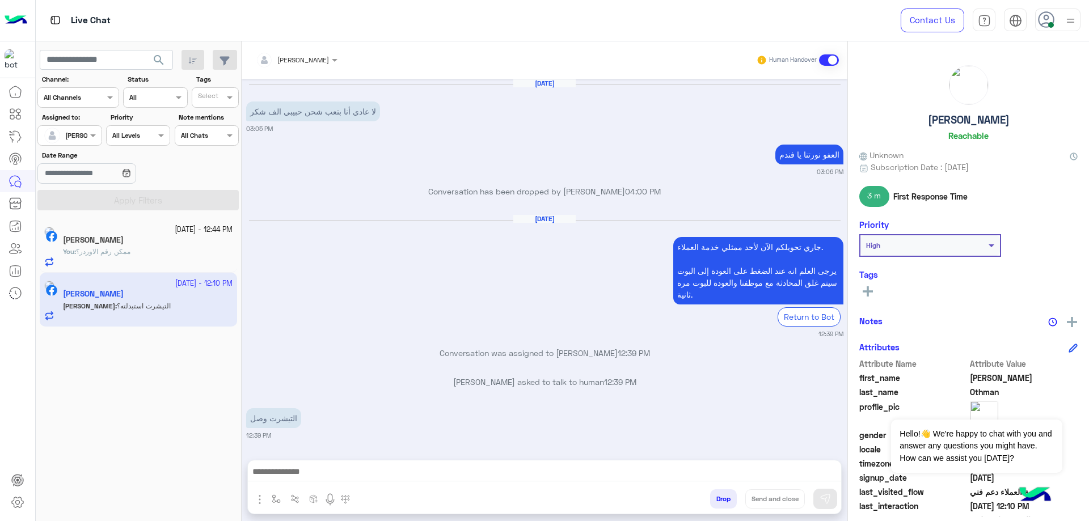
scroll to position [2444, 0]
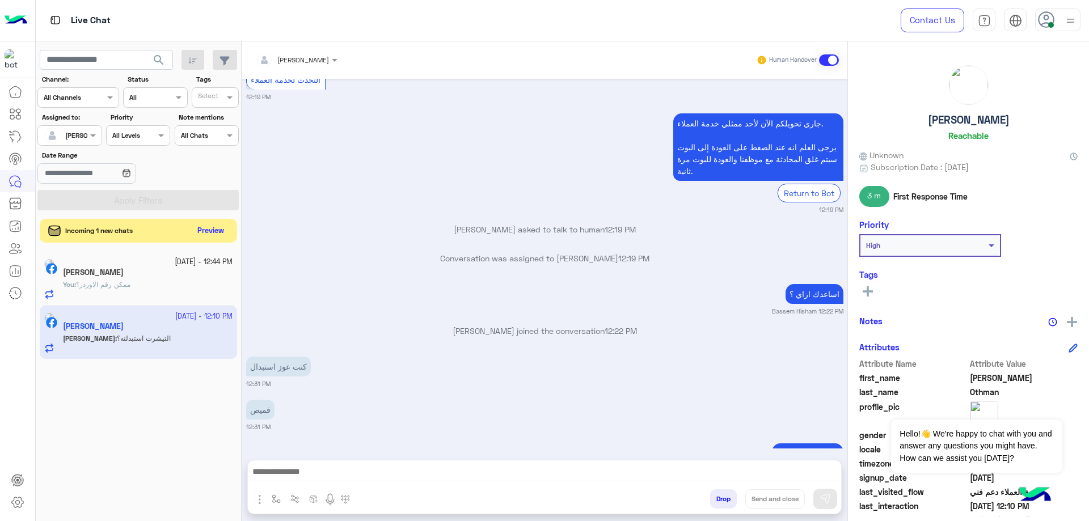
click at [209, 230] on button "Preview" at bounding box center [210, 230] width 35 height 15
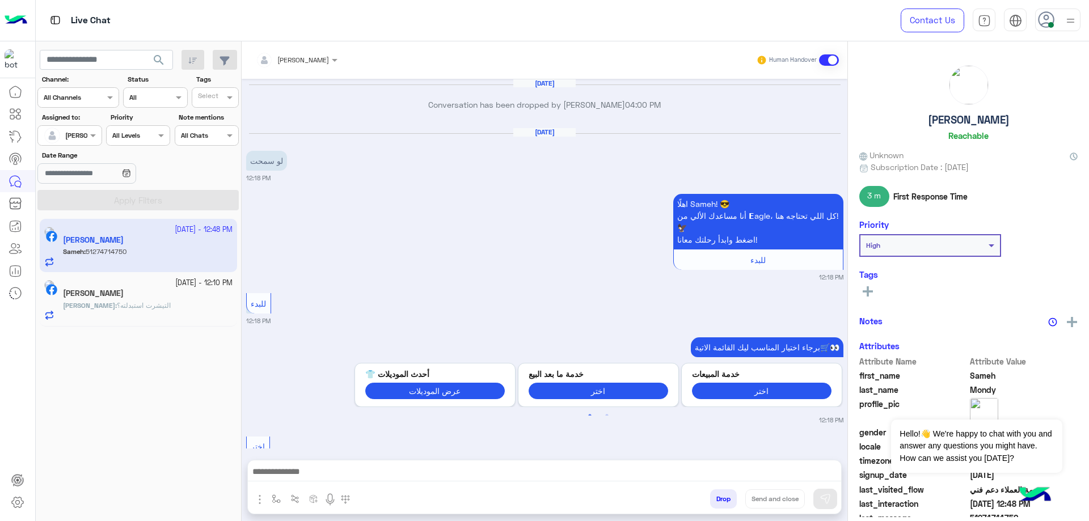
scroll to position [1155, 0]
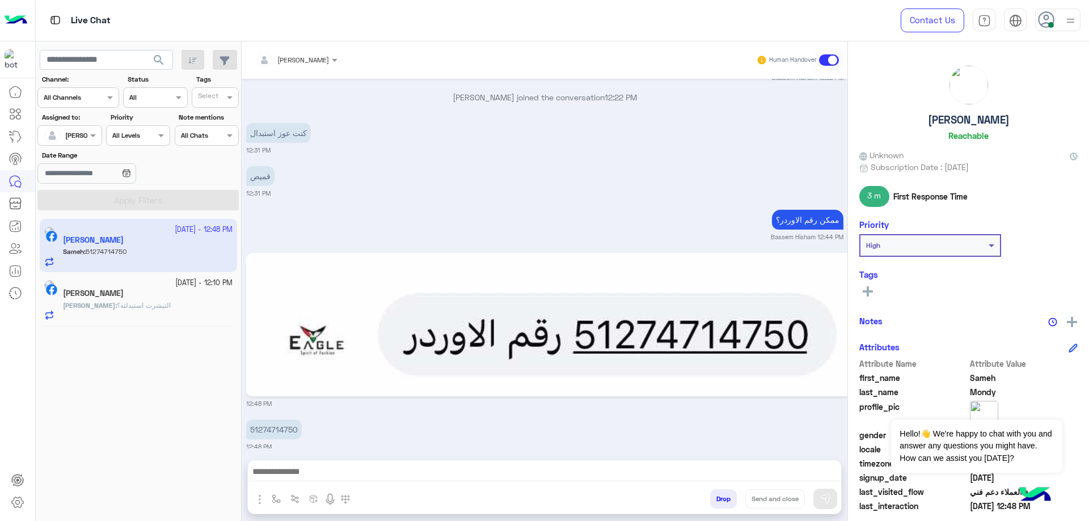
click at [281, 421] on p "51274714750" at bounding box center [274, 430] width 56 height 20
copy p "51274714750"
click at [329, 467] on textarea at bounding box center [544, 472] width 593 height 17
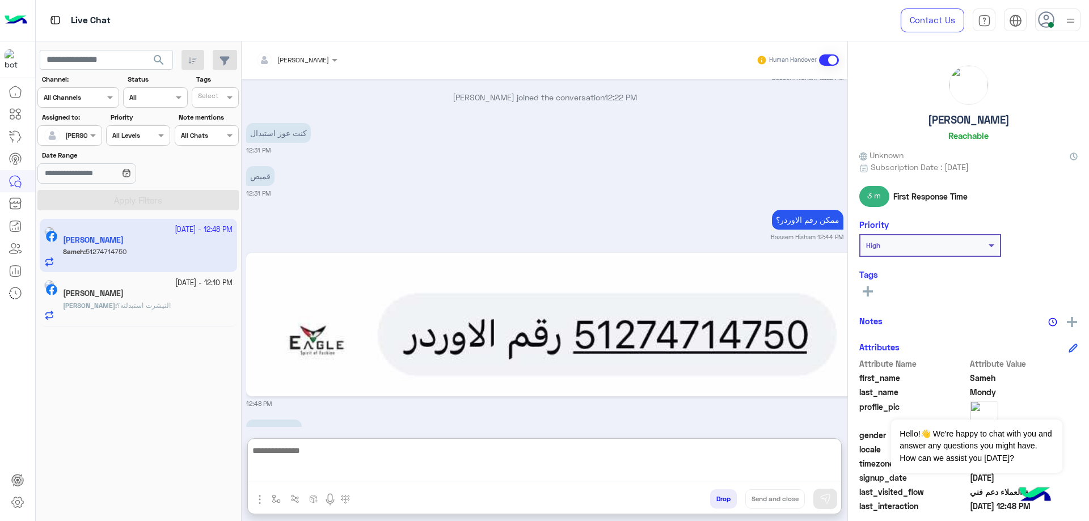
paste textarea "**********"
type textarea "**********"
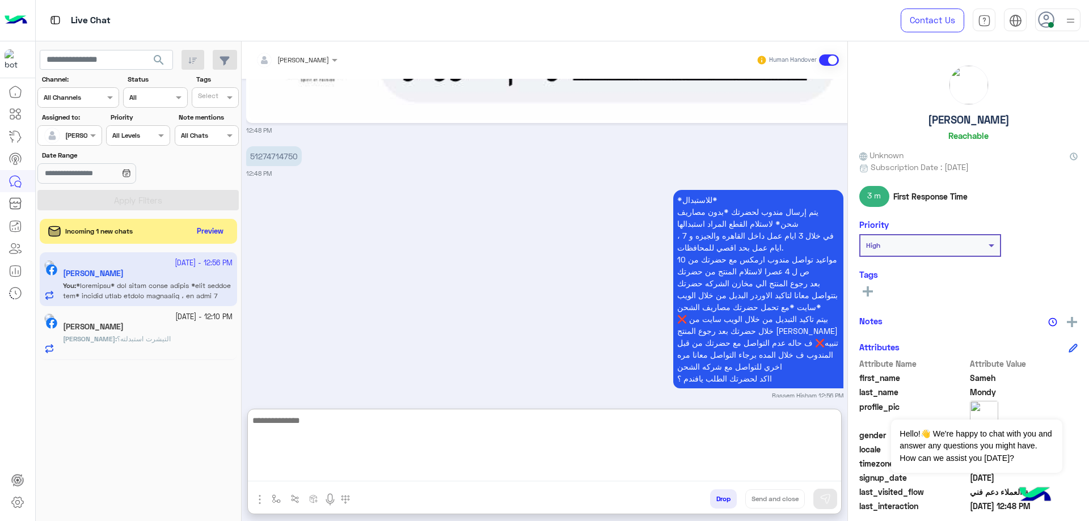
scroll to position [1428, 0]
click at [225, 228] on button "Preview" at bounding box center [210, 230] width 35 height 15
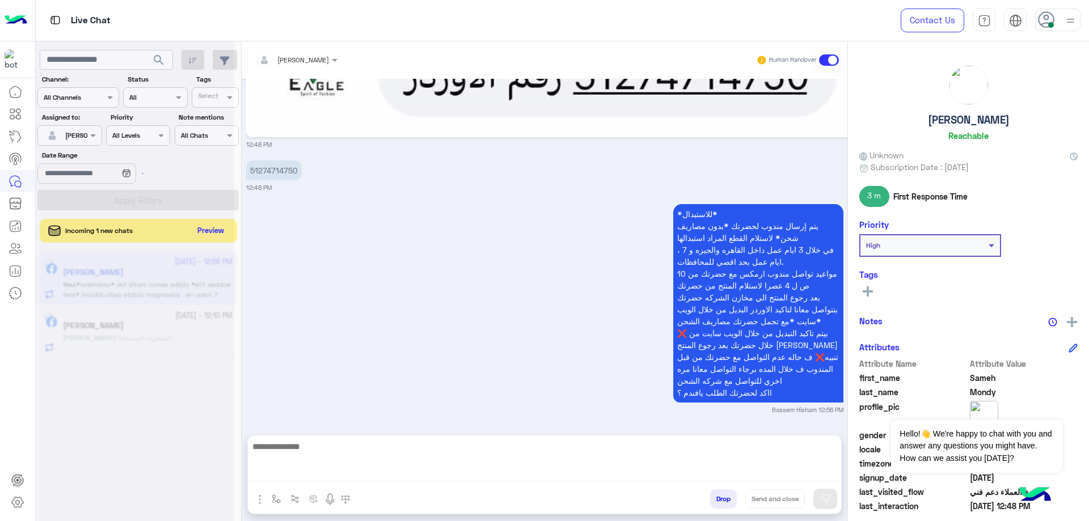
scroll to position [1377, 0]
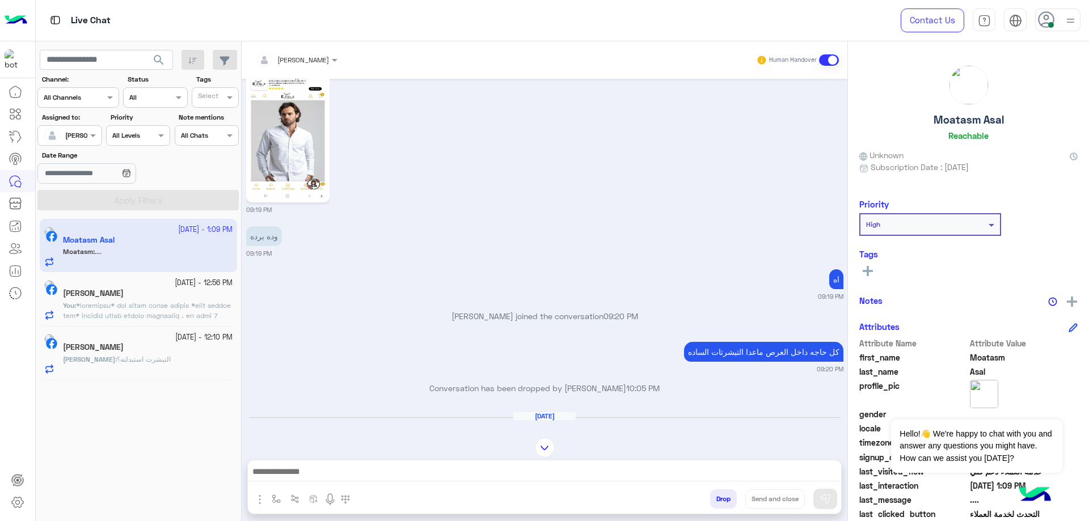
scroll to position [451, 0]
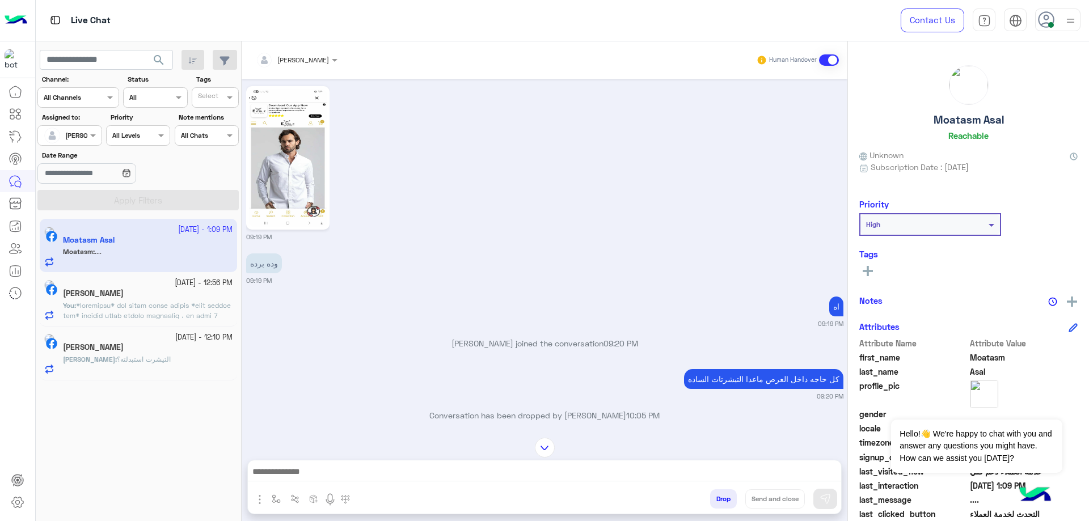
click at [962, 121] on h5 "Moatasm Asal" at bounding box center [969, 119] width 70 height 13
copy h5 "Moatasm Asal"
click at [306, 56] on input "text" at bounding box center [282, 58] width 53 height 10
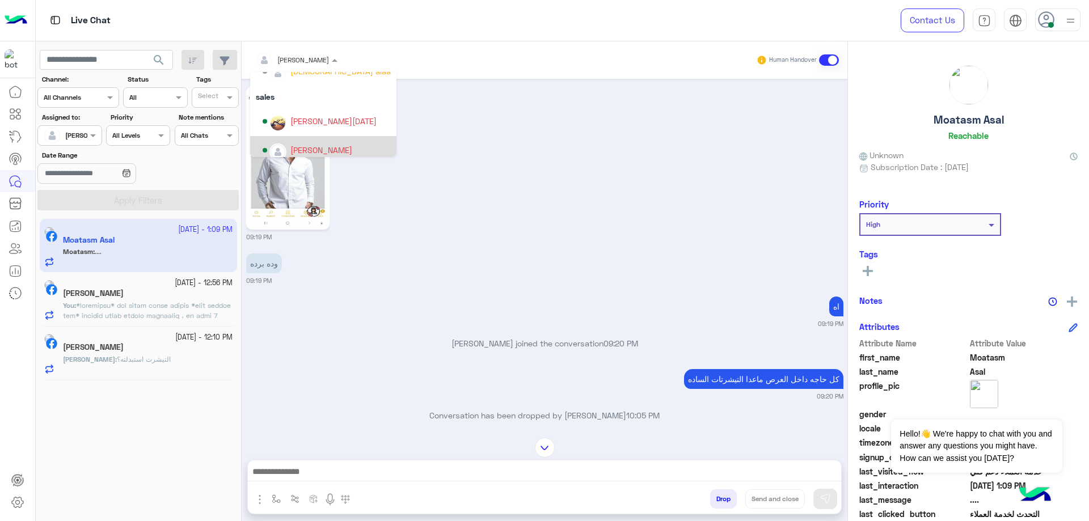
scroll to position [102, 0]
click at [311, 135] on div "[PERSON_NAME]" at bounding box center [327, 143] width 128 height 20
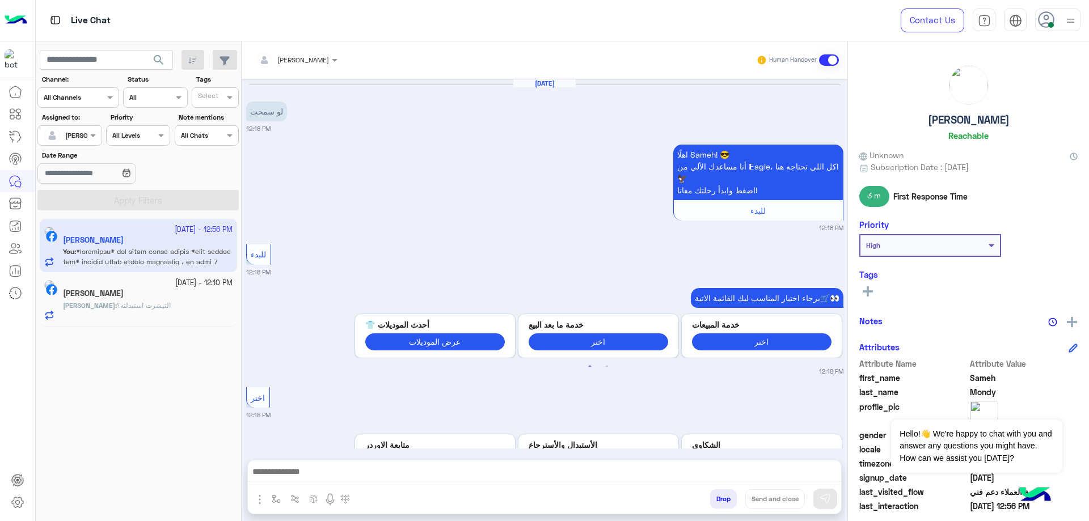
scroll to position [1328, 0]
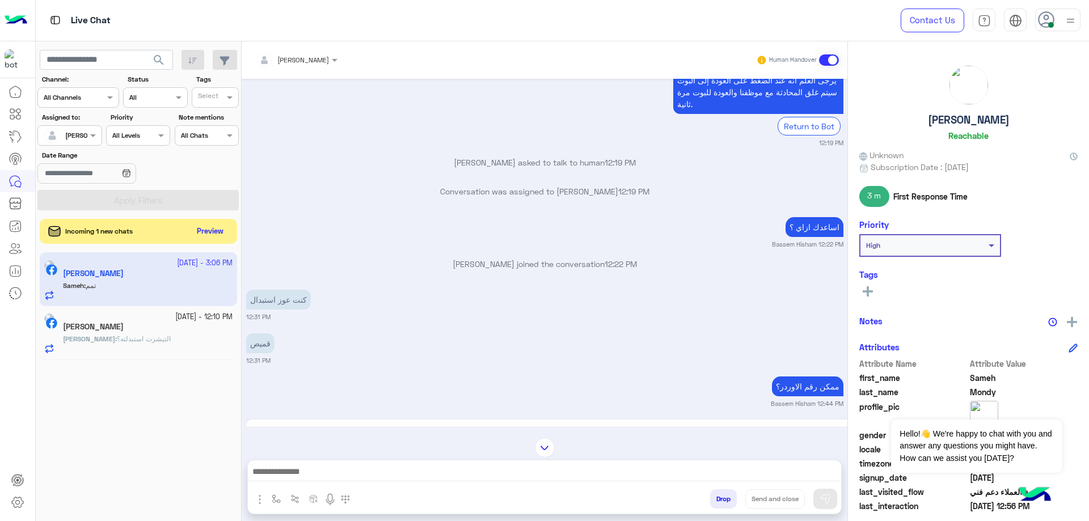
scroll to position [1201, 0]
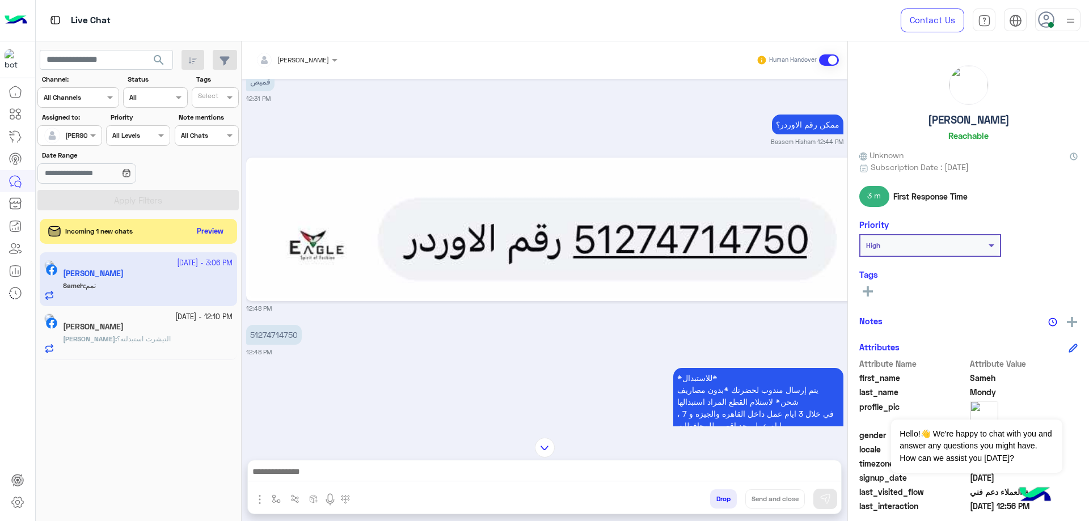
click at [273, 326] on p "51274714750" at bounding box center [274, 335] width 56 height 20
copy p "51274714750"
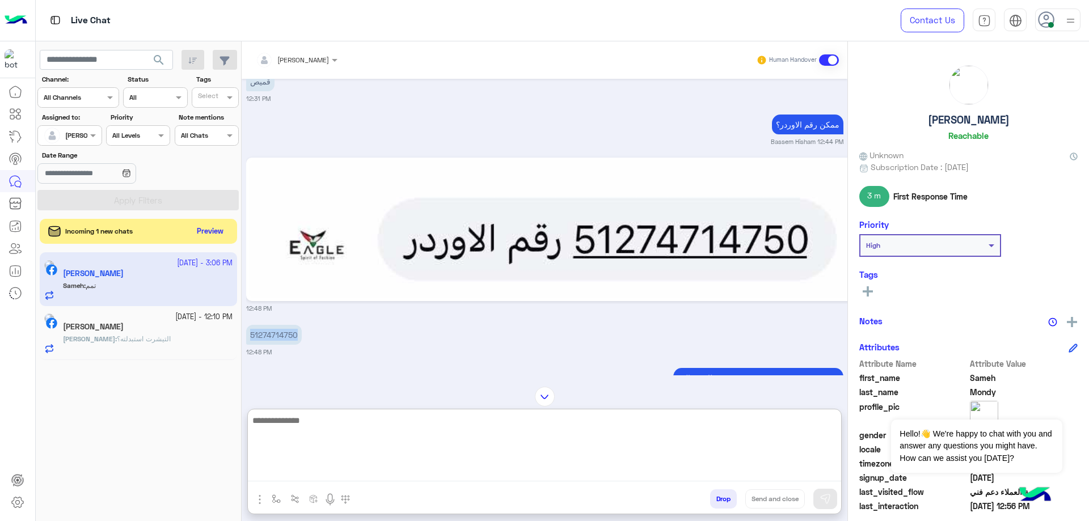
click at [299, 469] on textarea at bounding box center [544, 447] width 593 height 68
type textarea "**********"
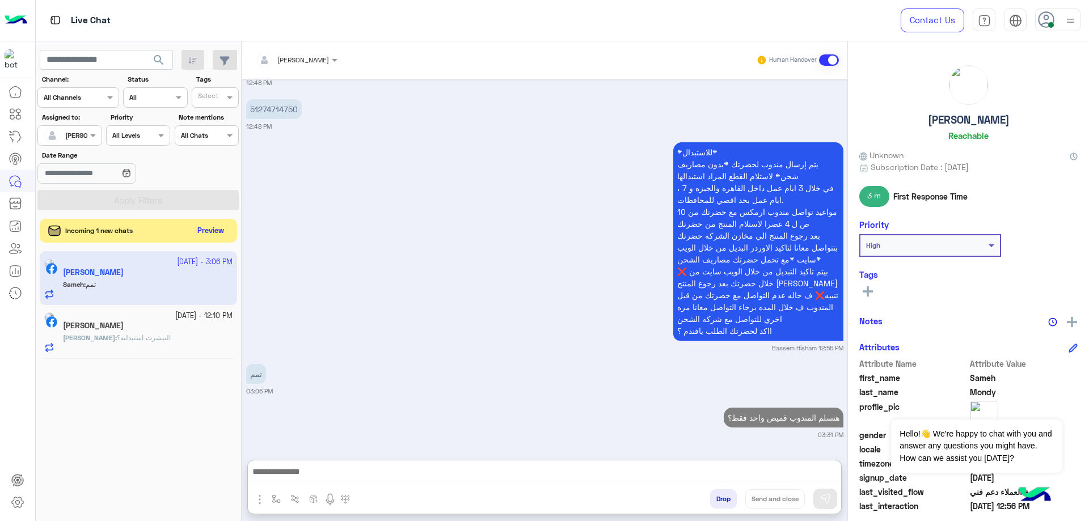
click at [219, 227] on button "Preview" at bounding box center [210, 230] width 35 height 15
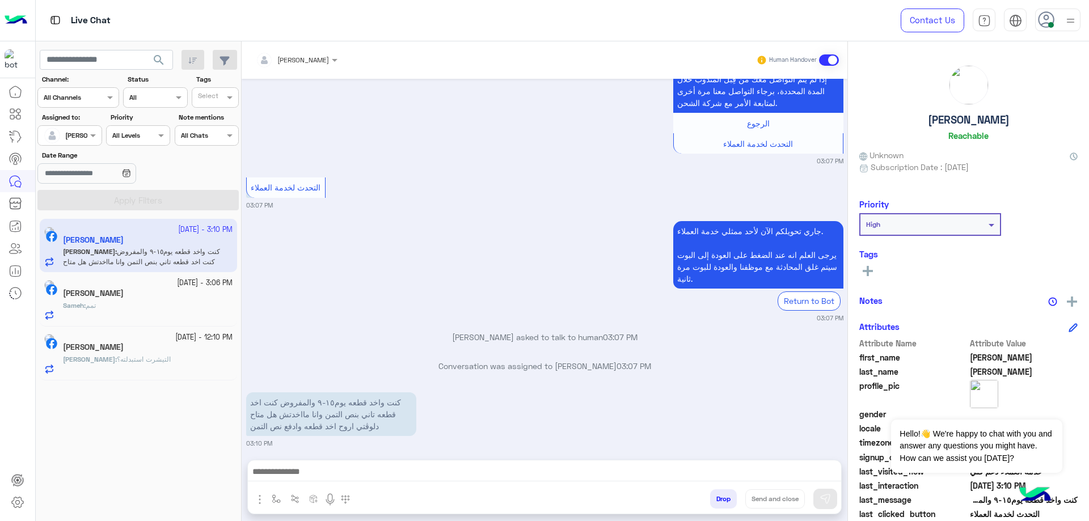
scroll to position [3159, 0]
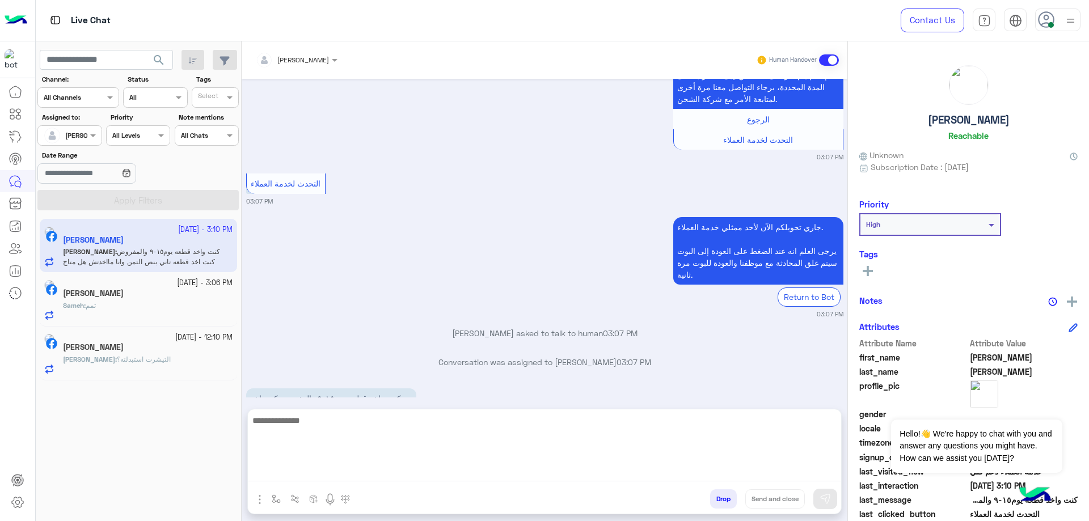
click at [394, 470] on textarea at bounding box center [544, 447] width 593 height 68
type textarea "**********"
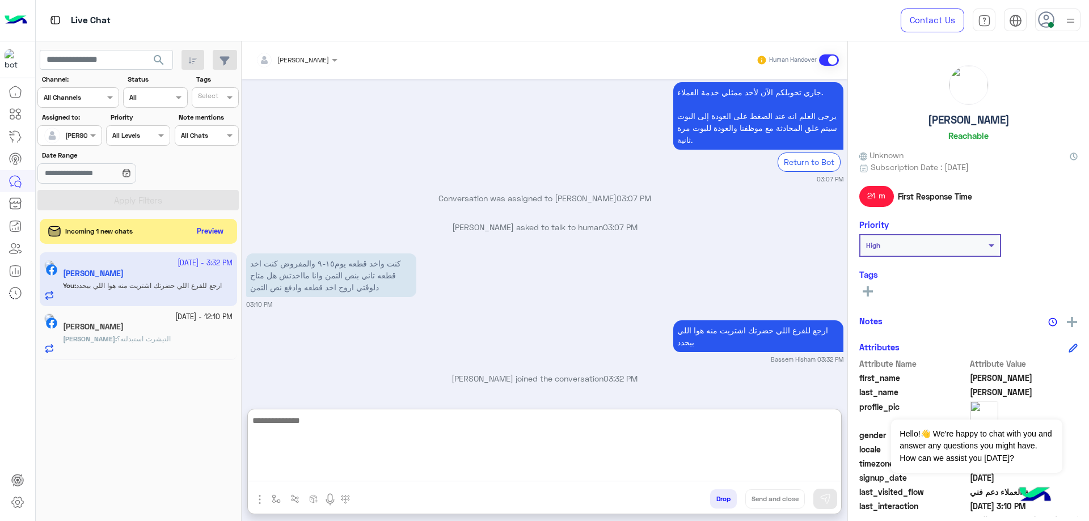
scroll to position [3295, 0]
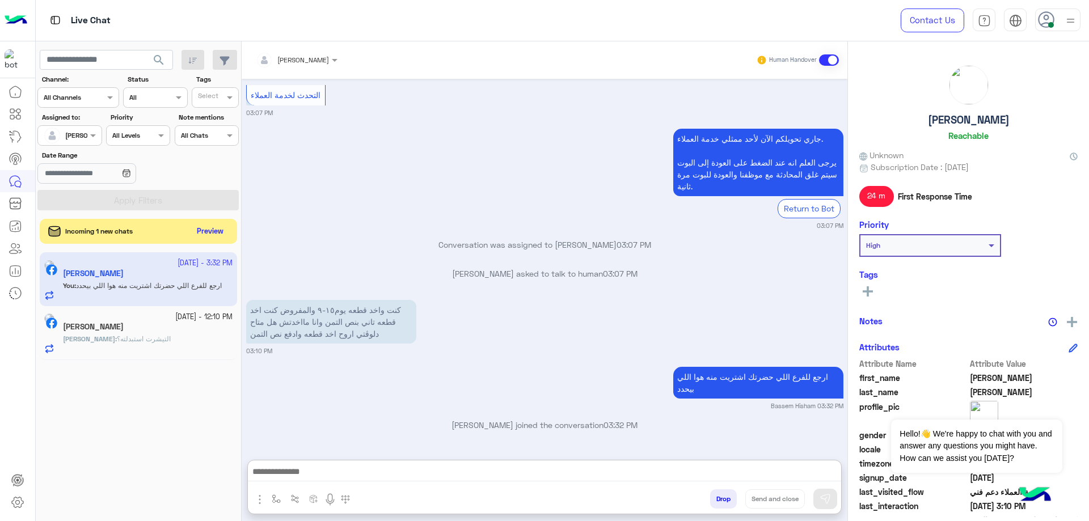
click at [724, 508] on button "Drop" at bounding box center [723, 498] width 27 height 19
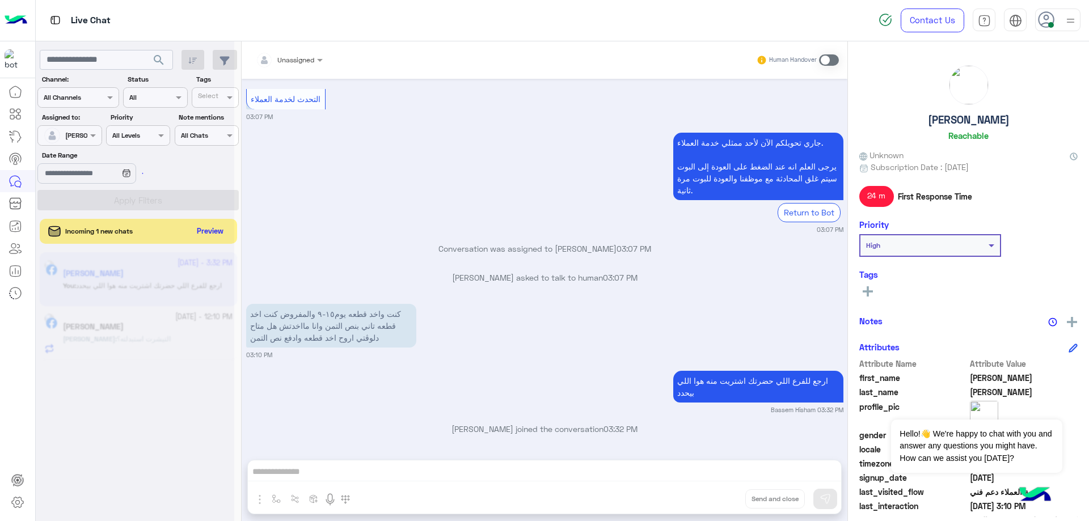
scroll to position [3273, 0]
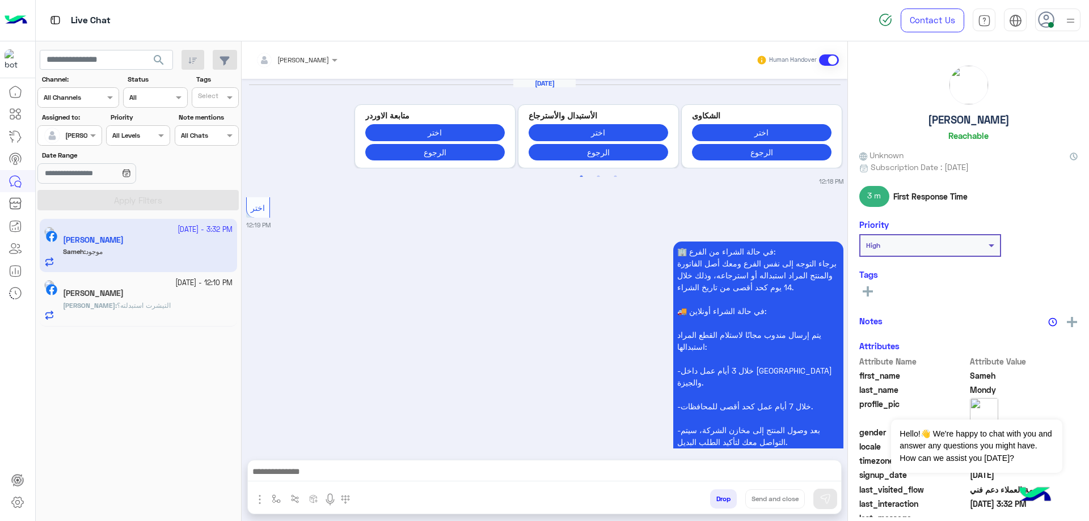
scroll to position [1338, 0]
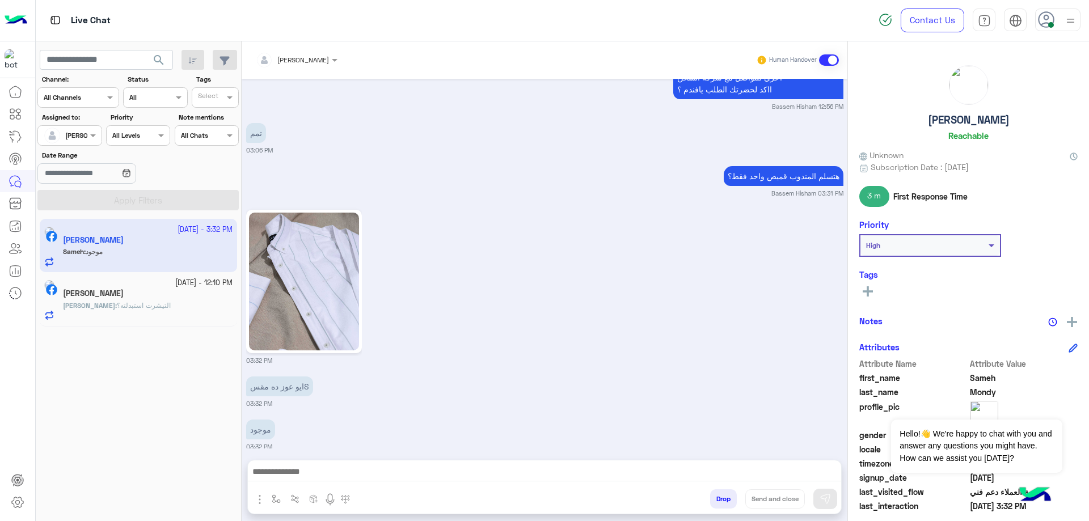
click at [993, 116] on h5 "[PERSON_NAME]" at bounding box center [969, 119] width 82 height 13
copy h5 "[PERSON_NAME]"
click at [318, 61] on div at bounding box center [296, 58] width 93 height 11
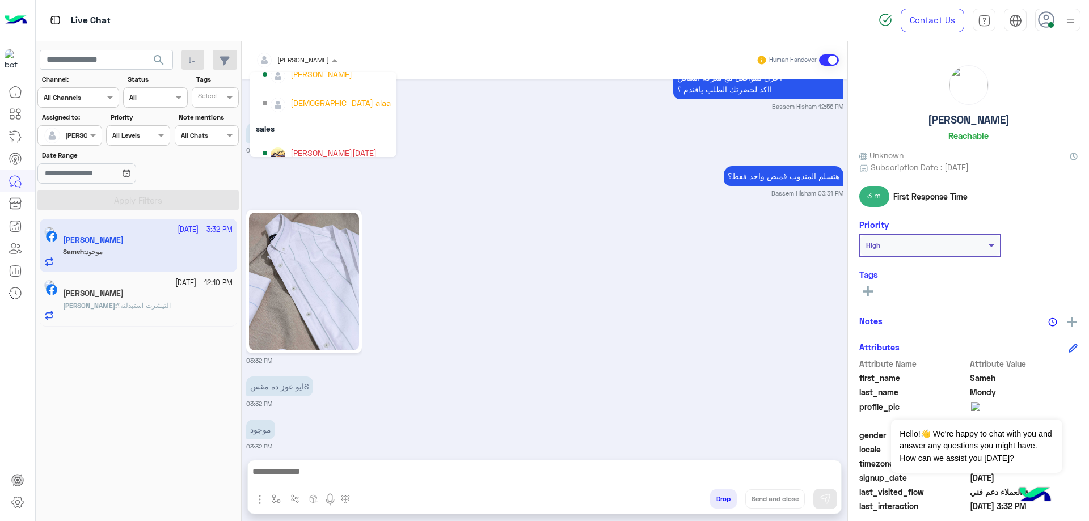
scroll to position [102, 0]
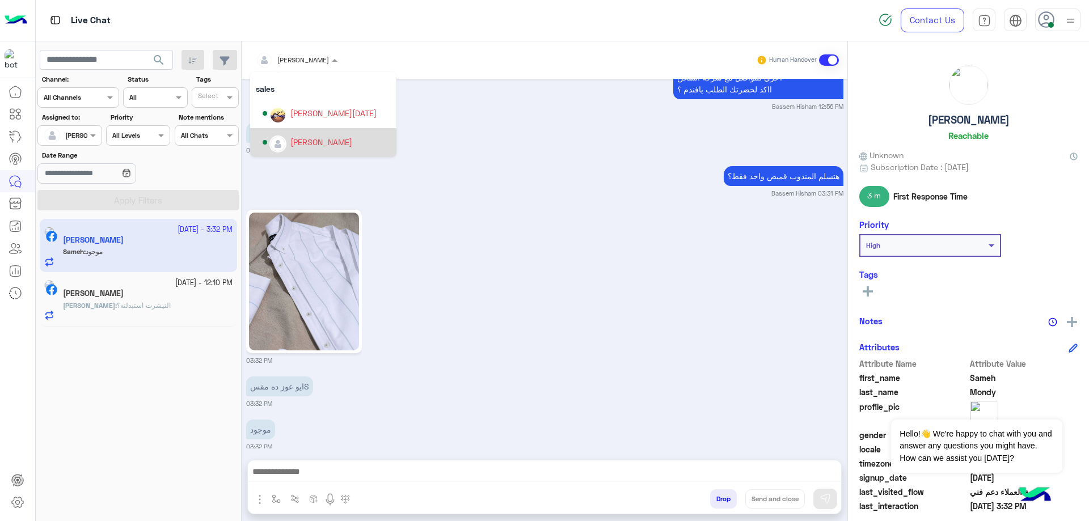
click at [319, 134] on div "[PERSON_NAME]" at bounding box center [327, 143] width 128 height 20
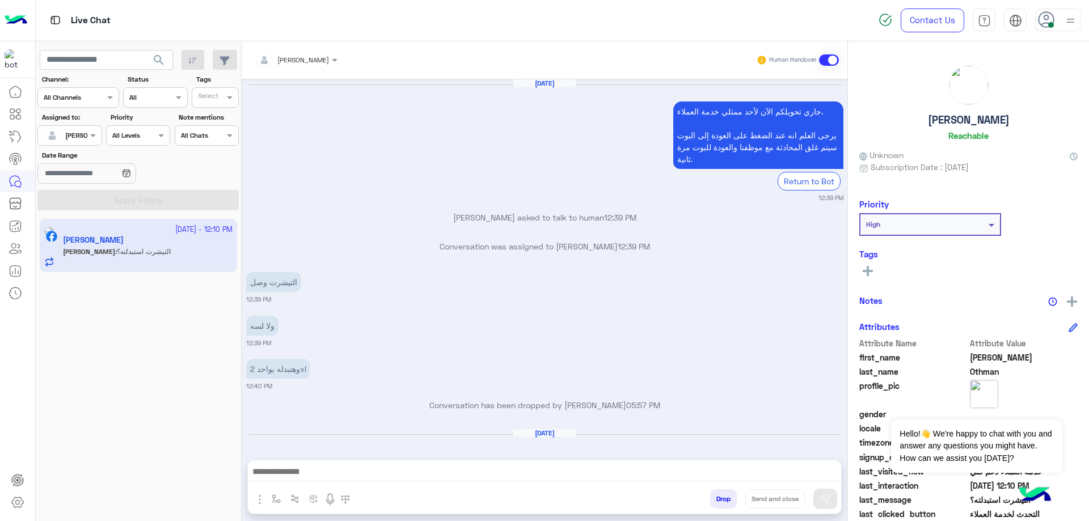
scroll to position [1063, 0]
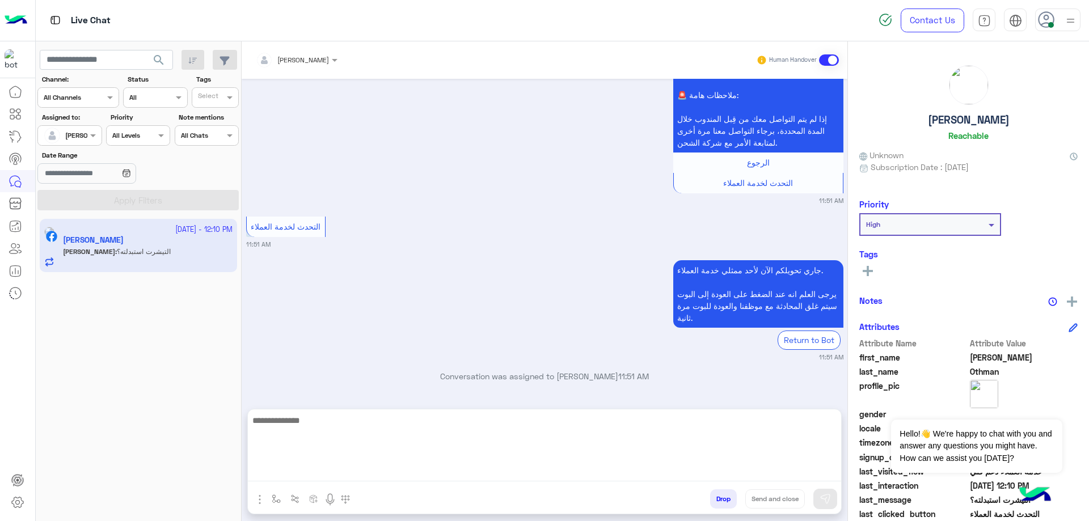
click at [368, 466] on textarea at bounding box center [544, 447] width 593 height 68
paste textarea "**********"
click at [786, 436] on textarea "**********" at bounding box center [544, 447] width 593 height 68
paste textarea "*********"
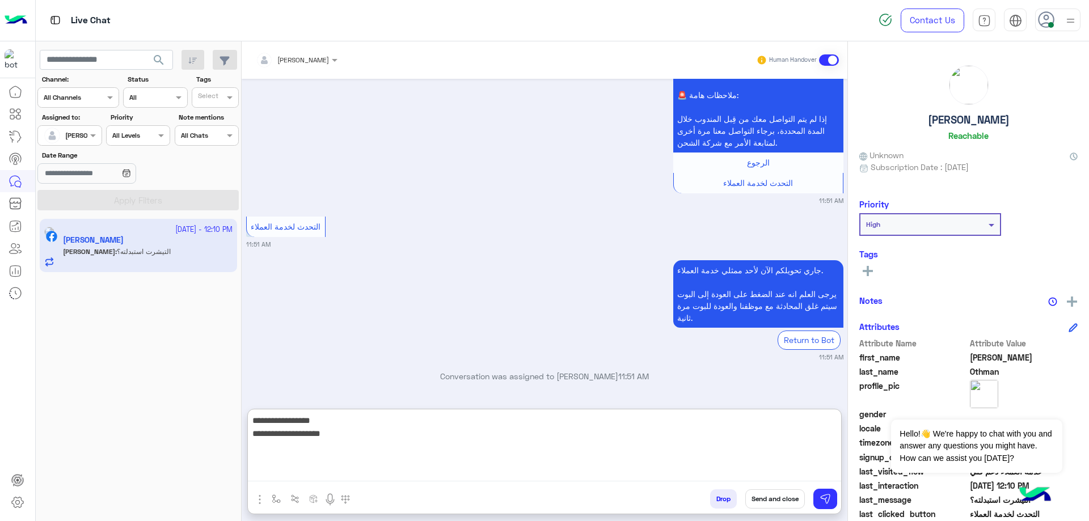
type textarea "**********"
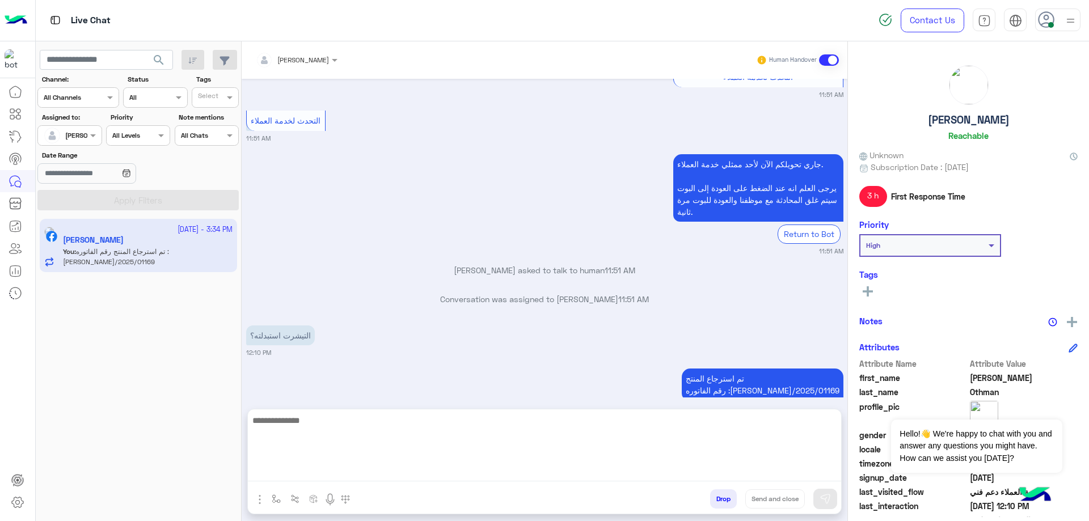
scroll to position [1169, 0]
click at [461, 442] on textarea at bounding box center [544, 447] width 593 height 68
paste textarea "**********"
type textarea "**********"
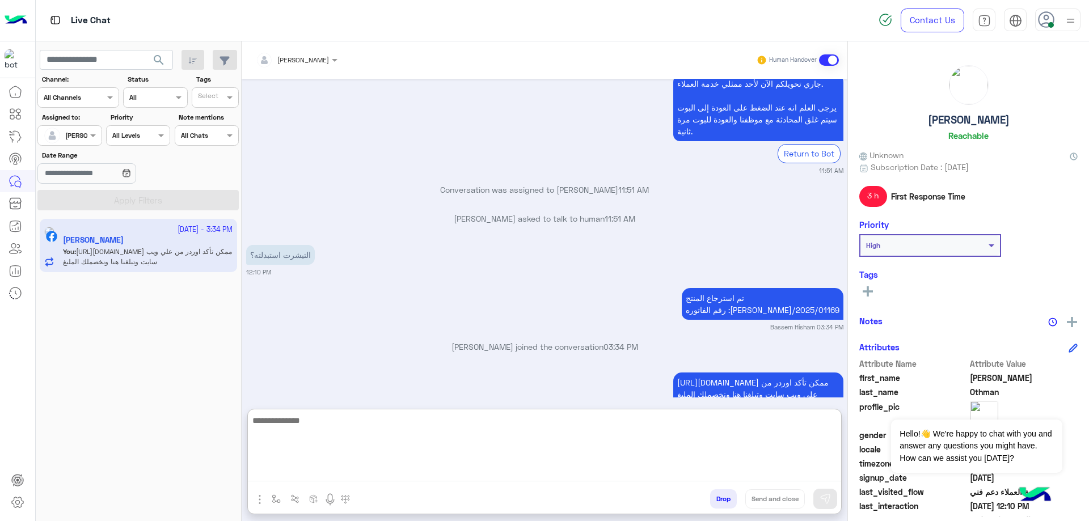
scroll to position [1253, 0]
